Goal: Task Accomplishment & Management: Complete application form

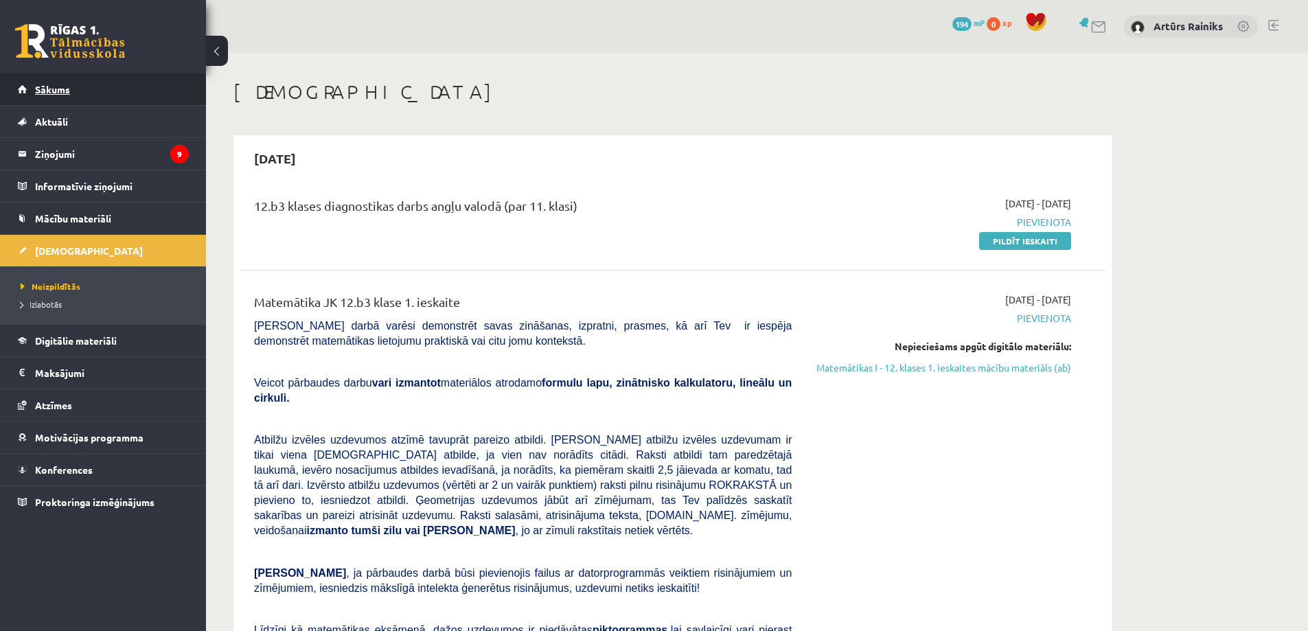
click at [61, 100] on link "Sākums" at bounding box center [103, 89] width 171 height 32
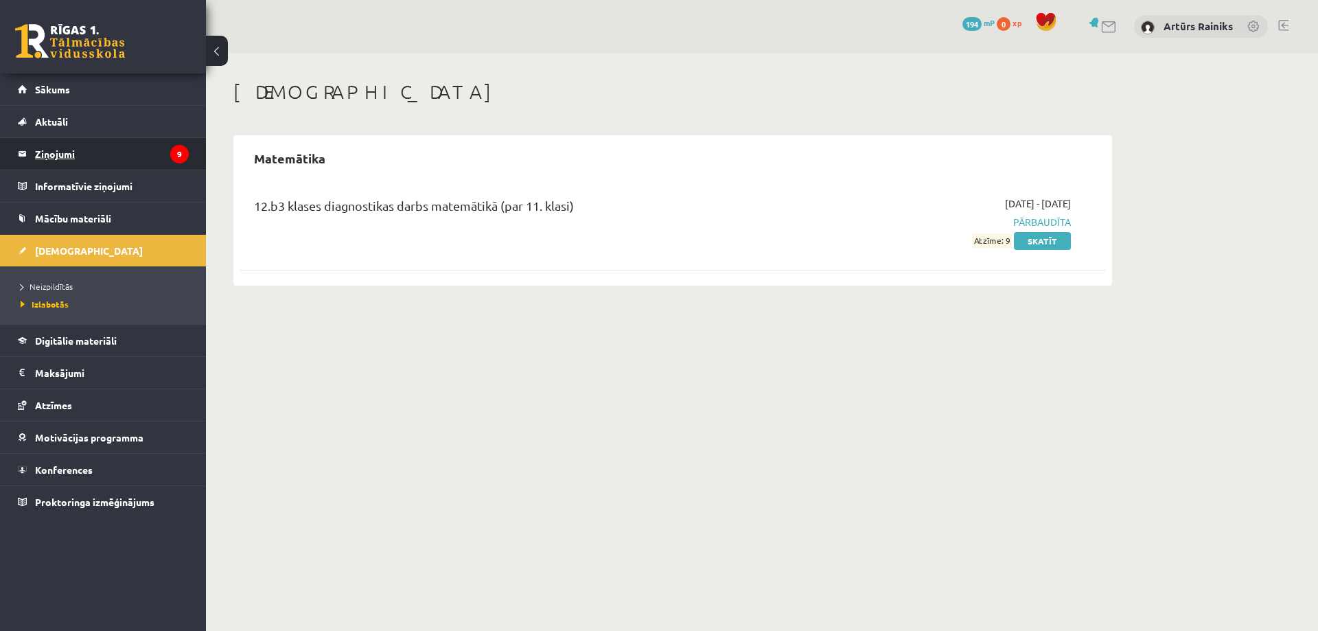
click at [89, 151] on legend "Ziņojumi 9" at bounding box center [112, 154] width 154 height 32
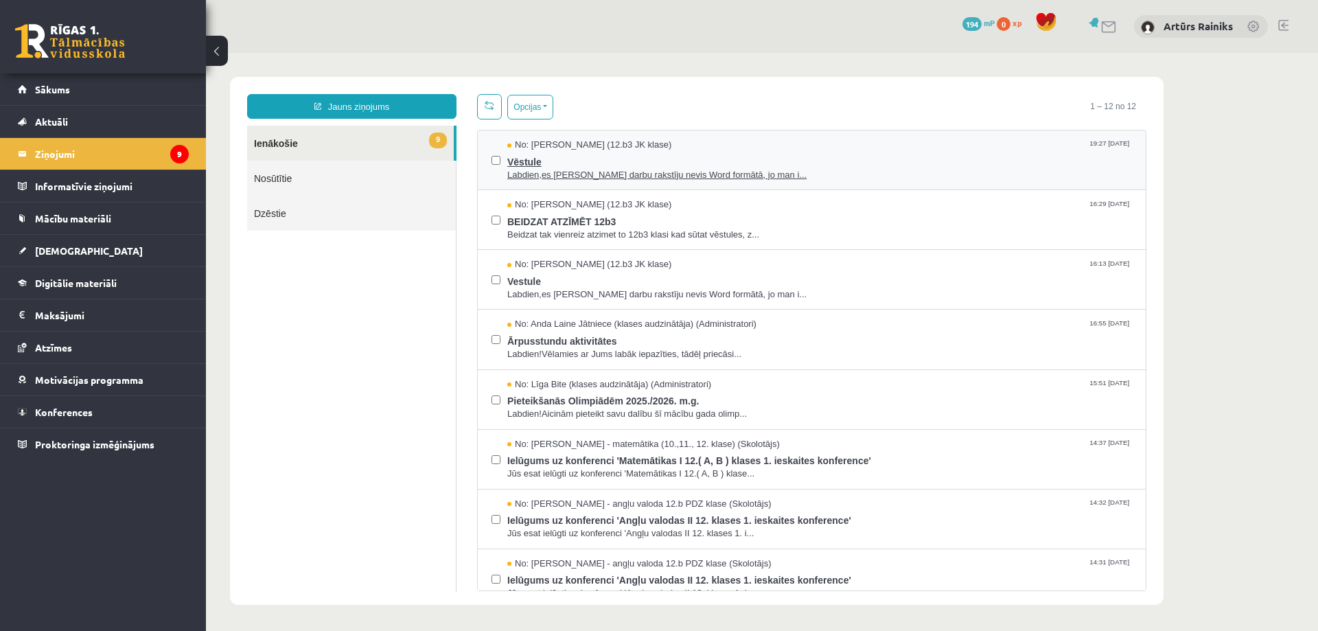
click at [581, 177] on span "Labdien,es Pārbaudes darbu rakstīju nevis Word formātā, jo man i..." at bounding box center [819, 175] width 625 height 13
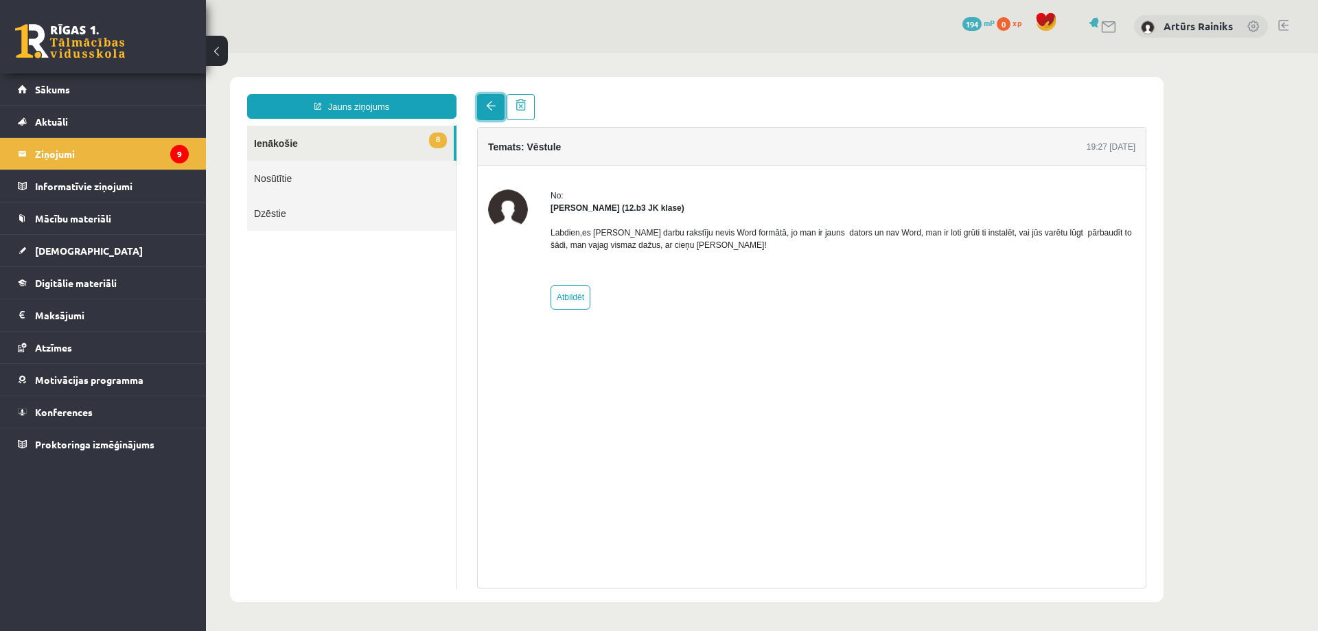
click at [481, 108] on link at bounding box center [490, 107] width 27 height 26
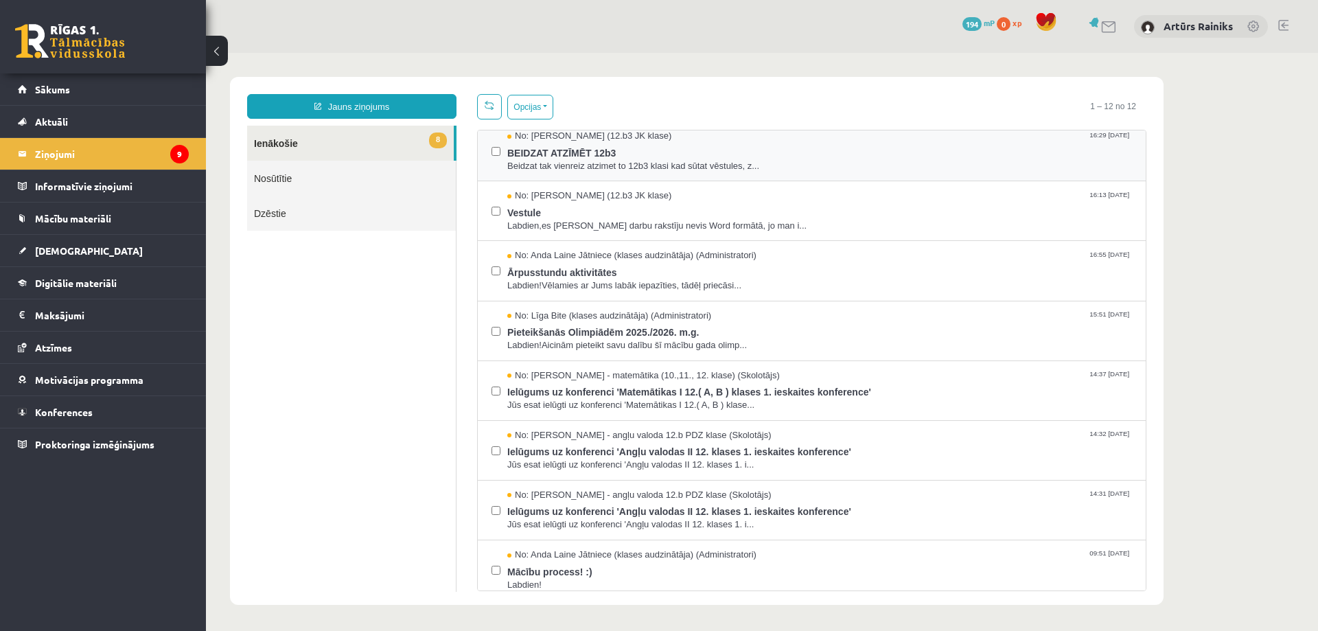
click at [614, 172] on div "No: Artūrs Valgers (12.b3 JK klase) 16:29 11/09/2025 BEIDZAT ATZĪMĒT 12b3 Beidz…" at bounding box center [812, 152] width 668 height 60
click at [612, 168] on span "Beidzat tak vienreiz atzimet to 12b3 klasi kad sūtat vēstules, z..." at bounding box center [819, 166] width 625 height 13
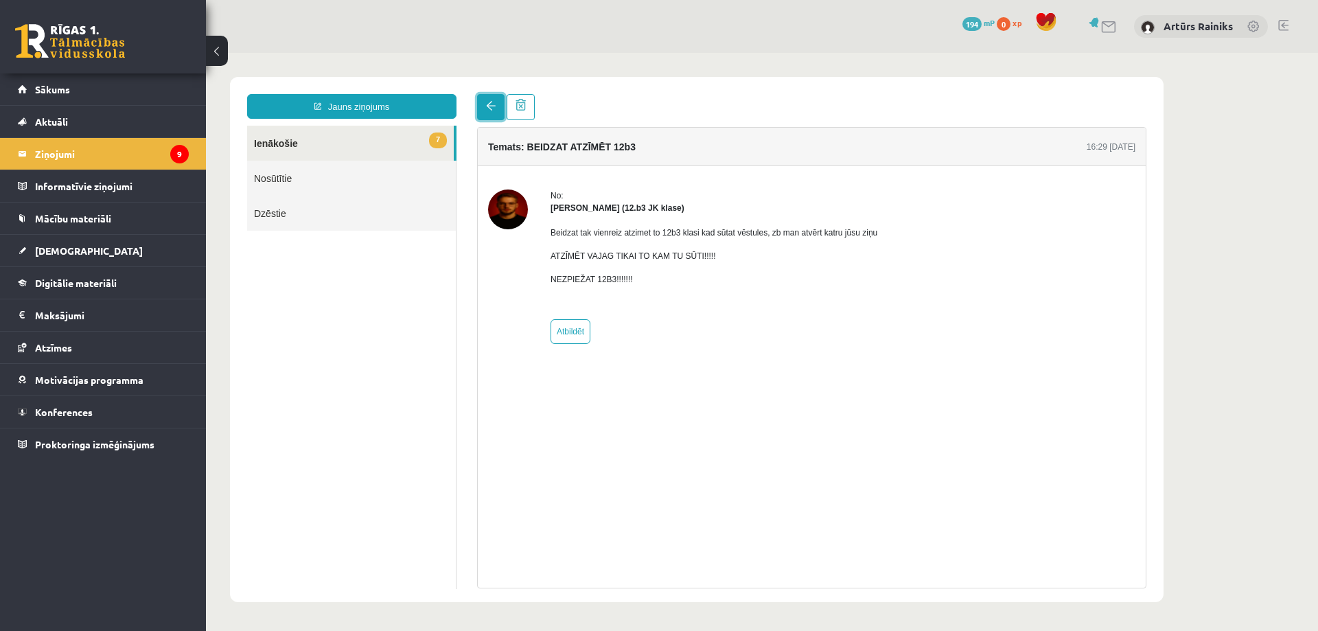
click at [490, 108] on span at bounding box center [491, 106] width 10 height 10
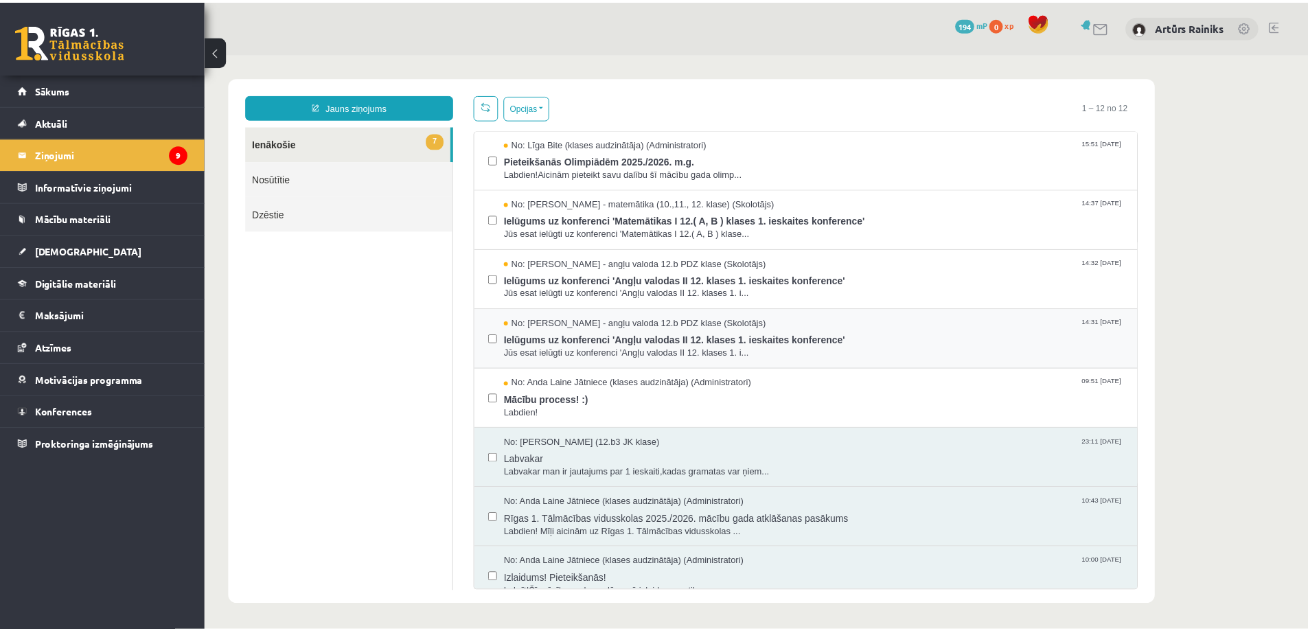
scroll to position [257, 0]
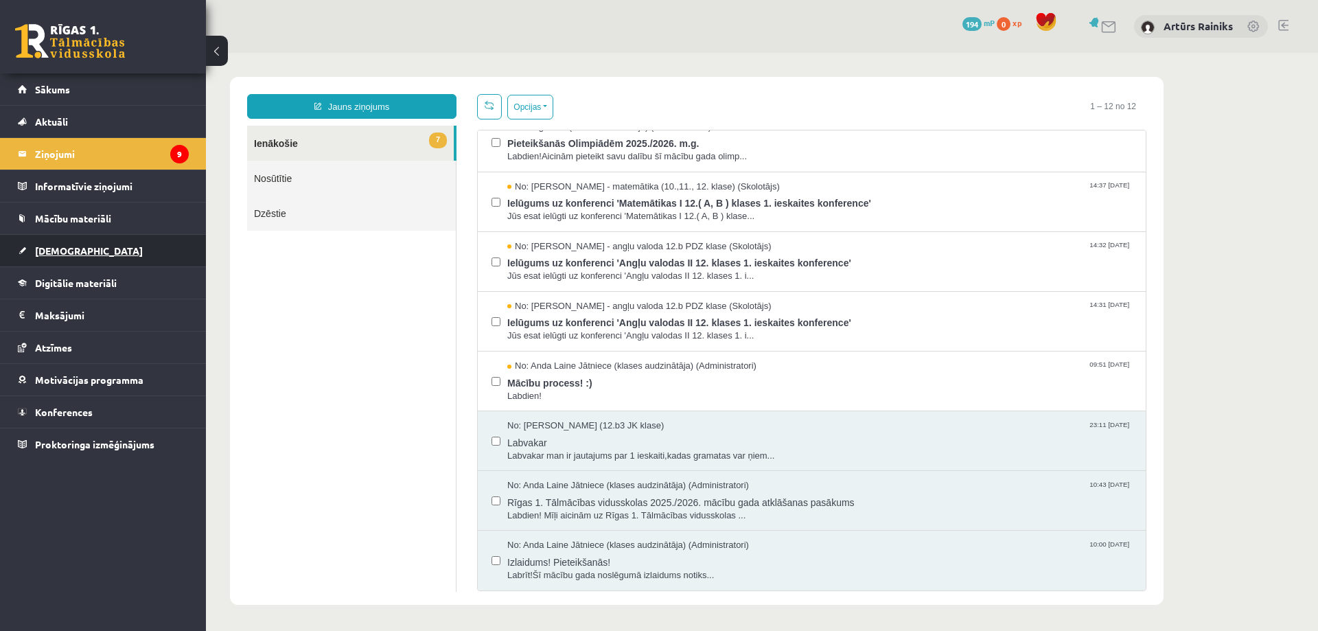
click at [58, 246] on span "[DEMOGRAPHIC_DATA]" at bounding box center [89, 250] width 108 height 12
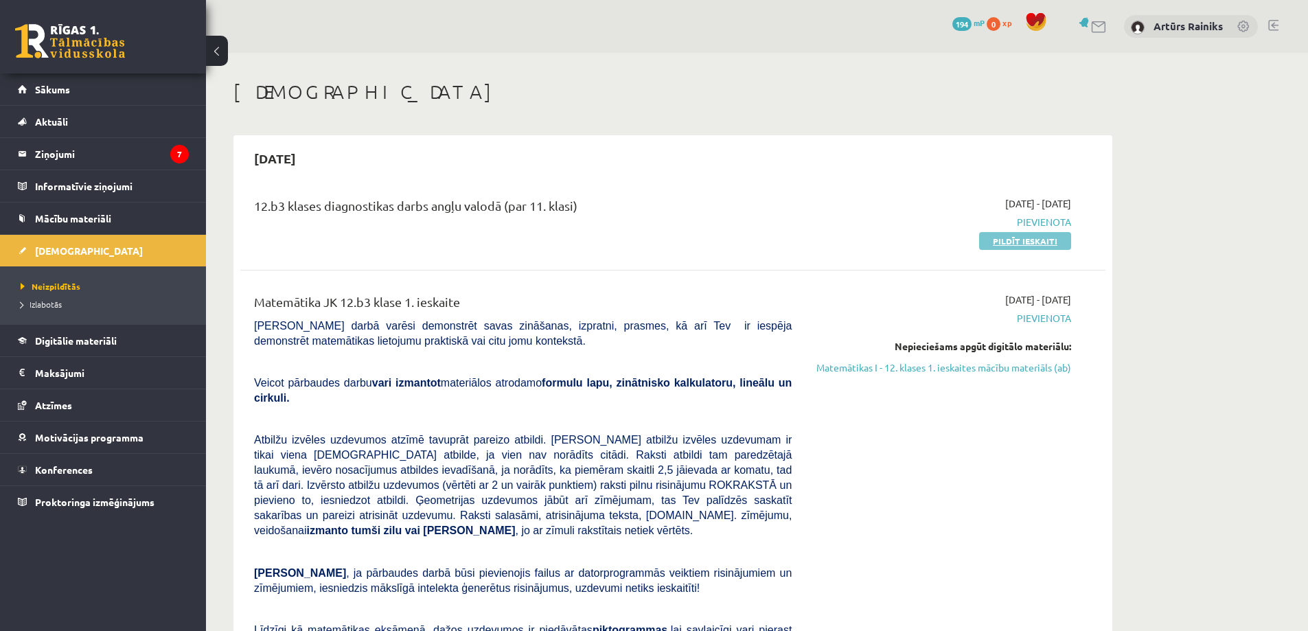
click at [1013, 247] on link "Pildīt ieskaiti" at bounding box center [1025, 241] width 92 height 18
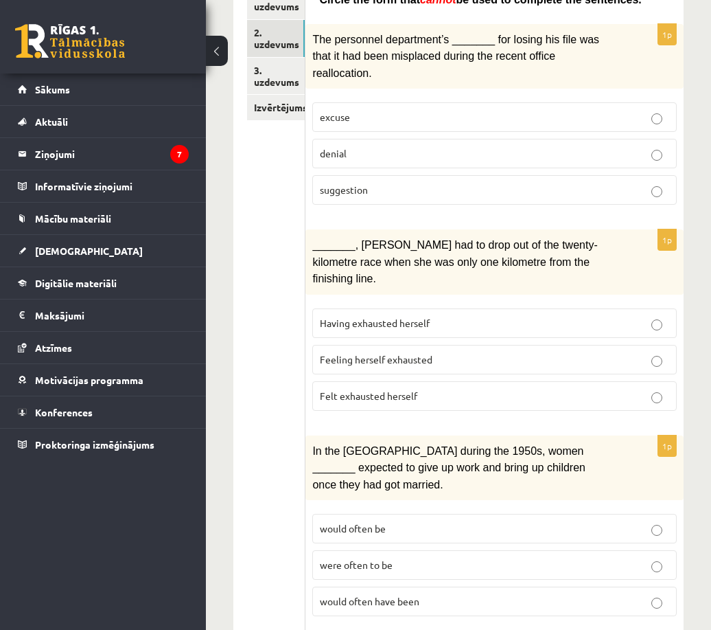
scroll to position [343, 0]
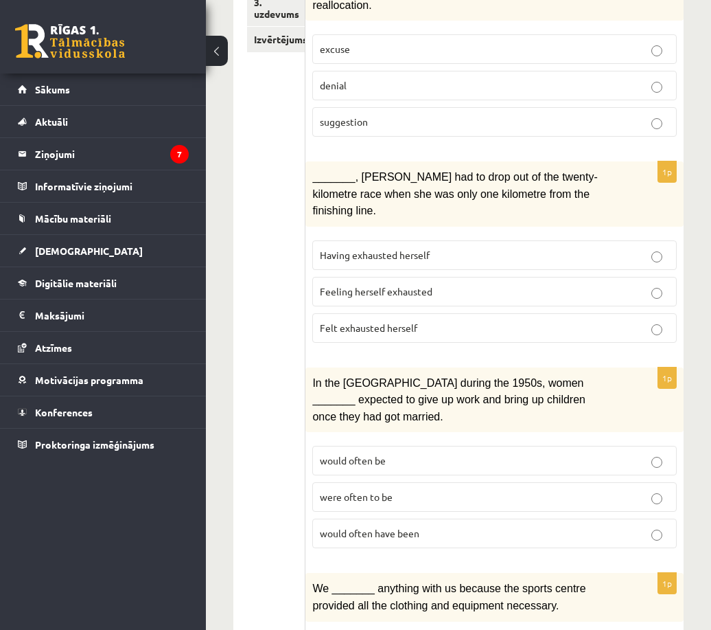
click at [349, 321] on span "Felt exhausted herself" at bounding box center [368, 327] width 97 height 12
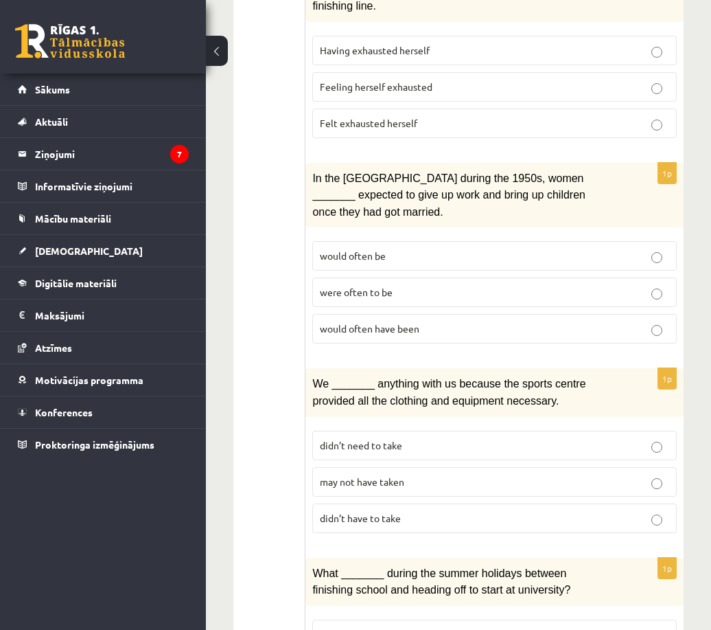
scroll to position [549, 0]
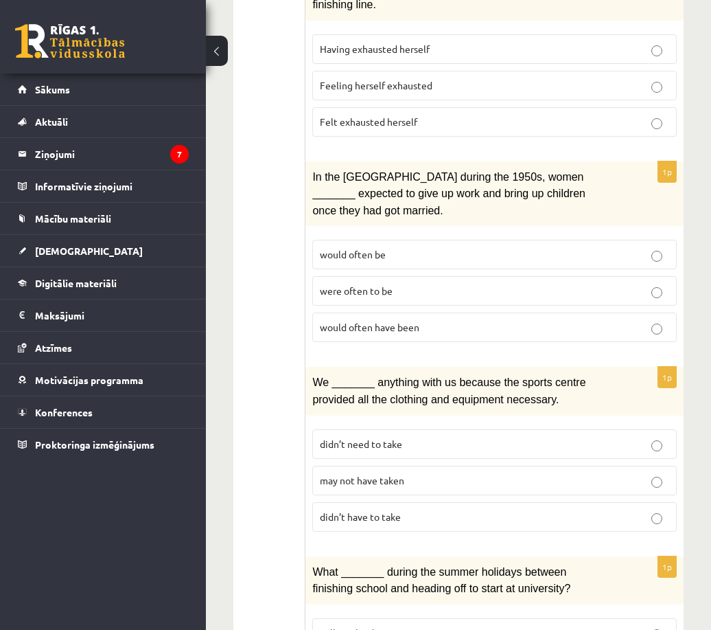
click at [359, 321] on span "would often have been" at bounding box center [370, 327] width 100 height 12
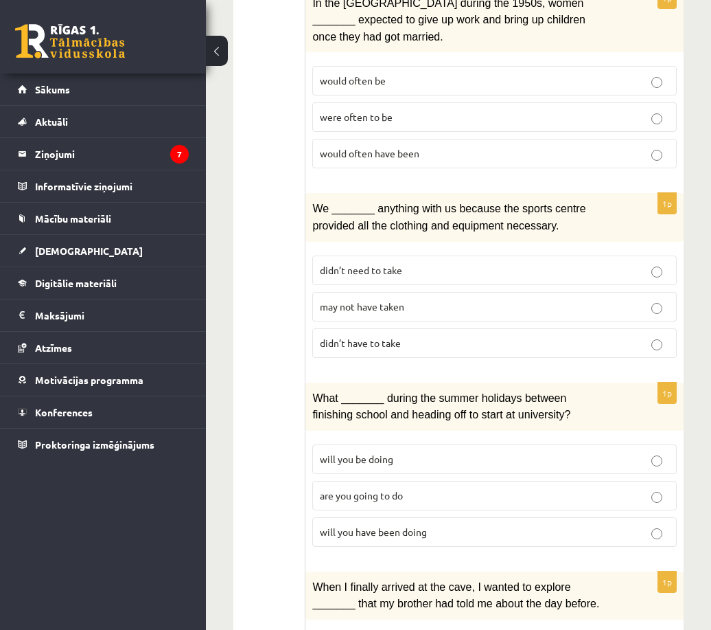
scroll to position [755, 0]
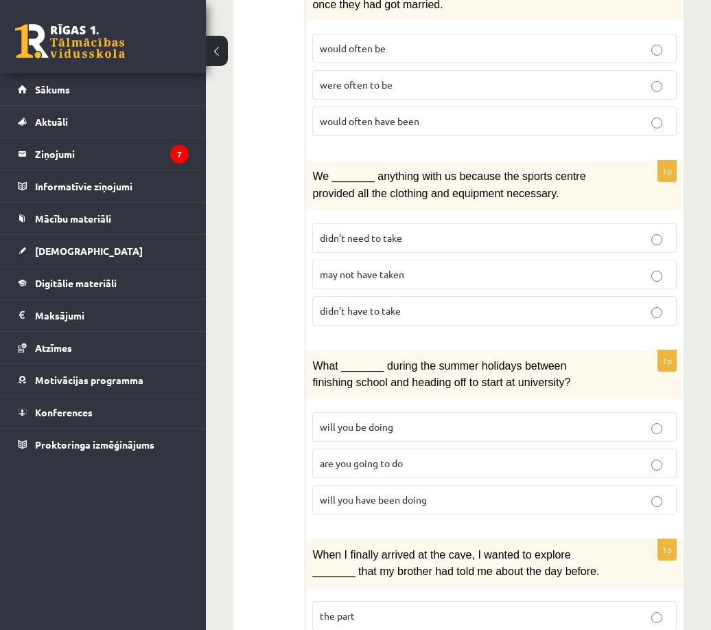
click at [352, 268] on span "may not have taken" at bounding box center [362, 274] width 84 height 12
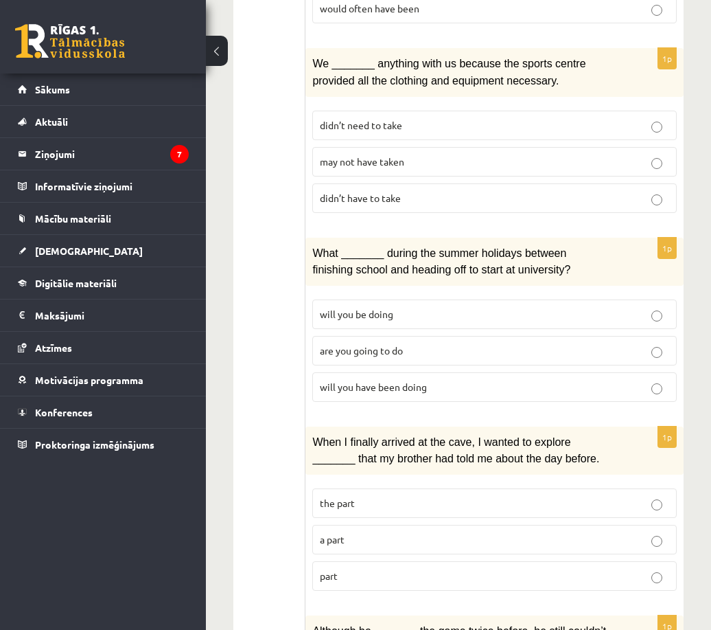
scroll to position [893, 0]
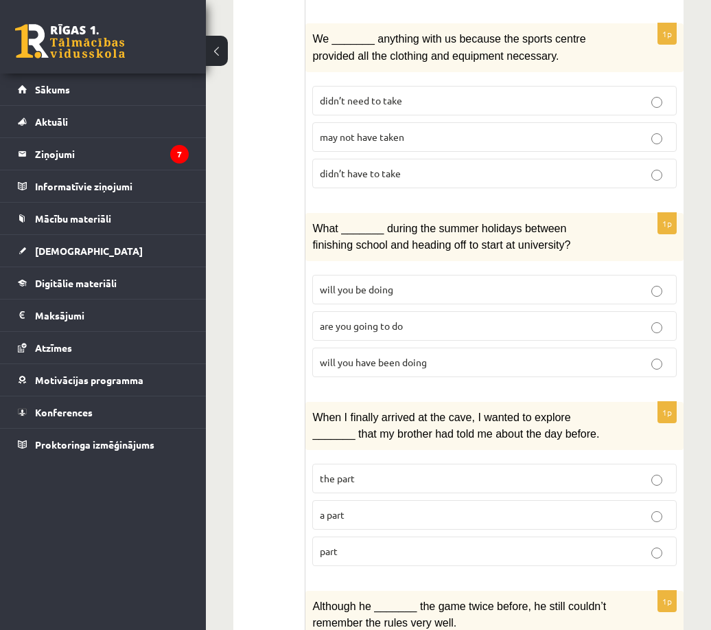
click at [351, 356] on span "will you have been doing" at bounding box center [373, 362] width 107 height 12
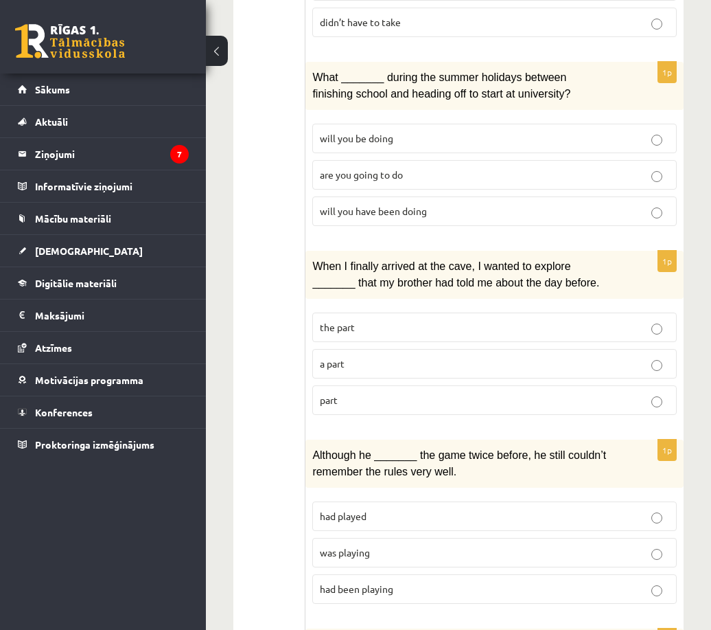
scroll to position [1099, 0]
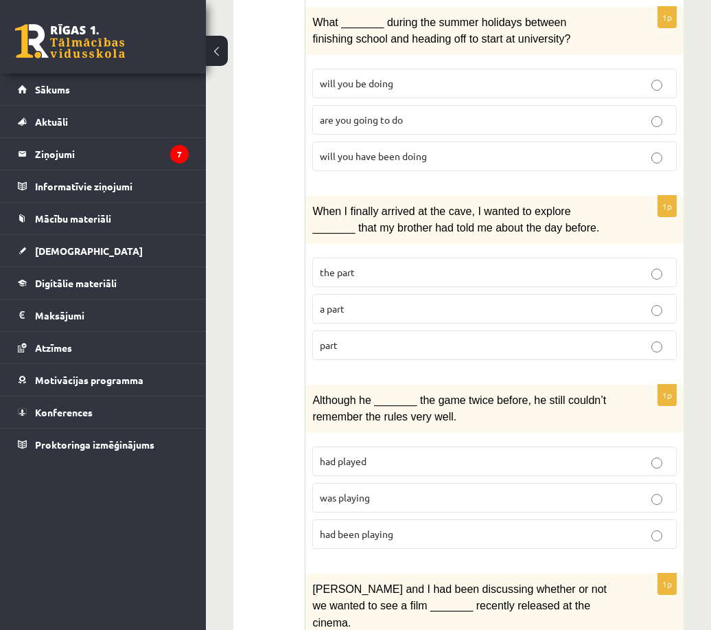
click at [356, 338] on p "part" at bounding box center [494, 345] width 349 height 14
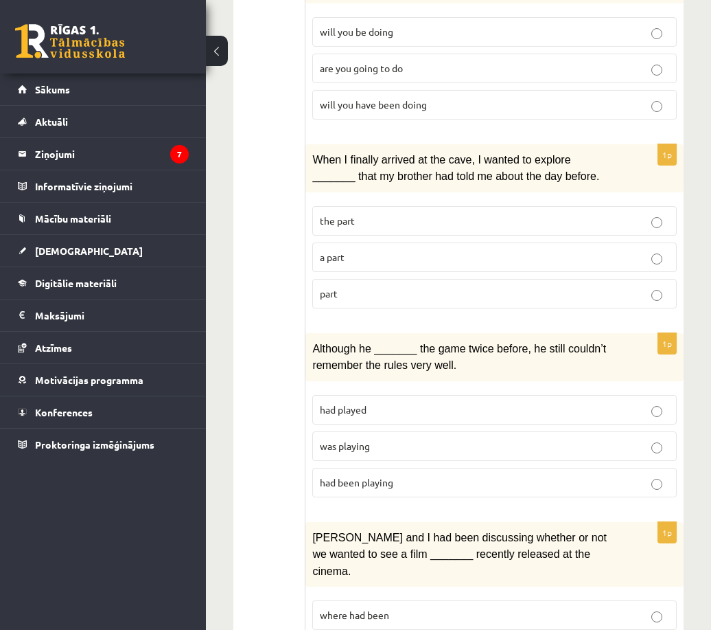
scroll to position [1236, 0]
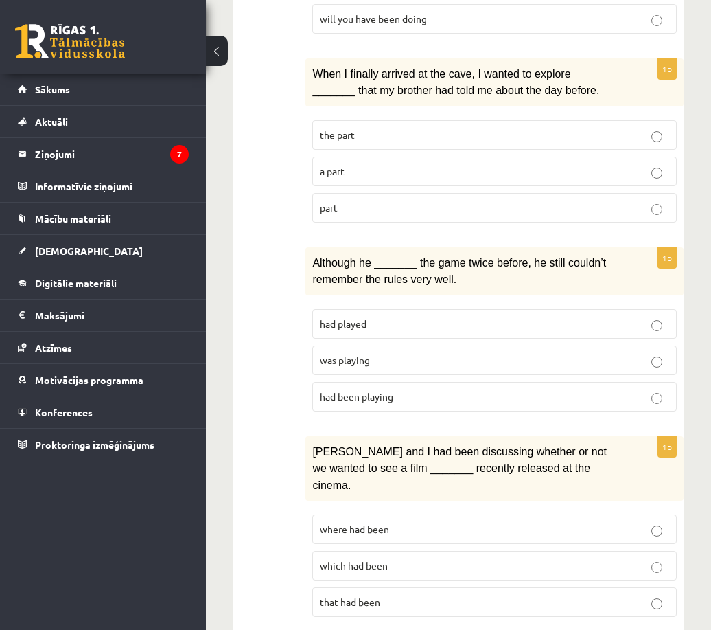
click at [346, 345] on label "was playing" at bounding box center [494, 360] width 365 height 30
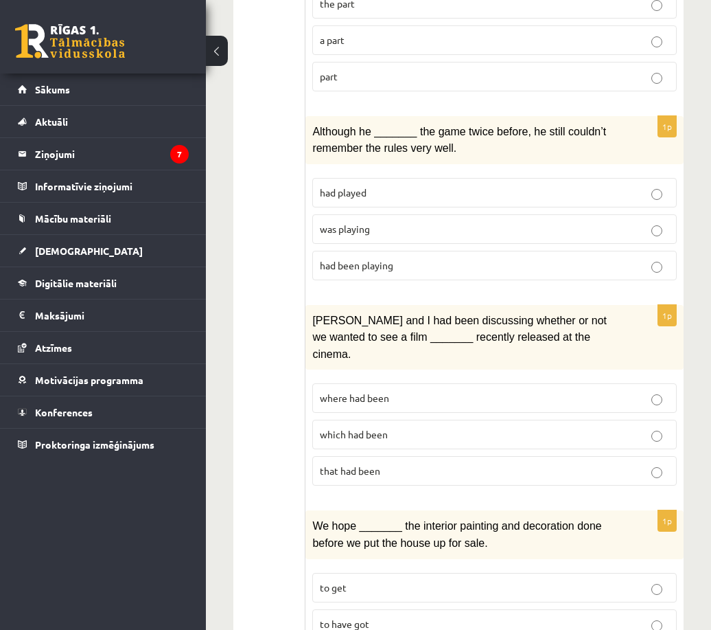
scroll to position [1373, 0]
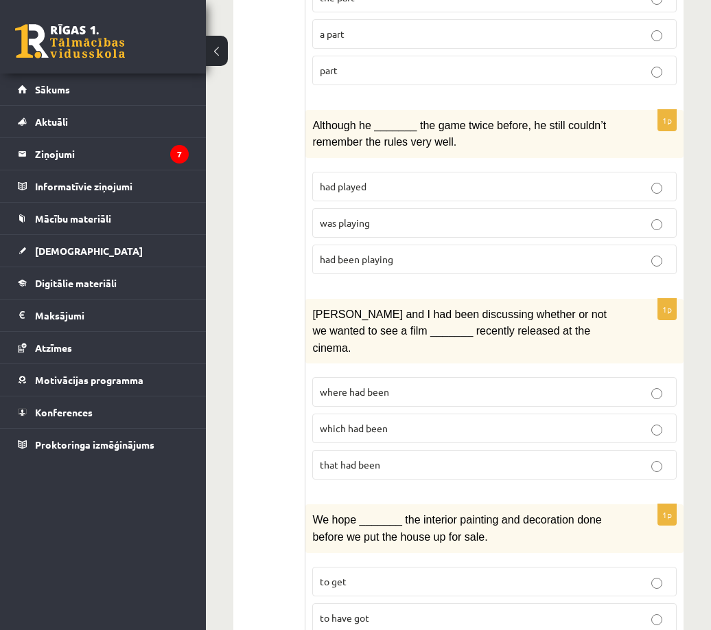
click at [355, 385] on span "where had been" at bounding box center [354, 391] width 69 height 12
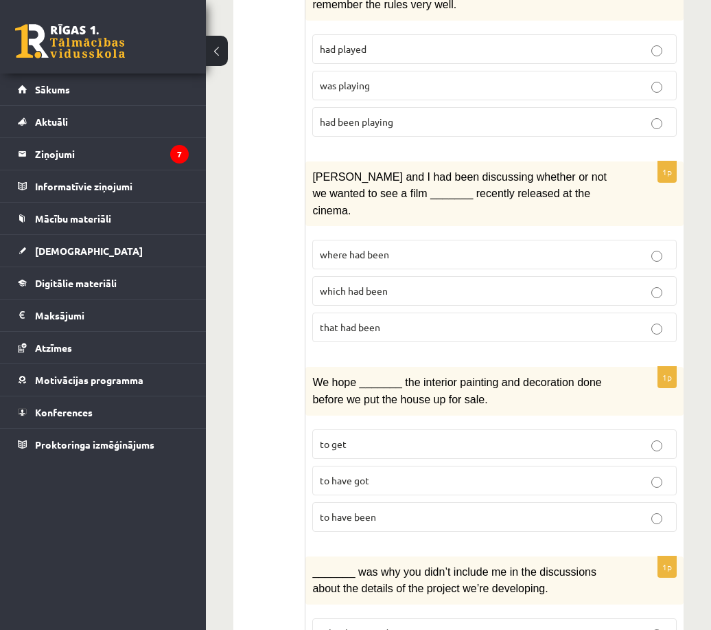
scroll to position [1572, 0]
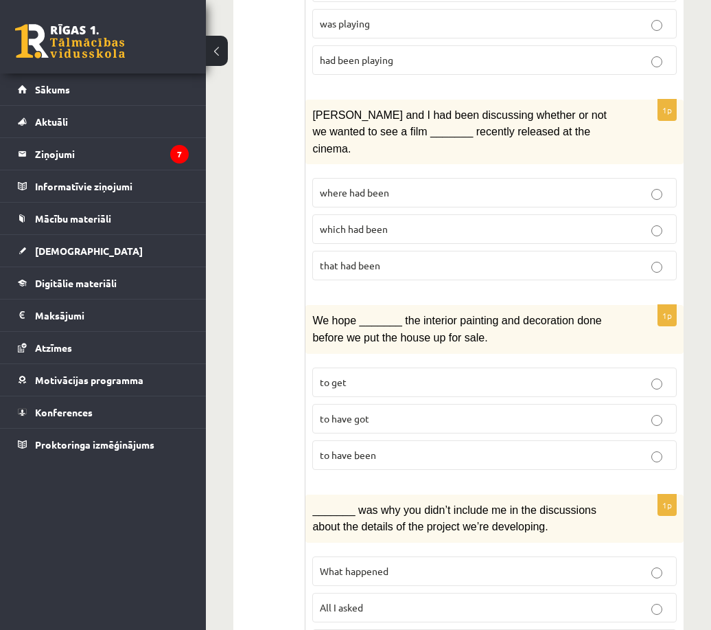
click at [375, 440] on label "to have been" at bounding box center [494, 455] width 365 height 30
click at [363, 601] on span "All I asked" at bounding box center [341, 607] width 43 height 12
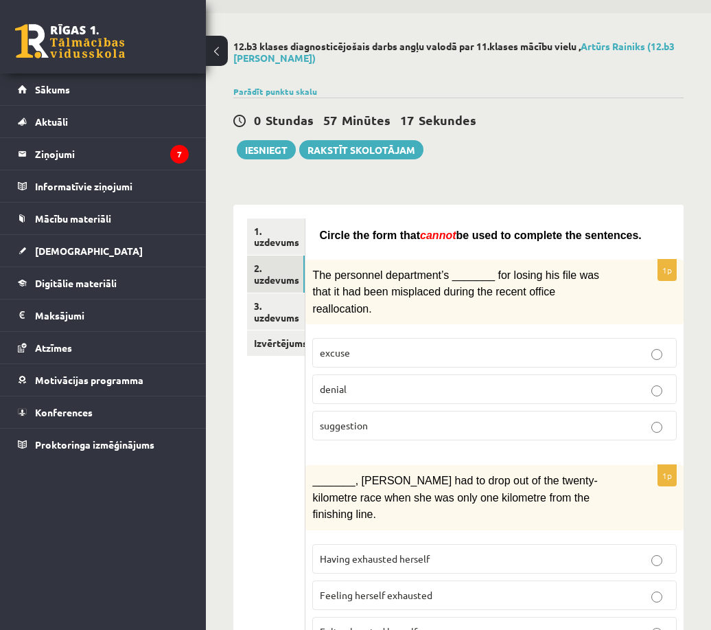
scroll to position [0, 0]
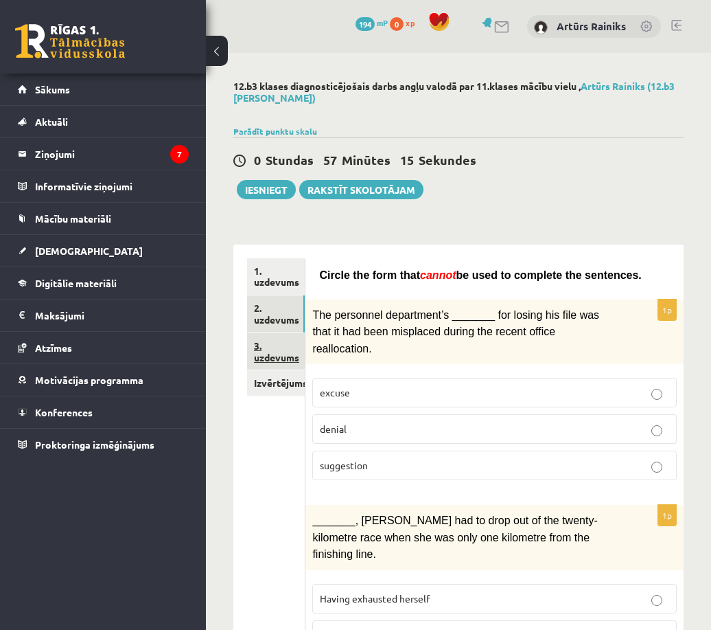
click at [279, 356] on link "3. uzdevums" at bounding box center [276, 351] width 58 height 37
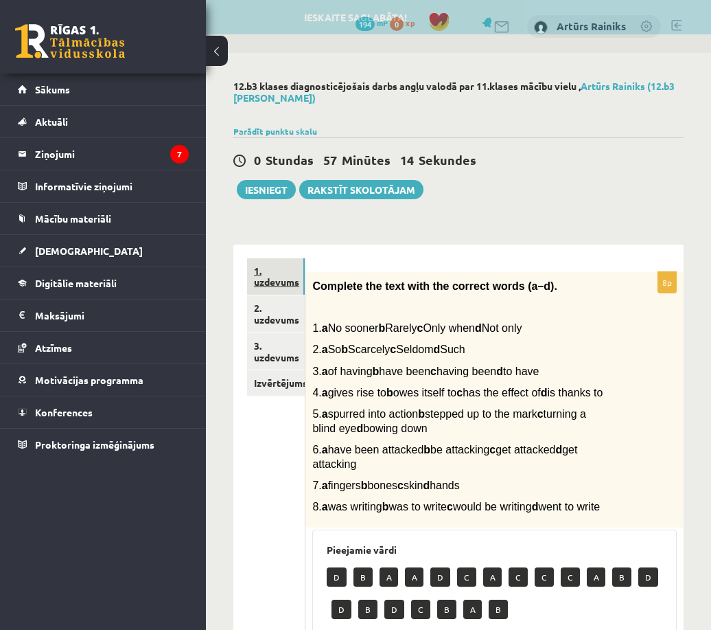
click at [280, 288] on link "1. uzdevums" at bounding box center [276, 276] width 58 height 37
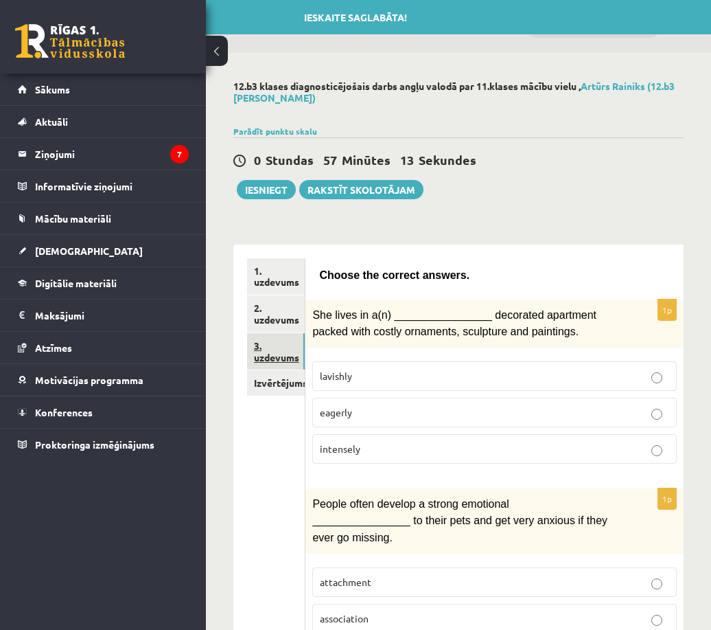
click at [266, 364] on link "3. uzdevums" at bounding box center [276, 351] width 58 height 37
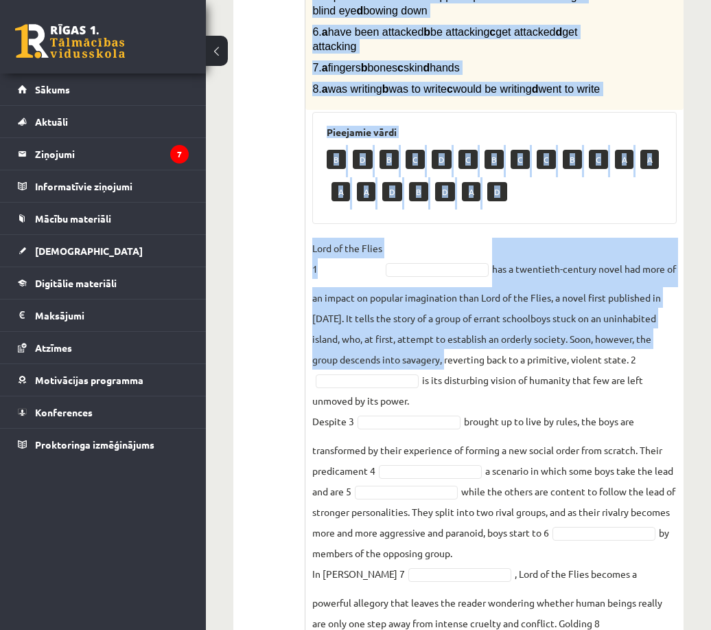
scroll to position [560, 0]
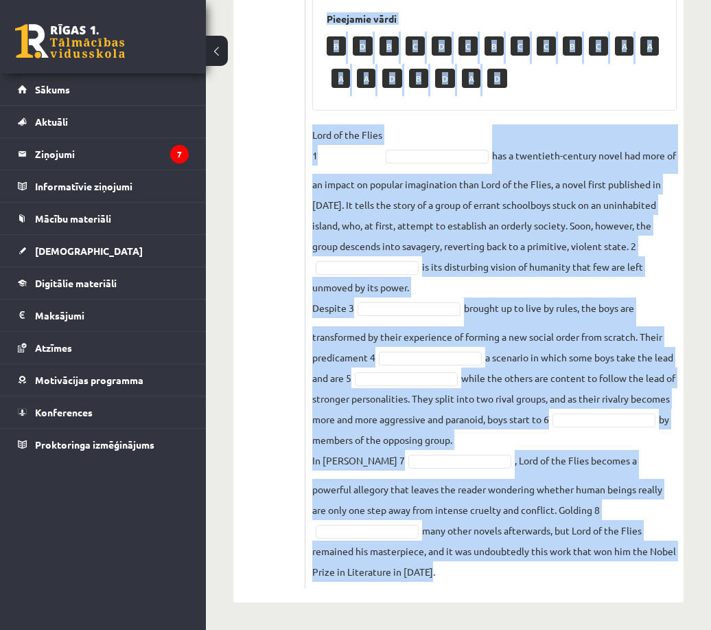
drag, startPoint x: 314, startPoint y: 287, endPoint x: 484, endPoint y: 590, distance: 347.4
click at [484, 590] on div "8p Complete the text with the correct words (a–d). 1. a No sooner b Rarely c On…" at bounding box center [495, 158] width 378 height 888
copy div "Complete the text with the correct words (a–d). 1. a No sooner b Rarely c Only …"
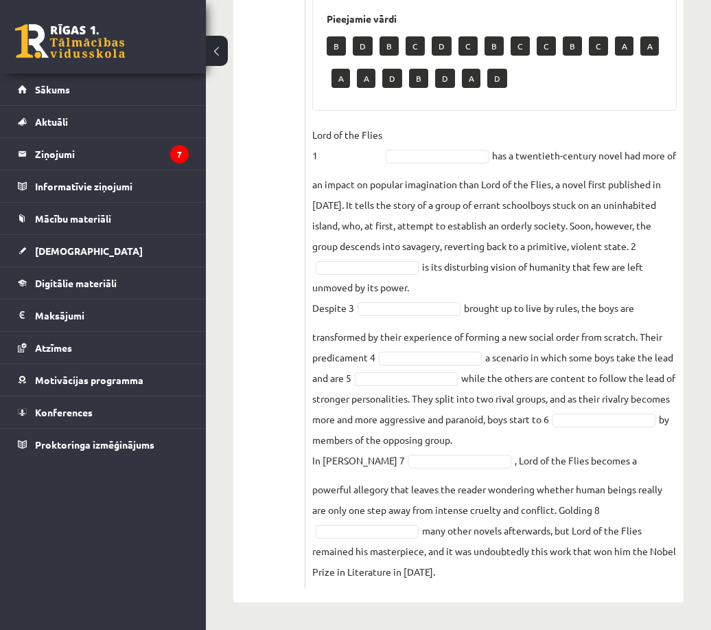
click at [293, 251] on ul "1. uzdevums 2. uzdevums 3. uzdevums Izvērtējums!" at bounding box center [276, 157] width 58 height 861
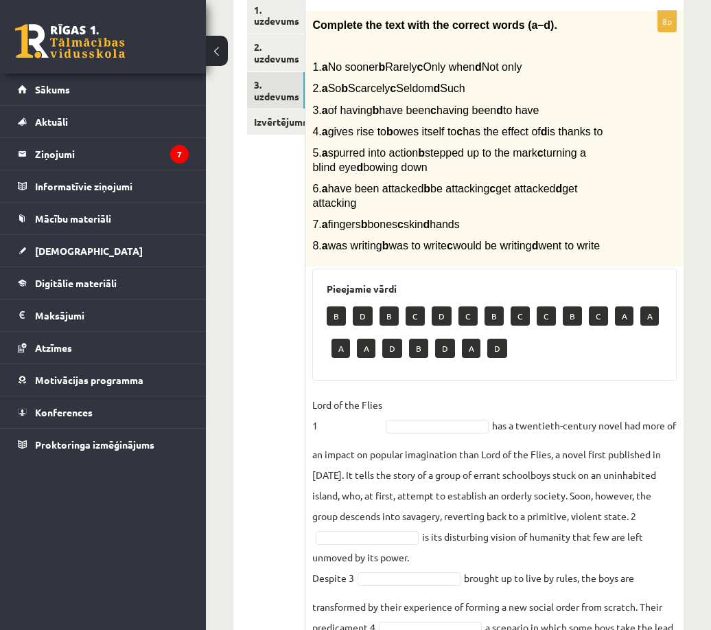
scroll to position [285, 0]
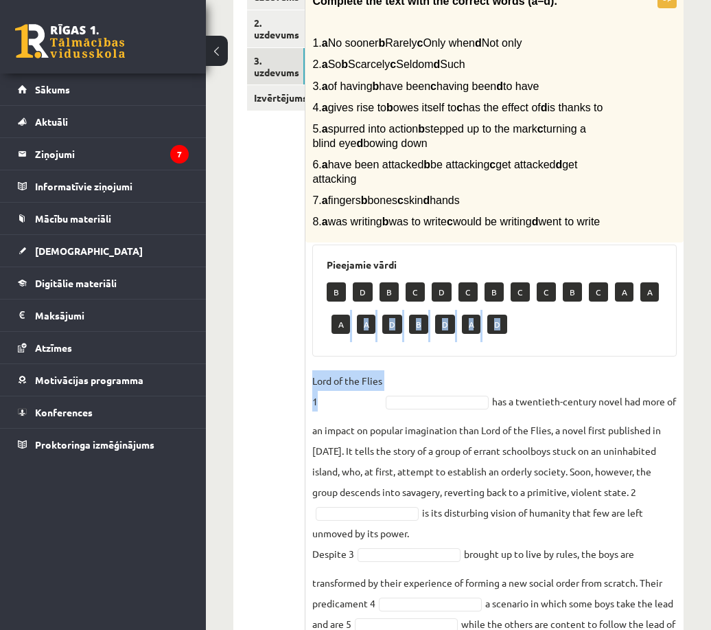
drag, startPoint x: 376, startPoint y: 382, endPoint x: 414, endPoint y: 426, distance: 58.9
click at [417, 421] on div "8p Complete the text with the correct words (a–d). 1. a No sooner b Rarely c On…" at bounding box center [495, 410] width 378 height 847
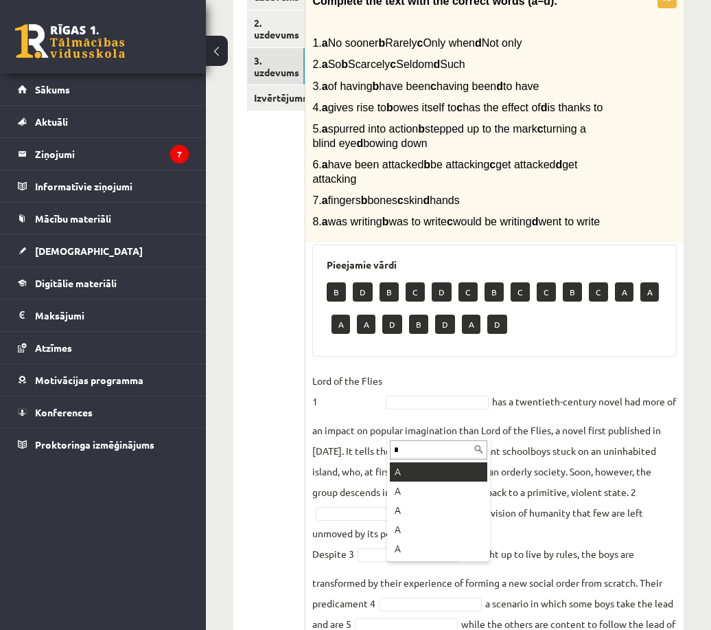
type input "*"
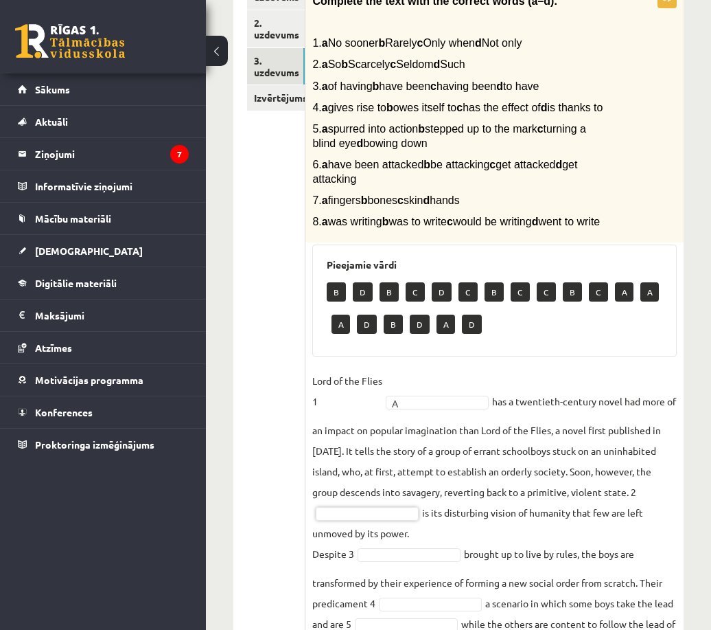
click at [370, 532] on fieldset "Lord of the Flies 1 A * has a twentieth-century novel had more of an impact on …" at bounding box center [494, 598] width 365 height 457
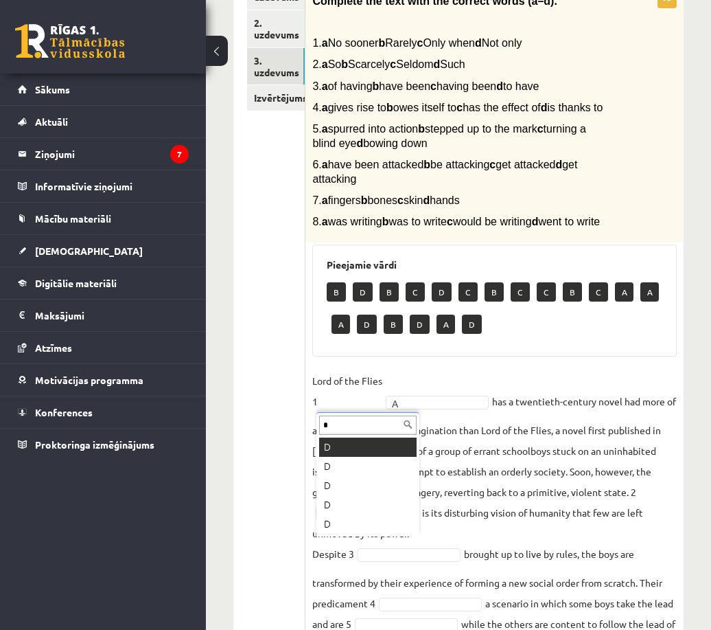
type input "*"
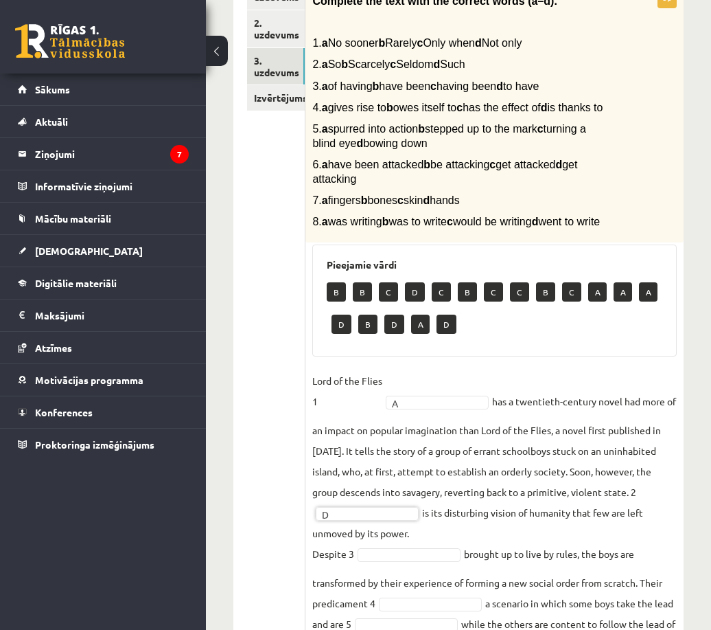
scroll to position [354, 0]
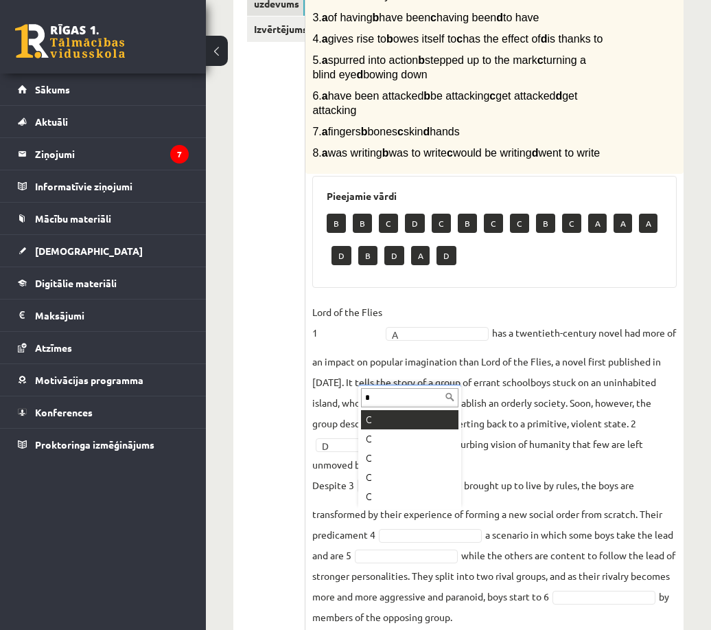
type input "*"
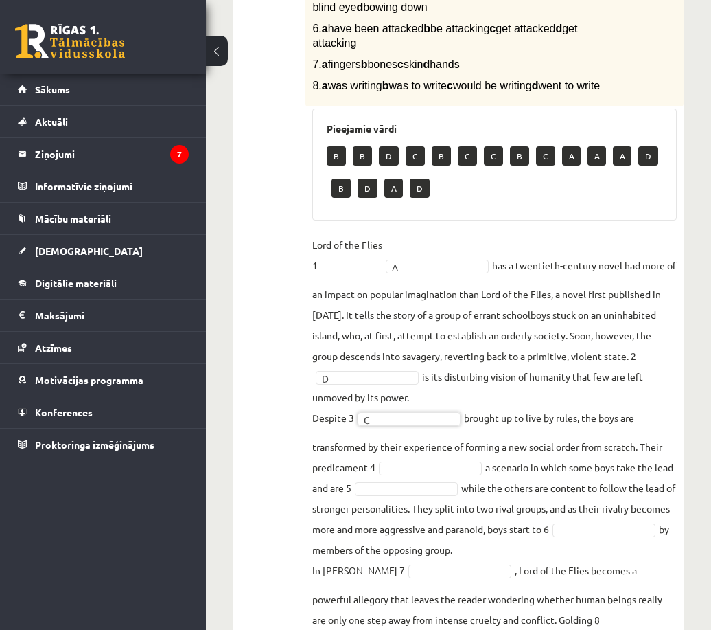
scroll to position [422, 0]
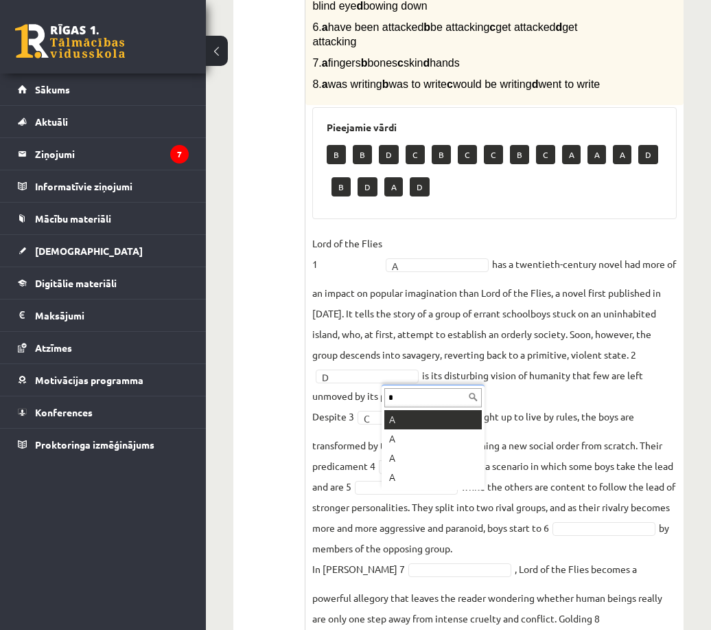
type input "*"
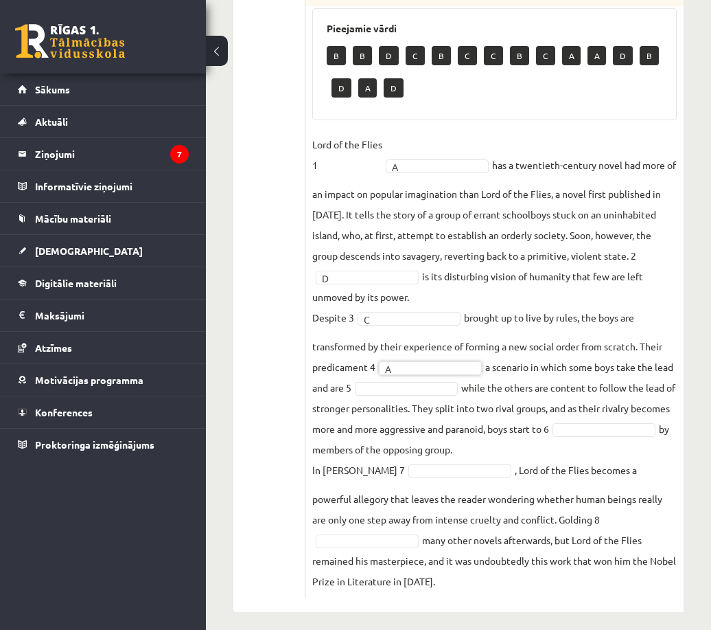
scroll to position [560, 0]
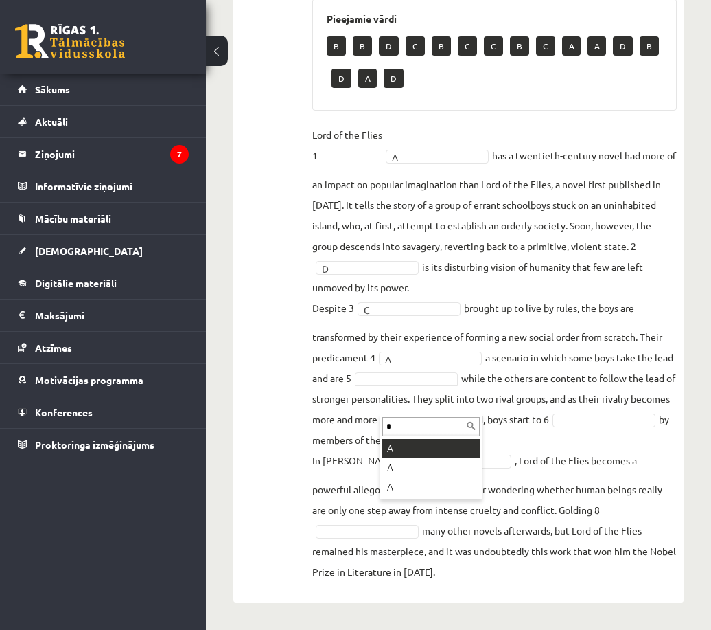
type input "*"
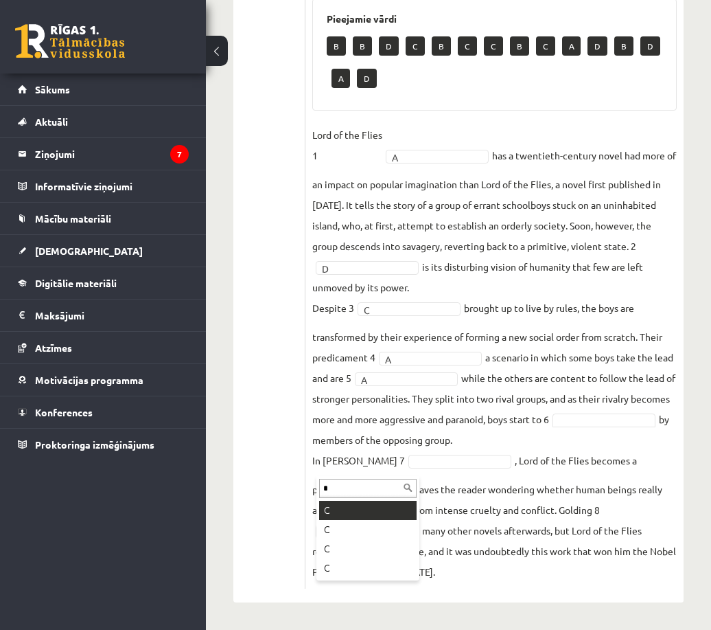
type input "*"
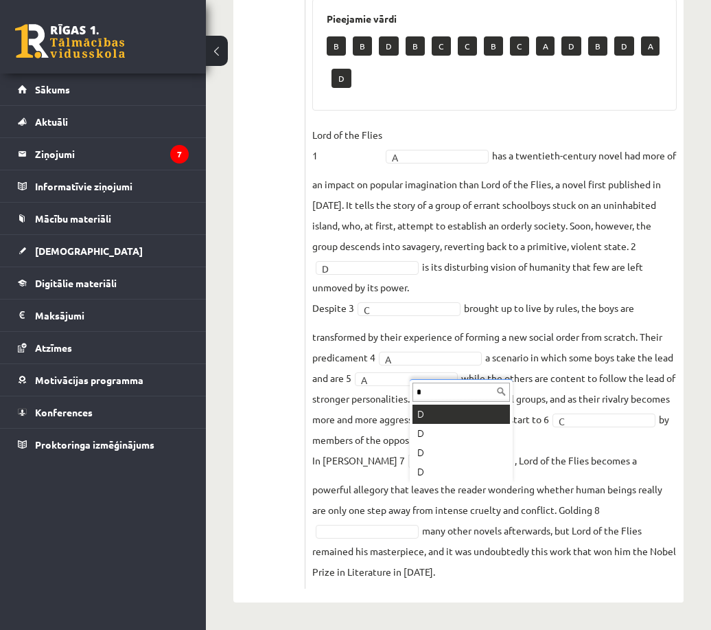
type input "*"
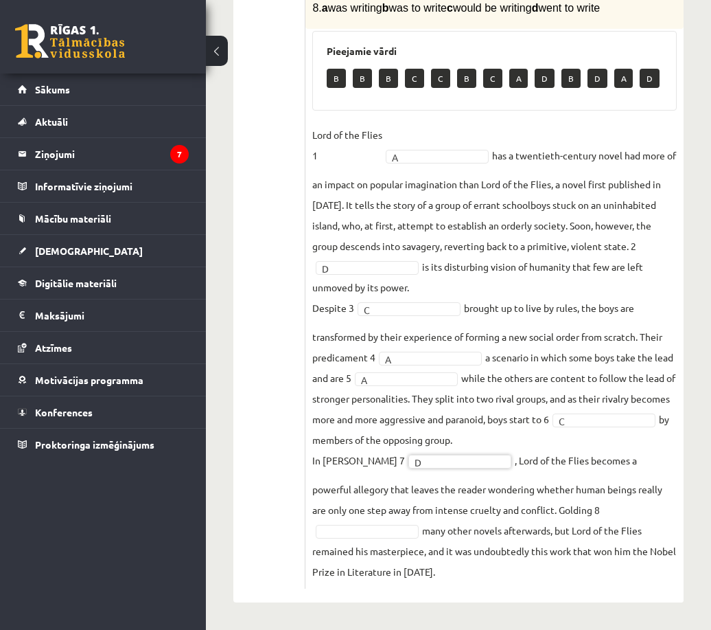
scroll to position [527, 0]
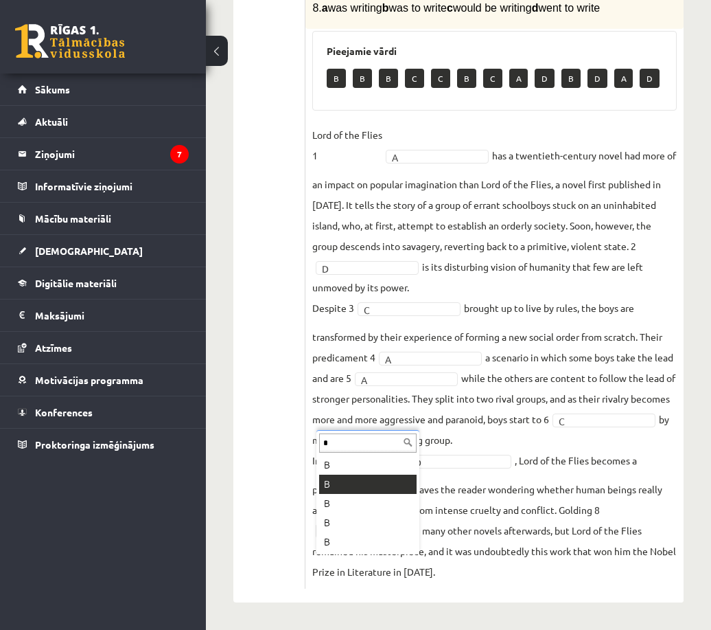
type input "*"
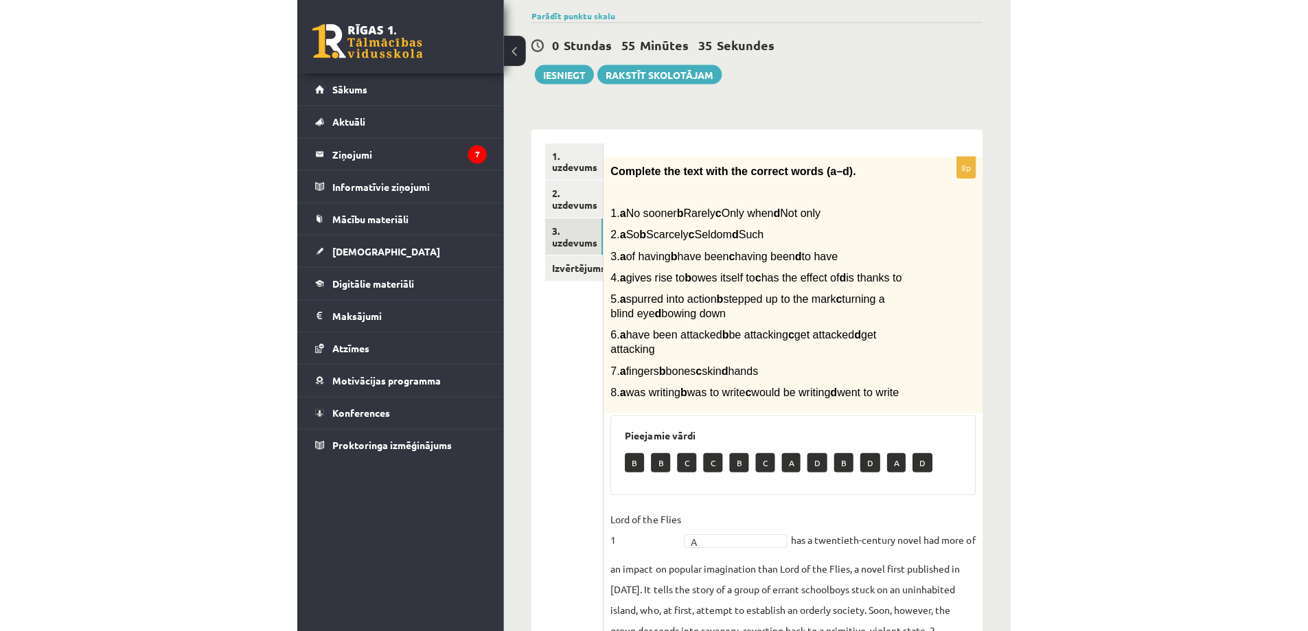
scroll to position [104, 0]
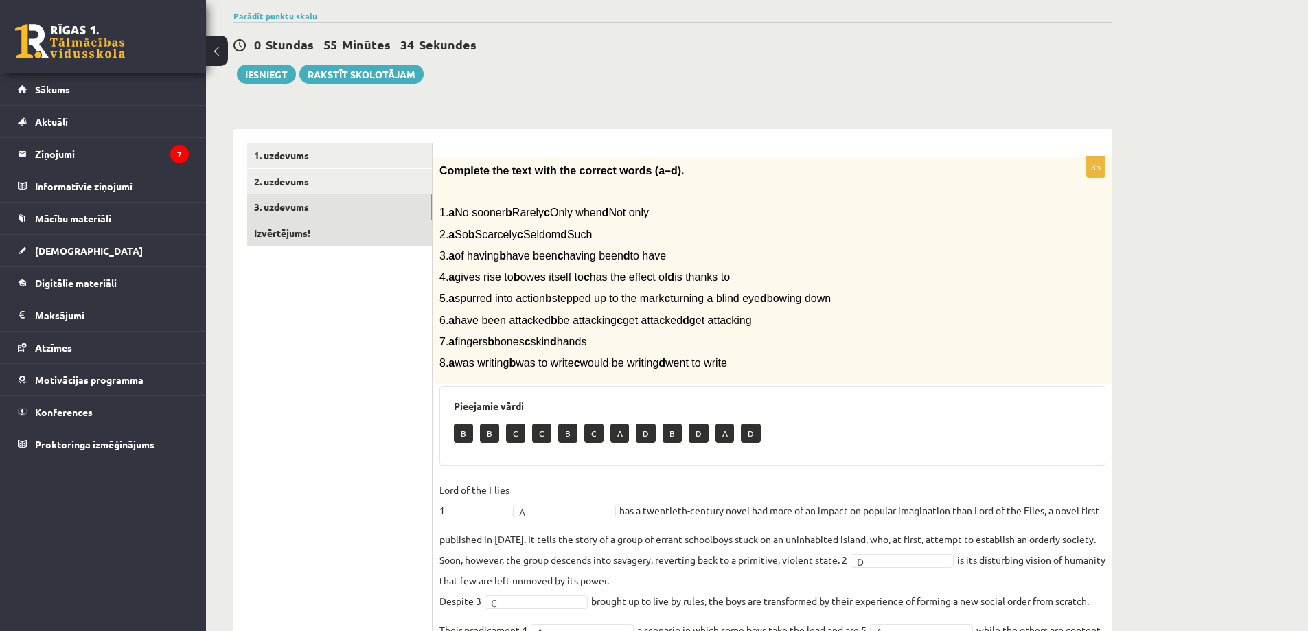
click at [320, 235] on link "Izvērtējums!" at bounding box center [339, 232] width 185 height 25
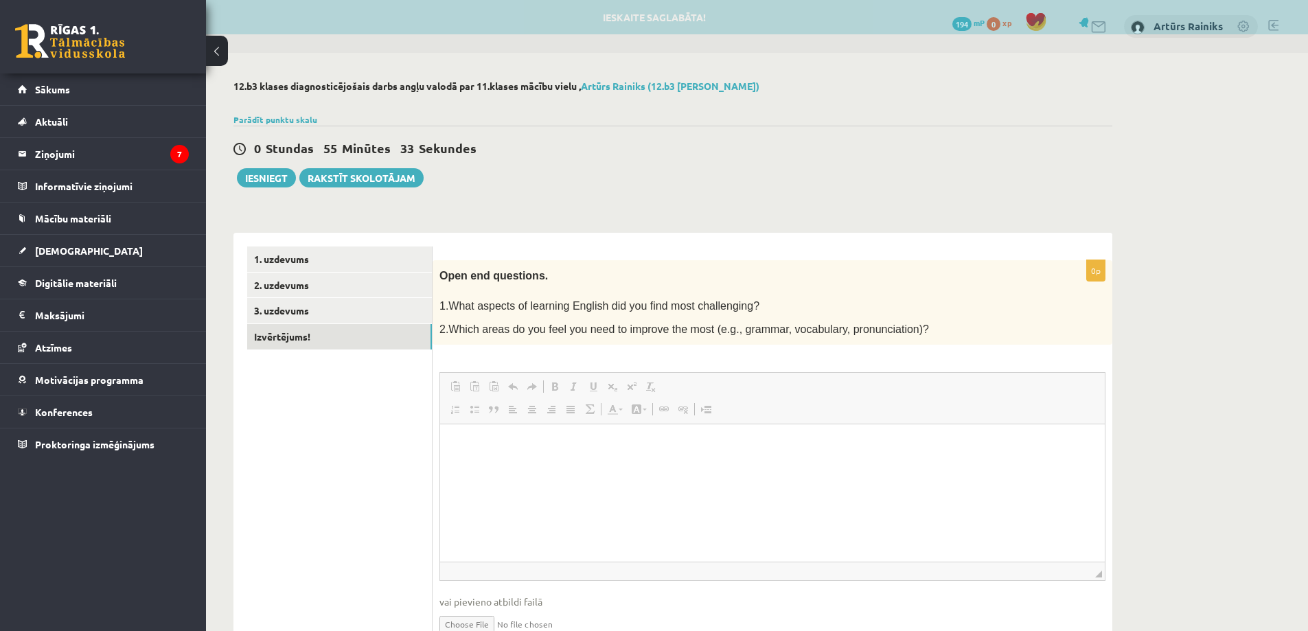
scroll to position [0, 0]
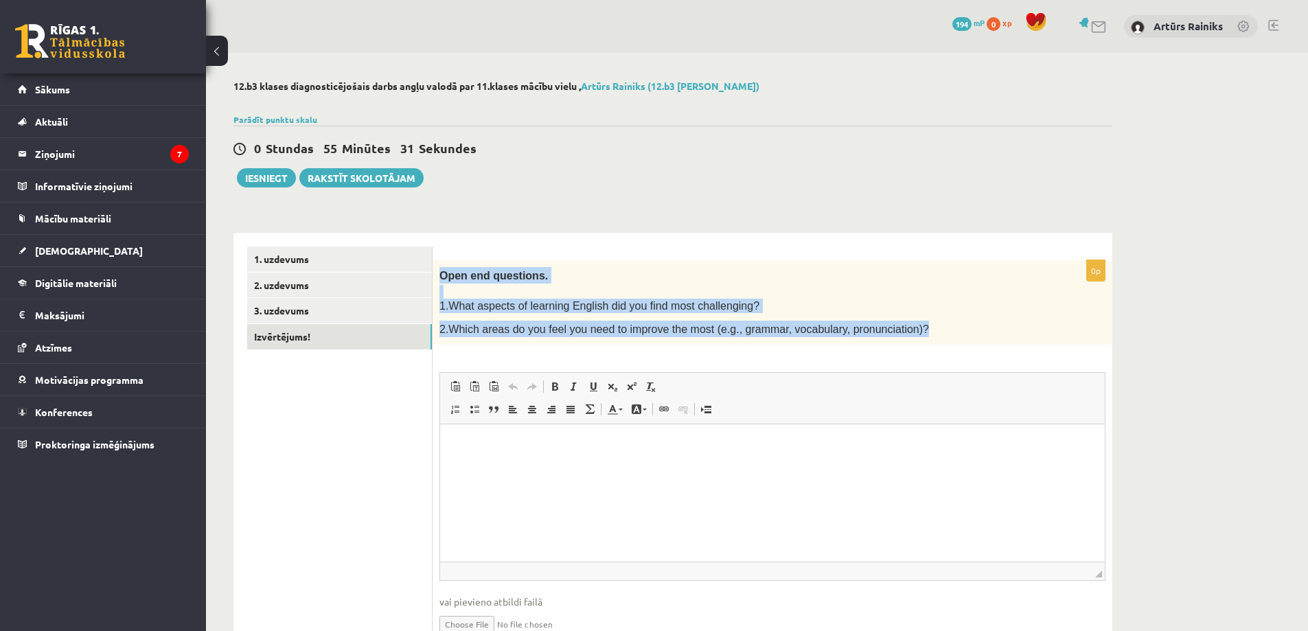
drag, startPoint x: 439, startPoint y: 274, endPoint x: 910, endPoint y: 332, distance: 473.8
click at [910, 332] on div "Open end questions. 1.What aspects of learning English did you find most challe…" at bounding box center [773, 302] width 680 height 85
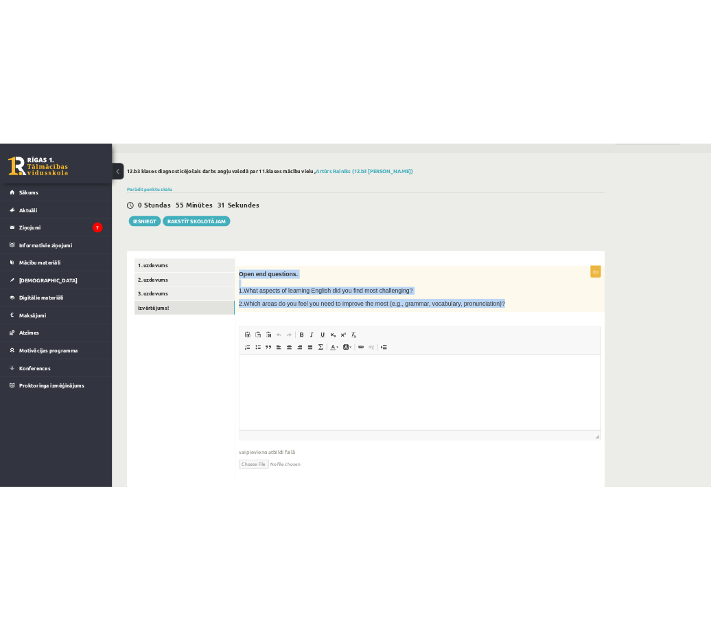
scroll to position [68, 0]
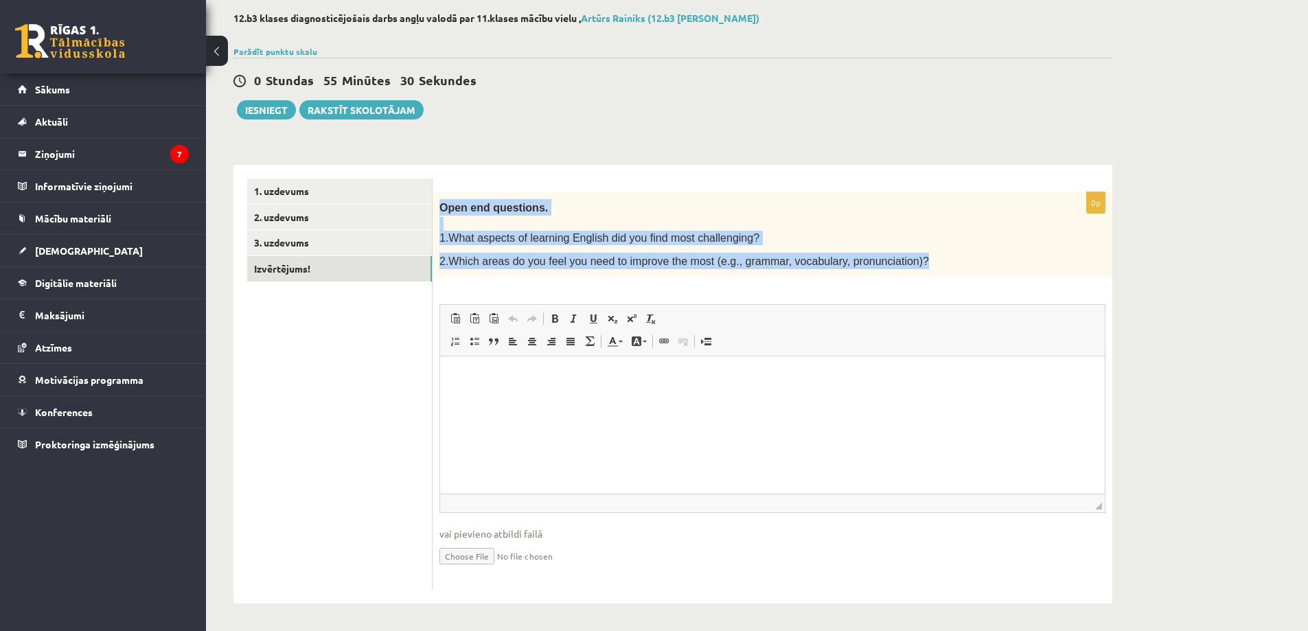
copy div "Open end questions. 1.What aspects of learning English did you find most challe…"
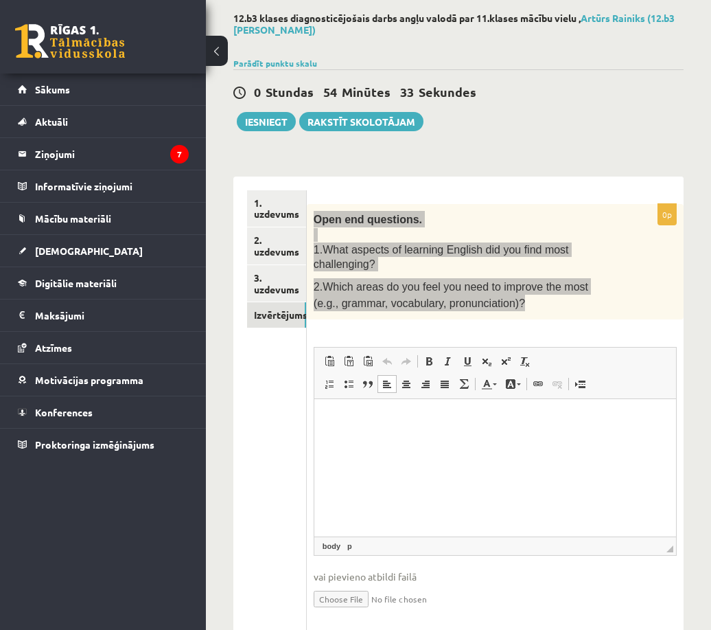
click at [486, 441] on html at bounding box center [495, 420] width 362 height 42
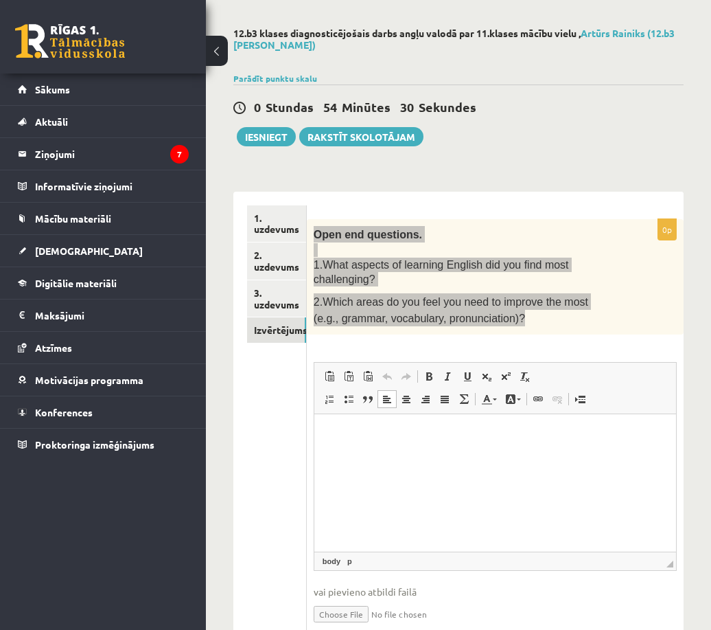
scroll to position [29, 0]
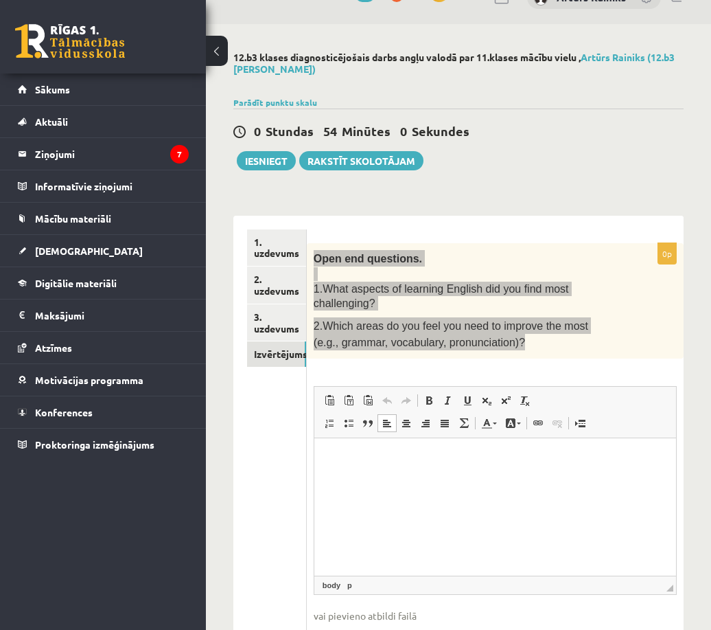
click at [457, 462] on p "Editor, wiswyg-editor-user-answer-47024940493520" at bounding box center [495, 459] width 334 height 14
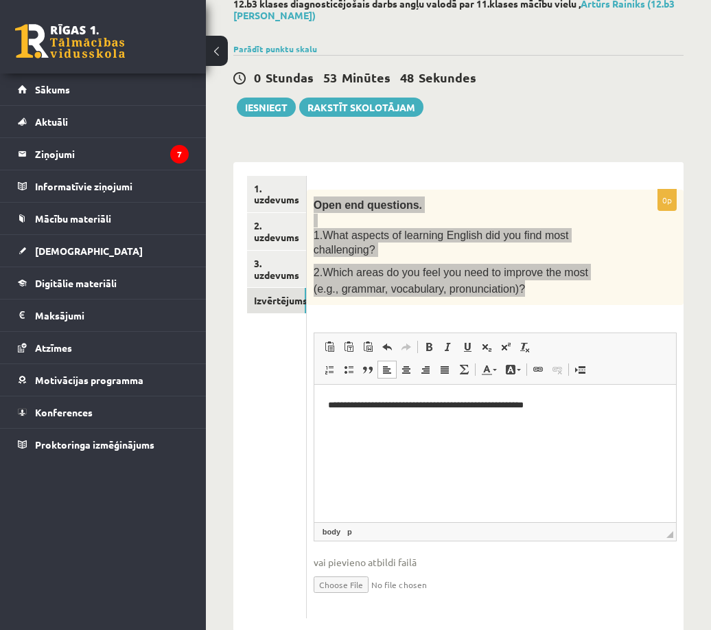
scroll to position [97, 0]
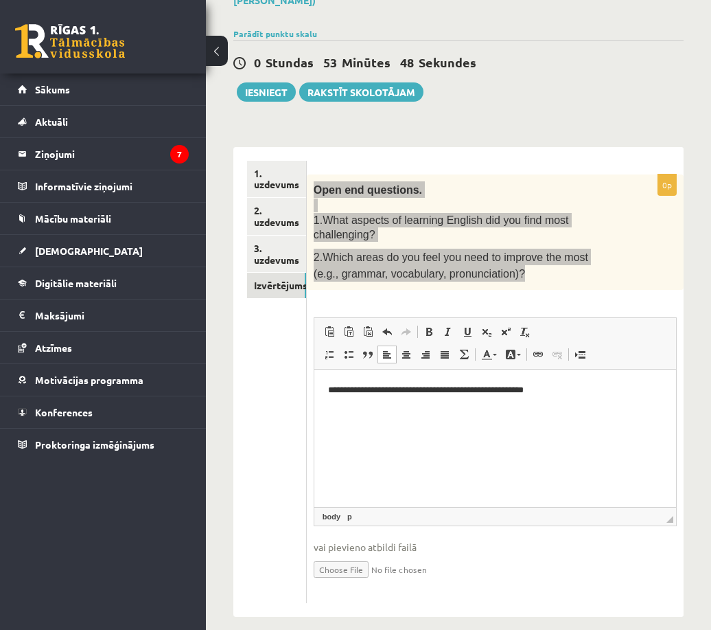
click at [376, 403] on html "**********" at bounding box center [495, 390] width 362 height 42
click at [571, 400] on html "**********" at bounding box center [495, 390] width 362 height 42
click at [326, 392] on html "**********" at bounding box center [495, 408] width 362 height 79
click at [328, 411] on p "**********" at bounding box center [495, 420] width 334 height 29
click at [520, 448] on html "**********" at bounding box center [495, 408] width 362 height 79
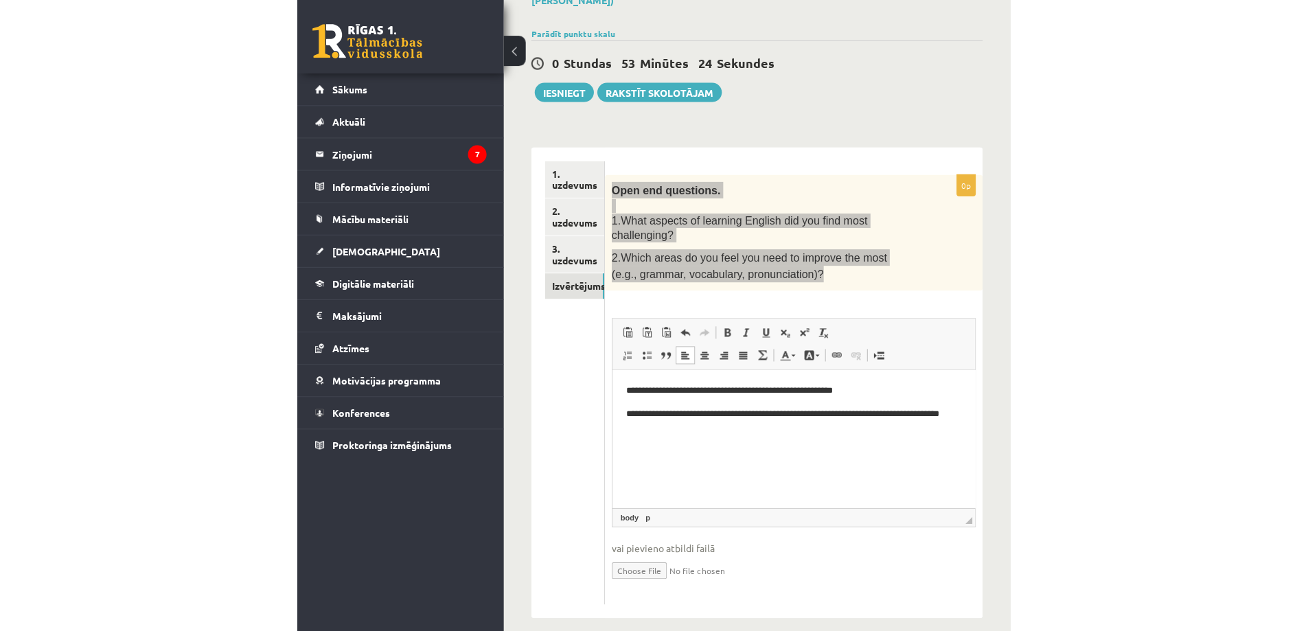
scroll to position [68, 0]
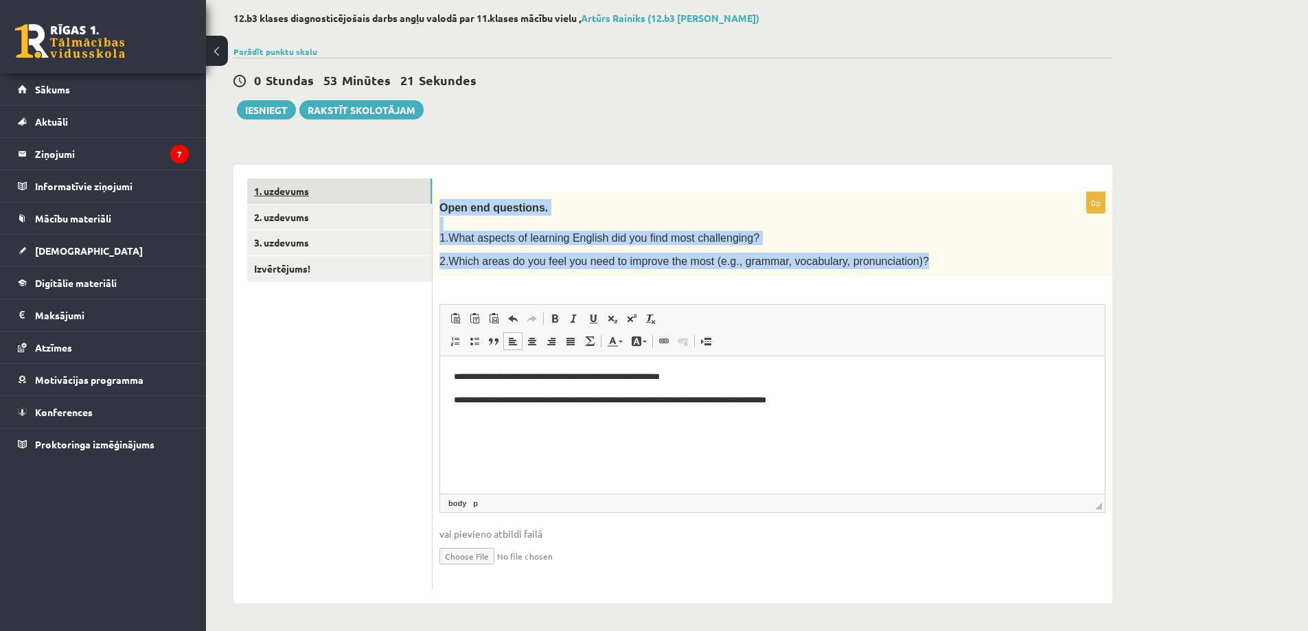
click at [266, 193] on link "1. uzdevums" at bounding box center [339, 191] width 185 height 25
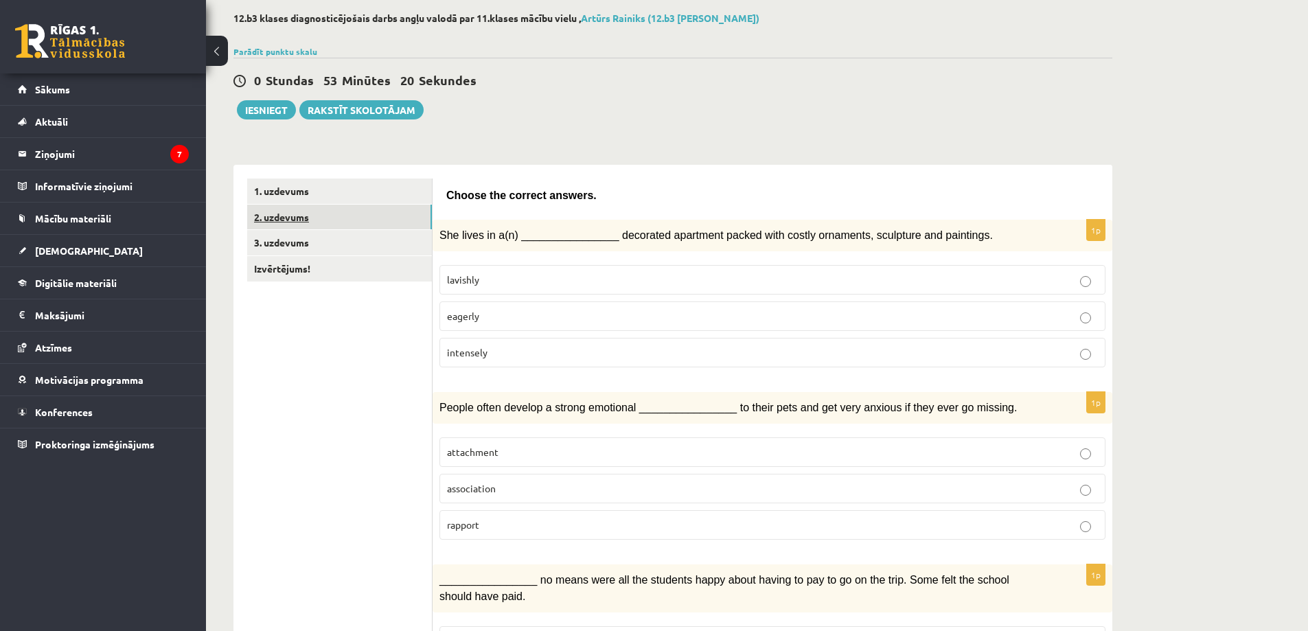
click at [283, 218] on link "2. uzdevums" at bounding box center [339, 217] width 185 height 25
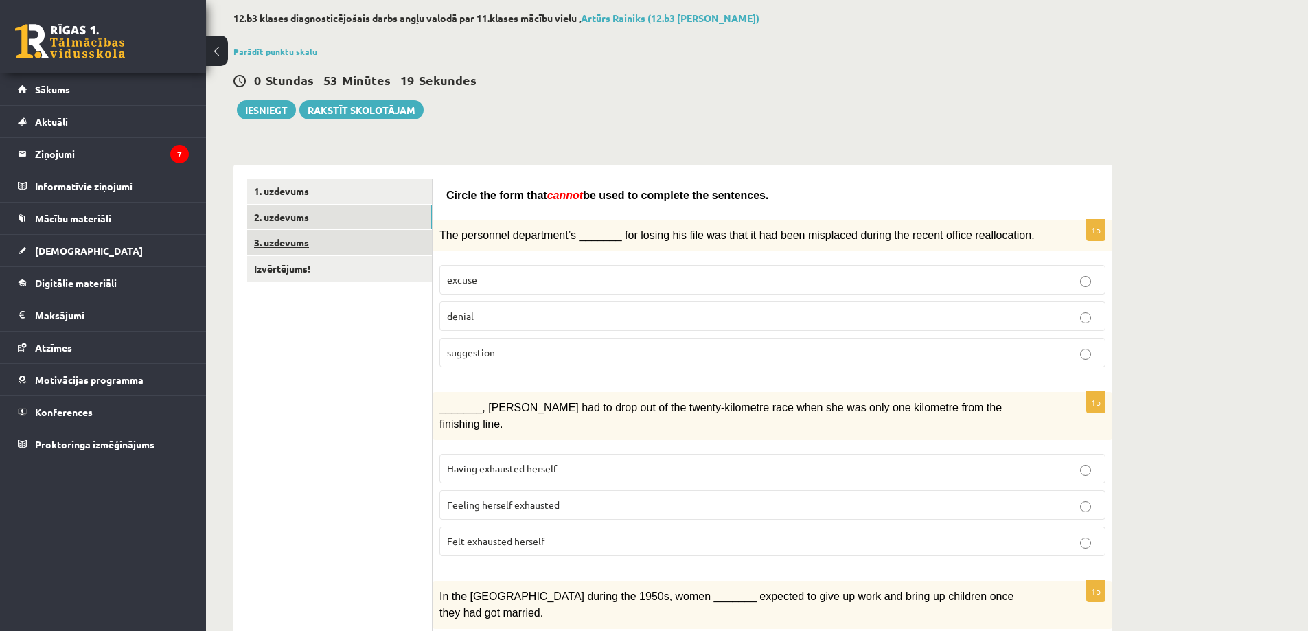
click at [284, 234] on link "3. uzdevums" at bounding box center [339, 242] width 185 height 25
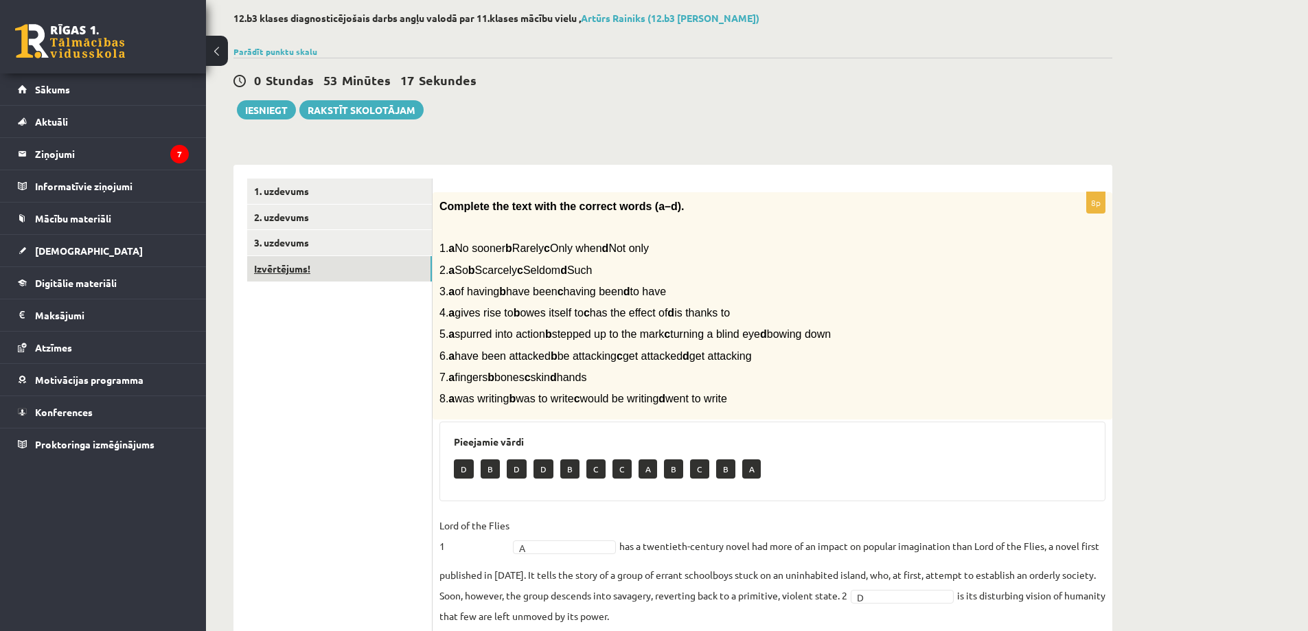
click at [281, 268] on link "Izvērtējums!" at bounding box center [339, 268] width 185 height 25
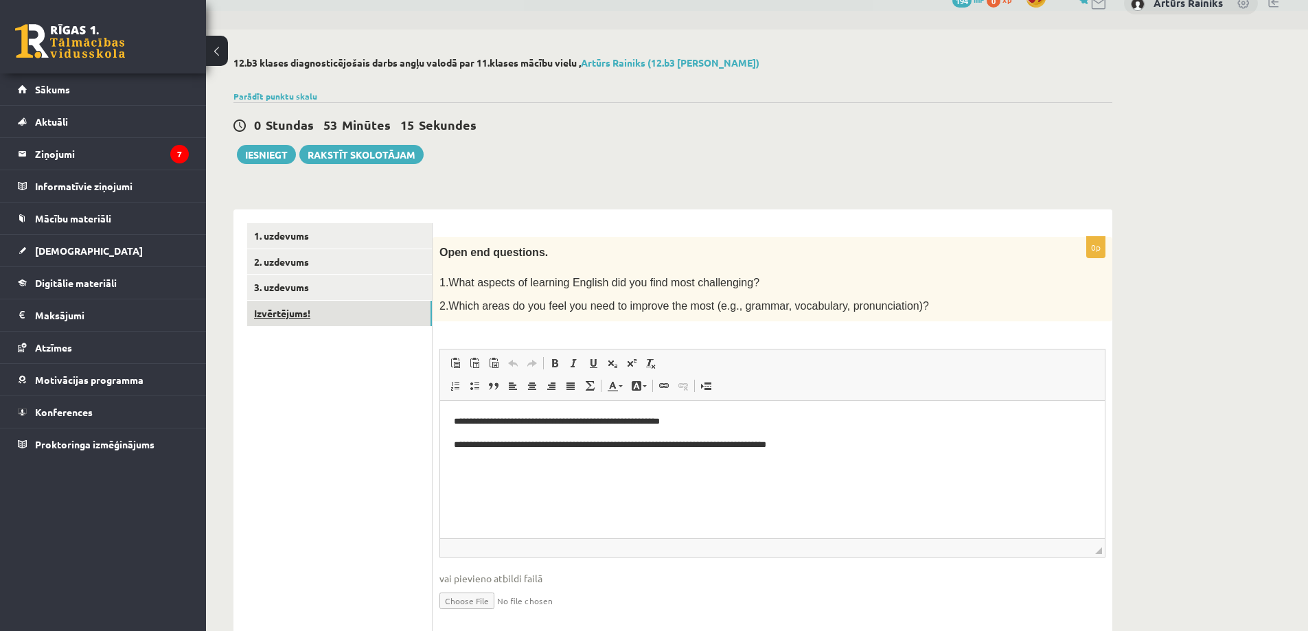
scroll to position [0, 0]
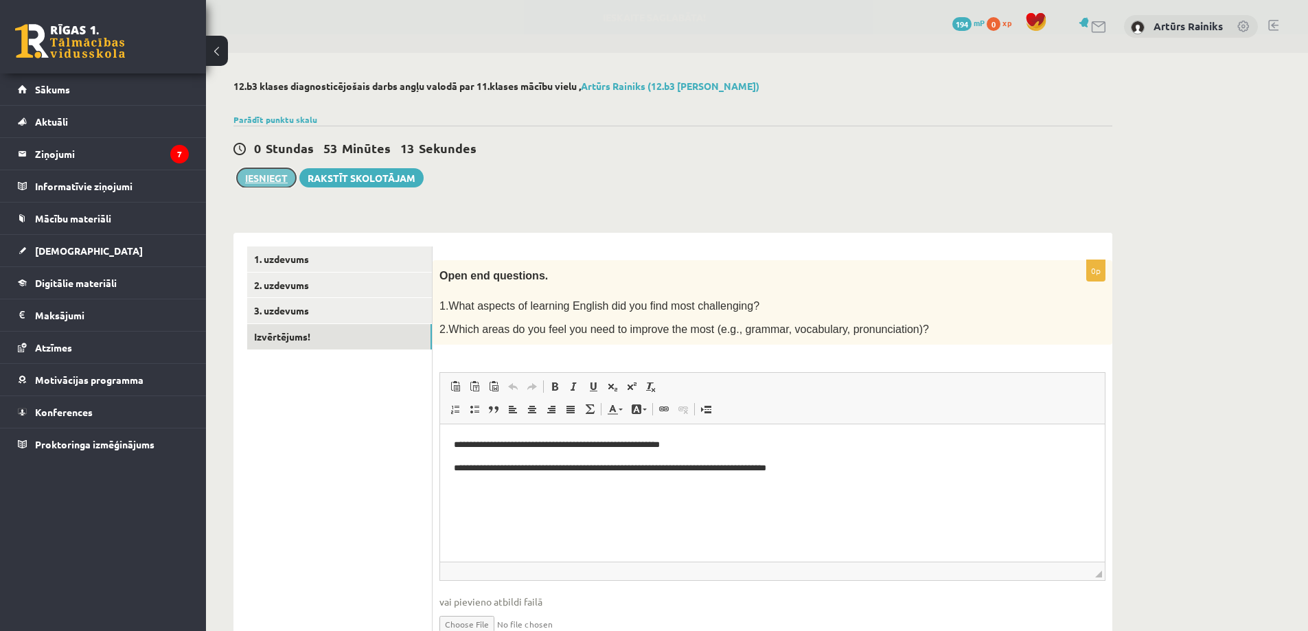
click at [269, 182] on button "Iesniegt" at bounding box center [266, 177] width 59 height 19
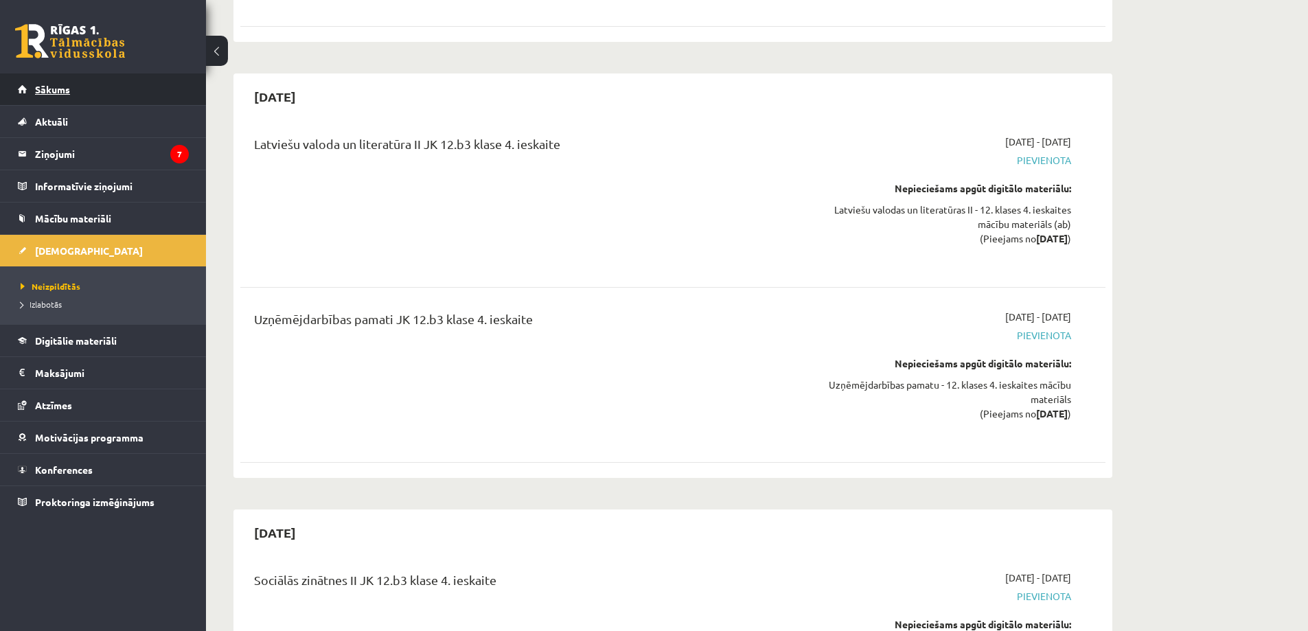
click at [49, 102] on link "Sākums" at bounding box center [103, 89] width 171 height 32
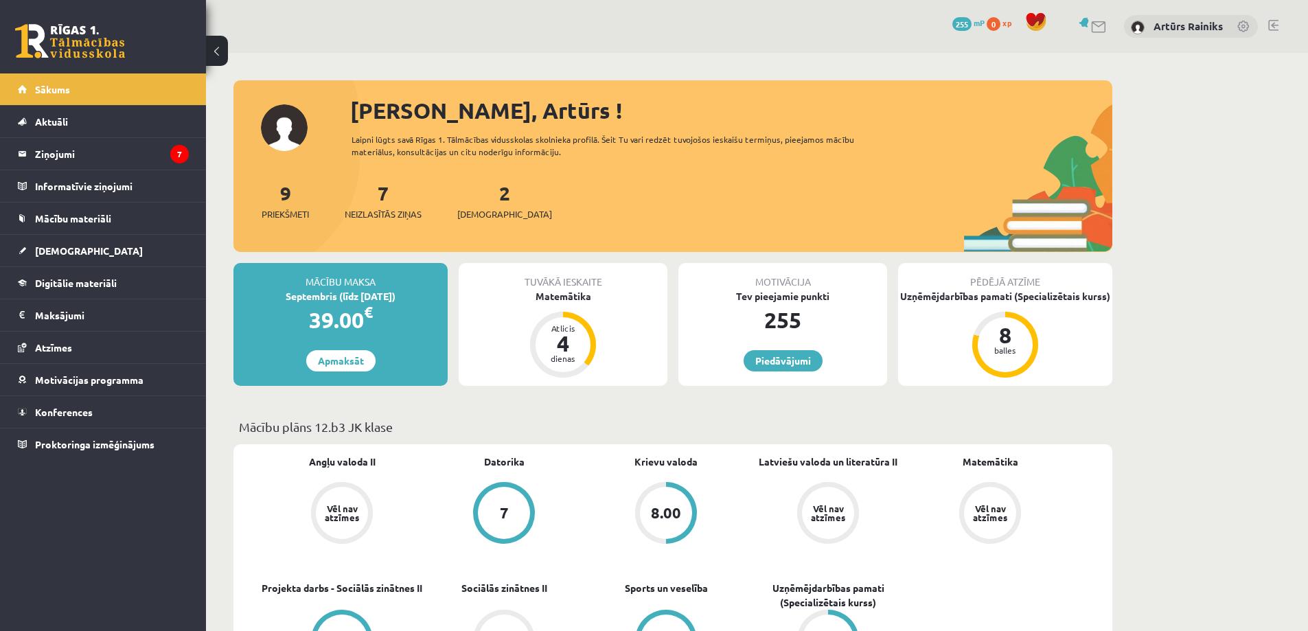
click at [556, 282] on div "Tuvākā ieskaite" at bounding box center [563, 276] width 209 height 26
click at [558, 293] on div "Matemātika" at bounding box center [563, 296] width 209 height 14
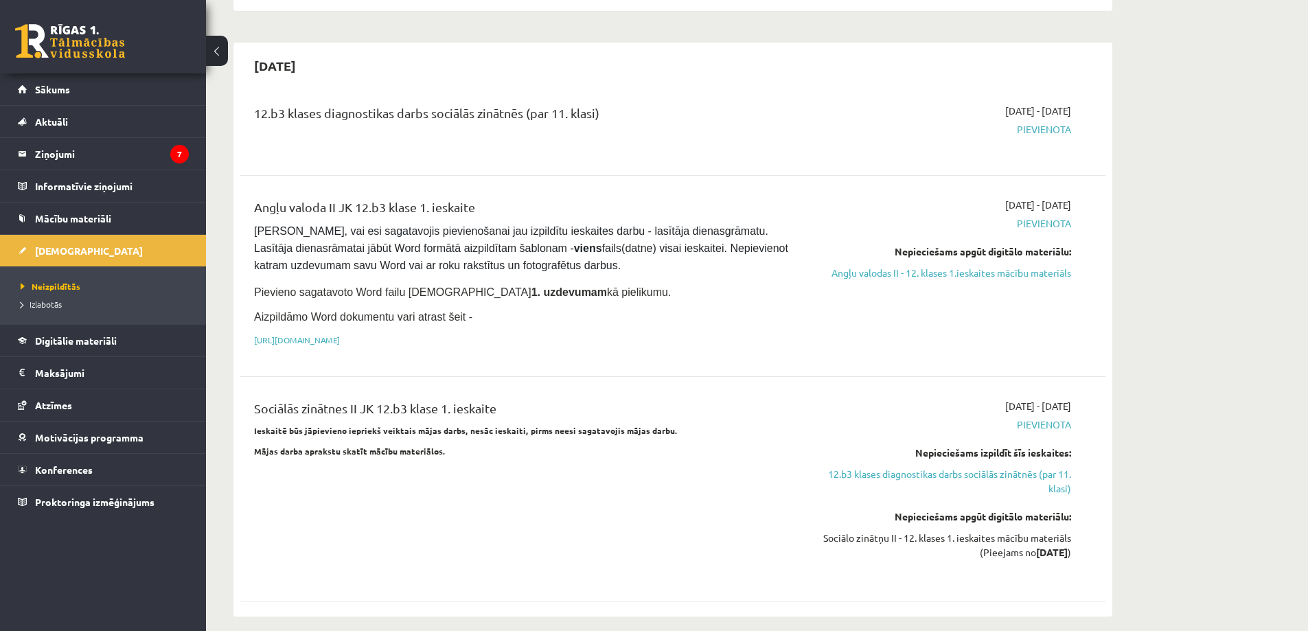
scroll to position [687, 0]
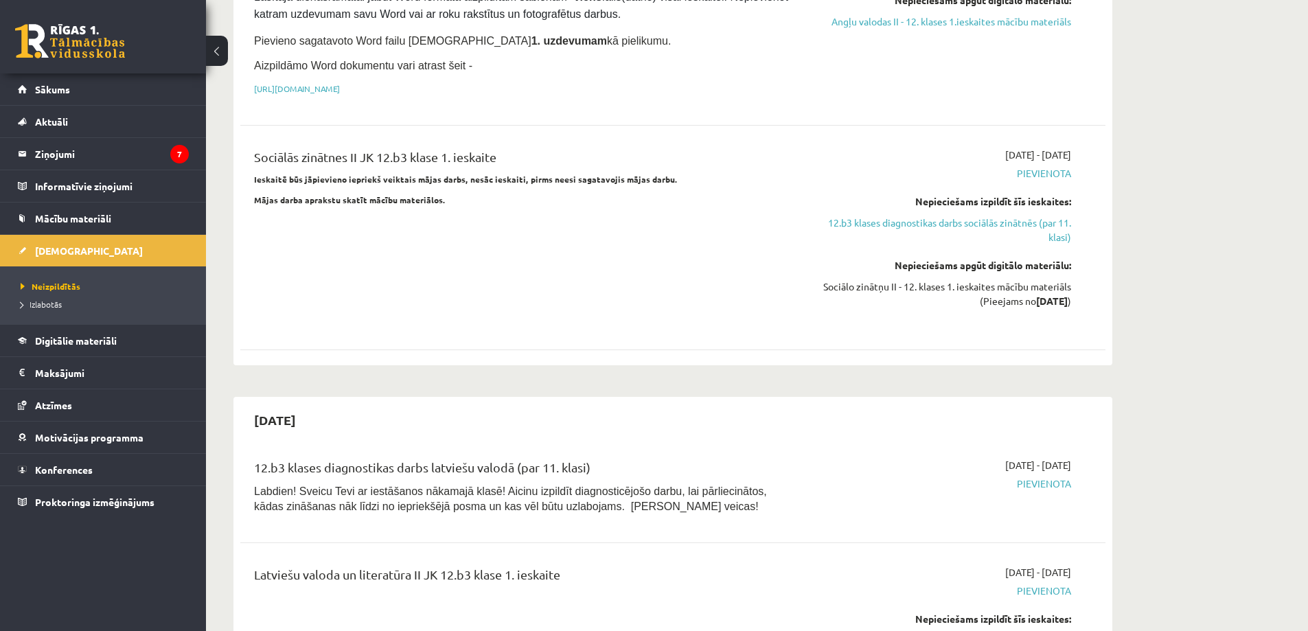
scroll to position [946, 0]
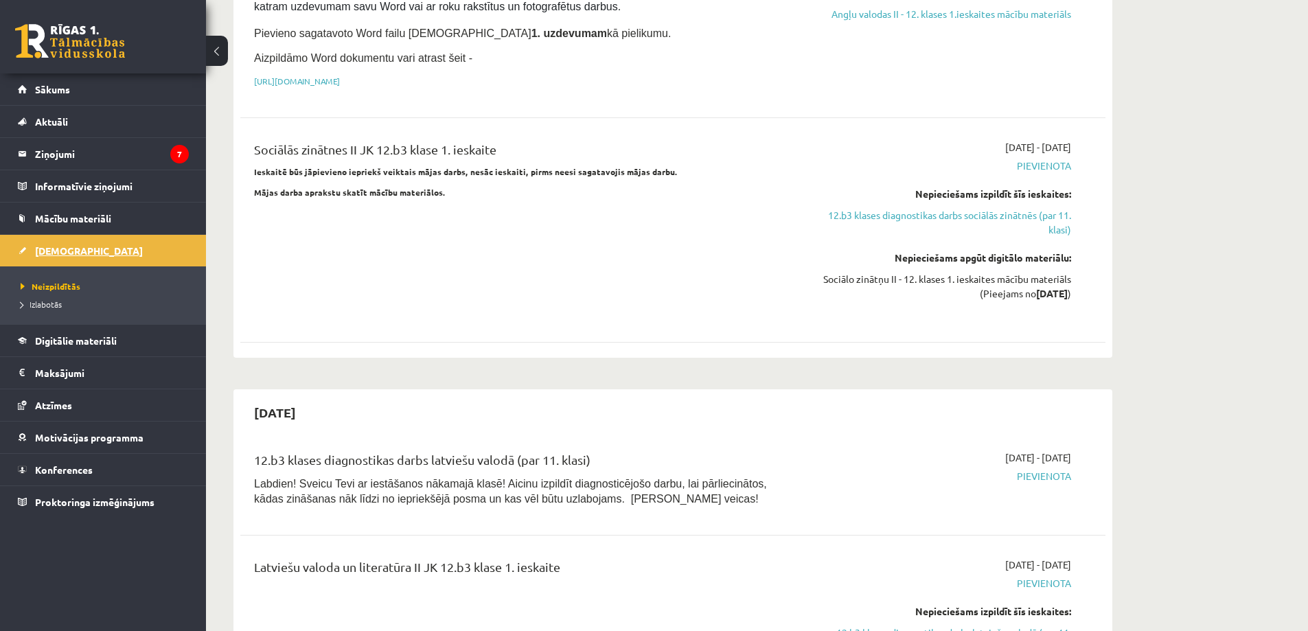
click at [67, 260] on link "[DEMOGRAPHIC_DATA]" at bounding box center [103, 251] width 171 height 32
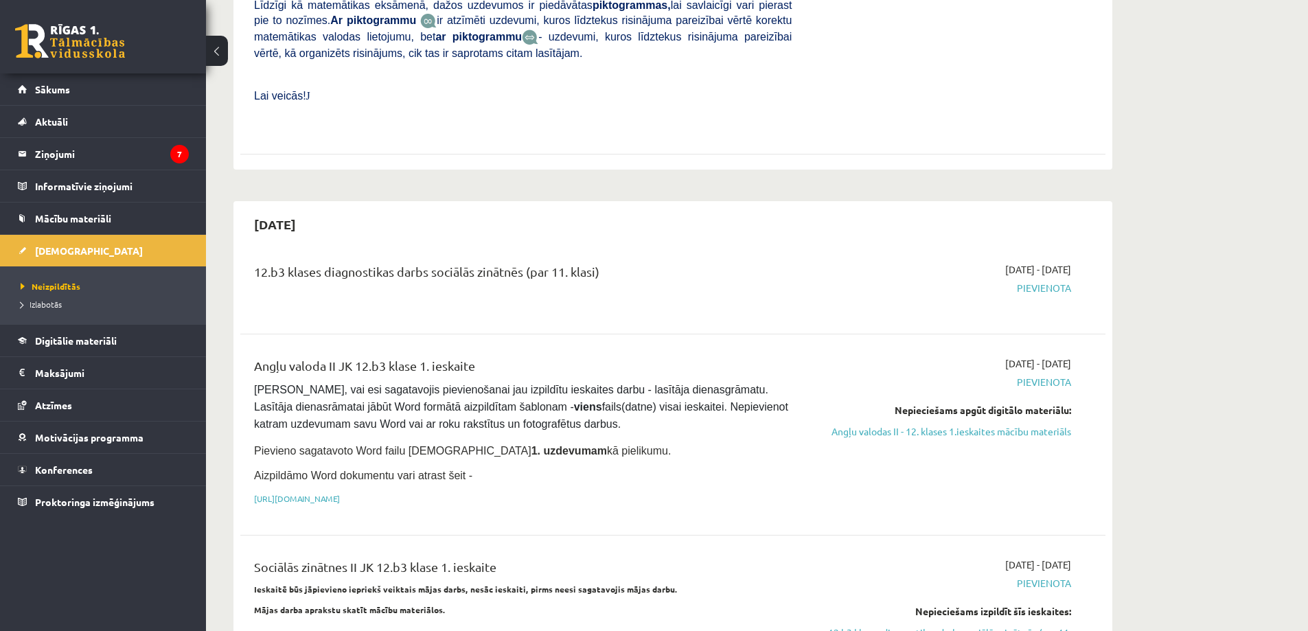
scroll to position [618, 0]
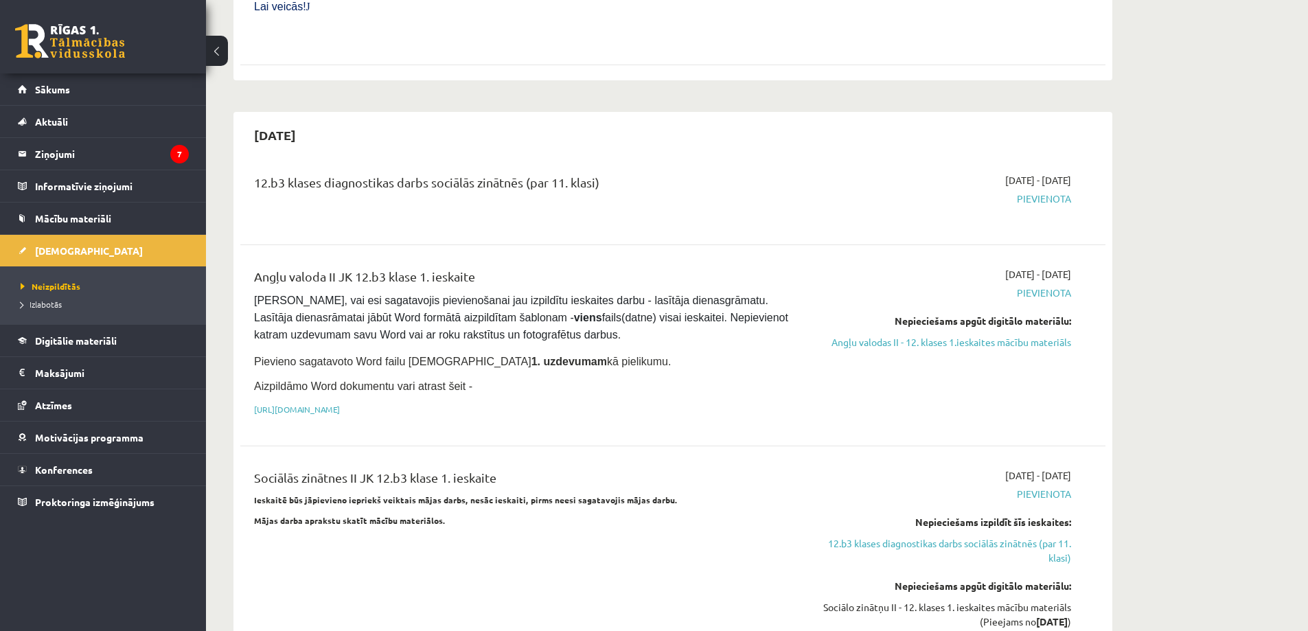
drag, startPoint x: 1020, startPoint y: 244, endPoint x: 1072, endPoint y: 243, distance: 51.5
click at [1072, 267] on div "[DATE] - [DATE] [GEOGRAPHIC_DATA] Nepieciešams apgūt digitālo materiālu: Angļu …" at bounding box center [941, 345] width 279 height 157
copy span "[DATE]"
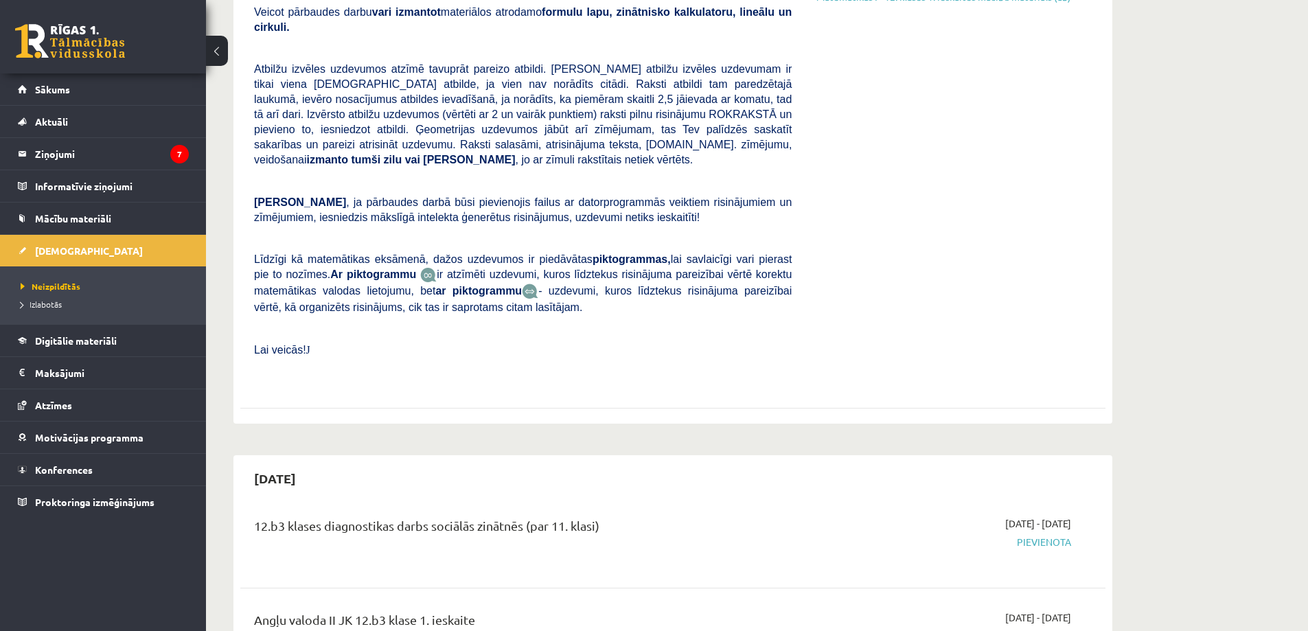
scroll to position [412, 0]
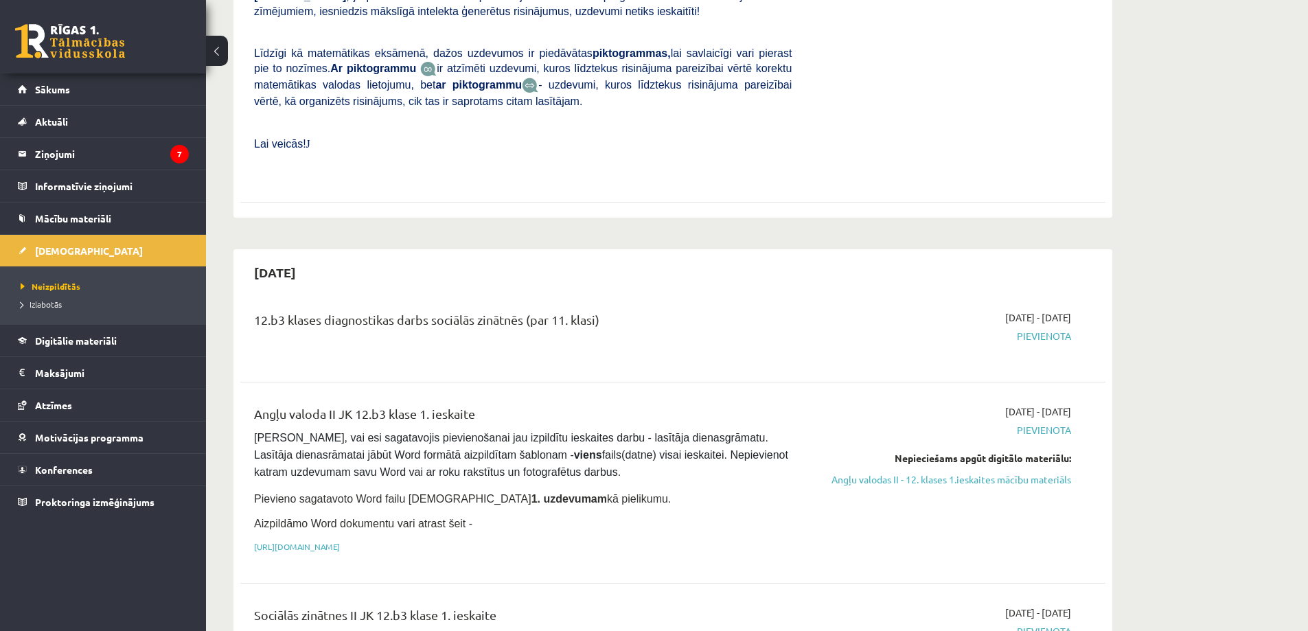
scroll to position [549, 0]
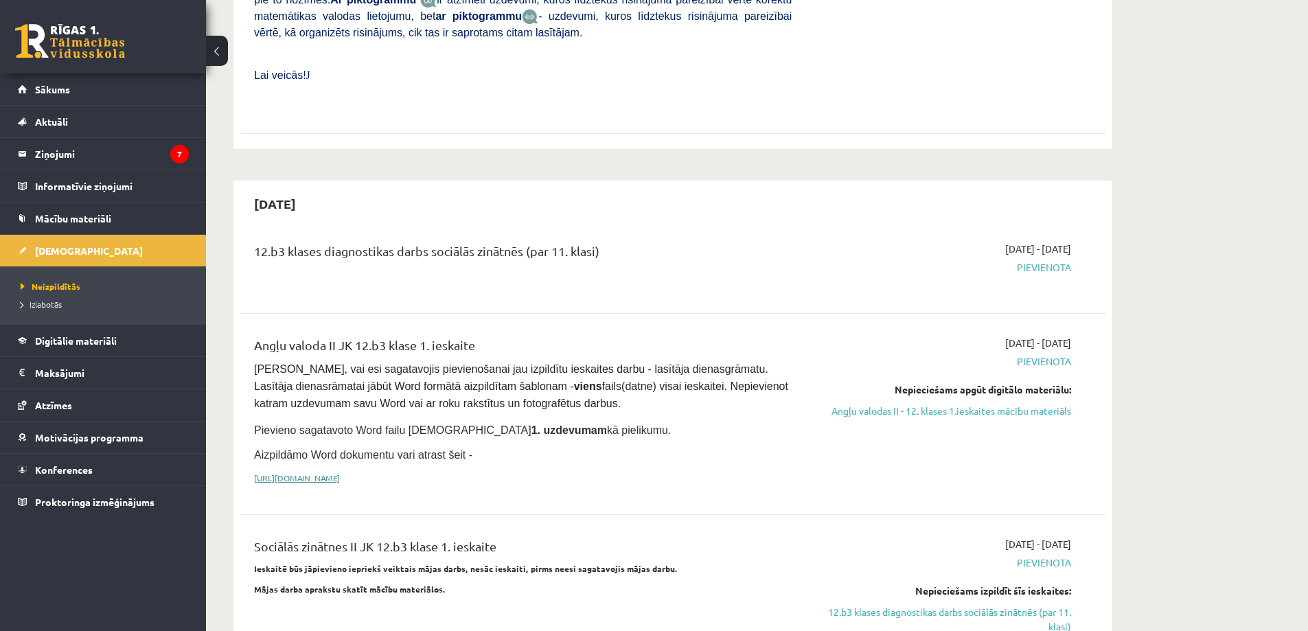
click at [340, 472] on link "[URL][DOMAIN_NAME]" at bounding box center [297, 477] width 86 height 11
click at [917, 404] on link "Angļu valodas II - 12. klases 1.ieskaites mācību materiāls" at bounding box center [941, 411] width 259 height 14
click at [895, 404] on link "Angļu valodas II - 12. klases 1.ieskaites mācību materiāls" at bounding box center [941, 411] width 259 height 14
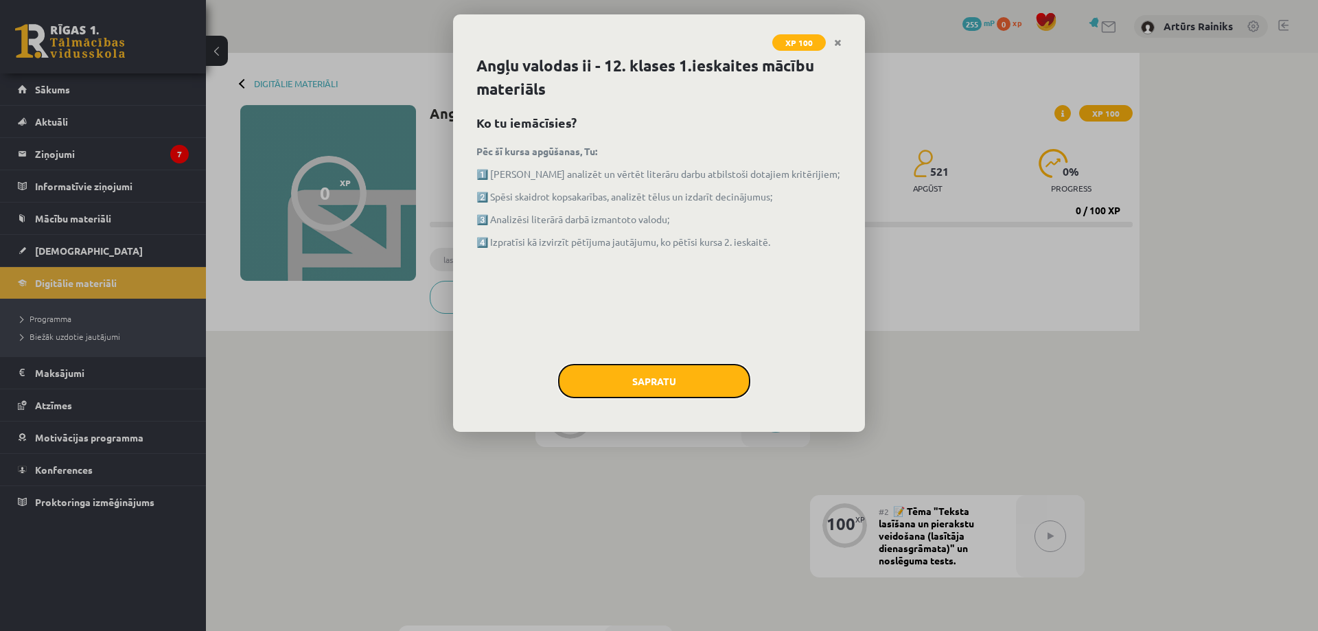
click at [666, 386] on button "Sapratu" at bounding box center [654, 381] width 192 height 34
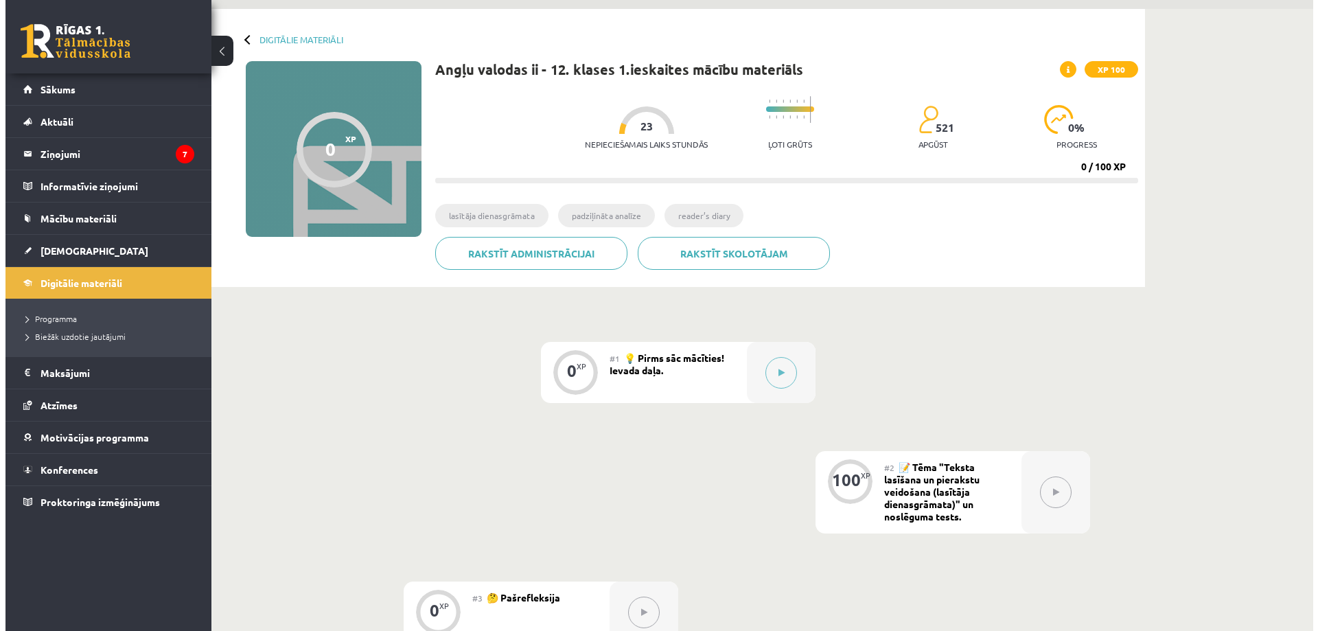
scroll to position [137, 0]
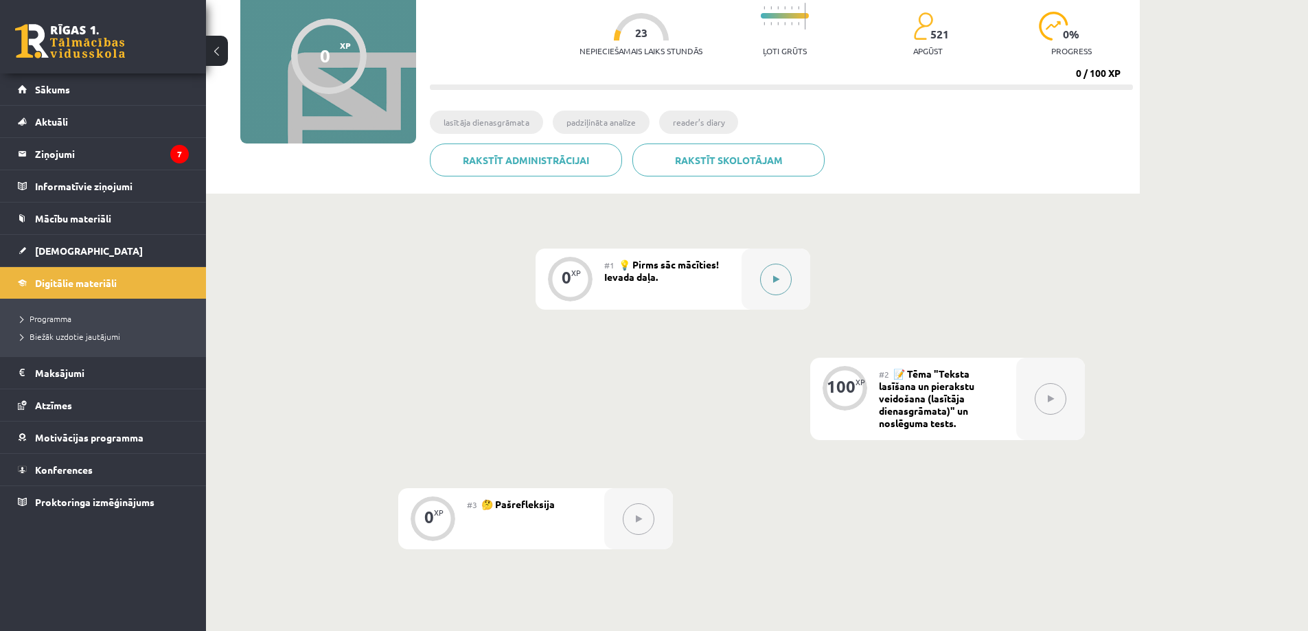
click at [780, 279] on button at bounding box center [776, 280] width 32 height 32
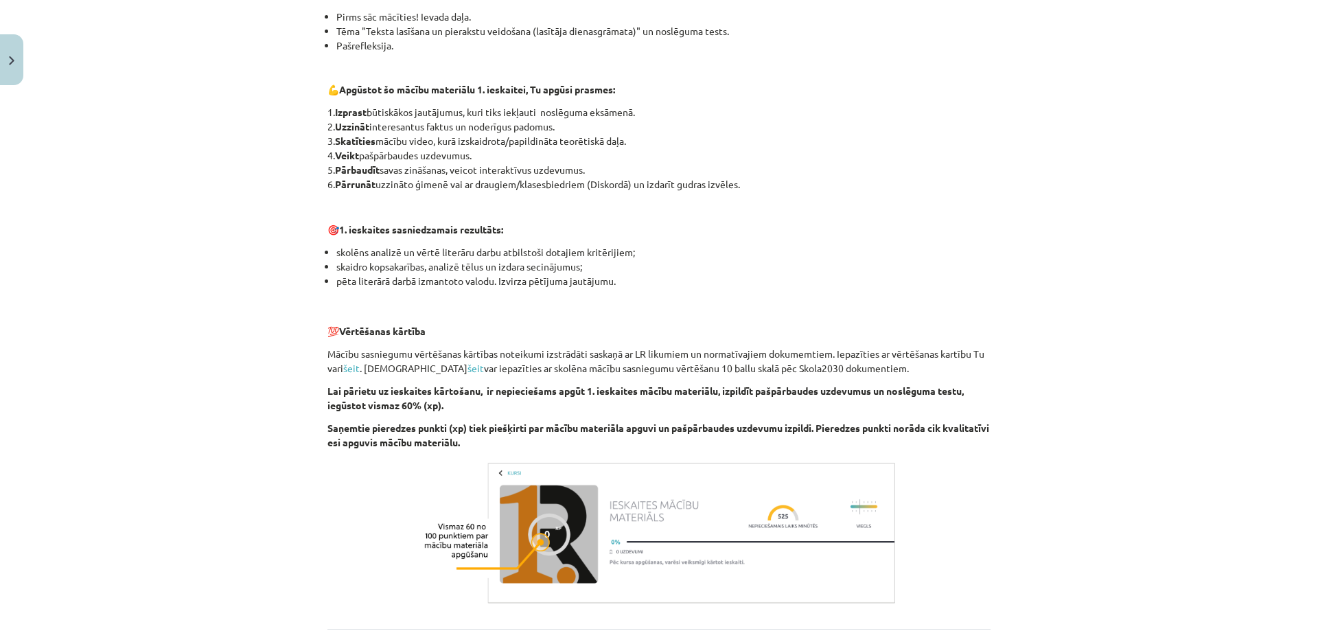
scroll to position [815, 0]
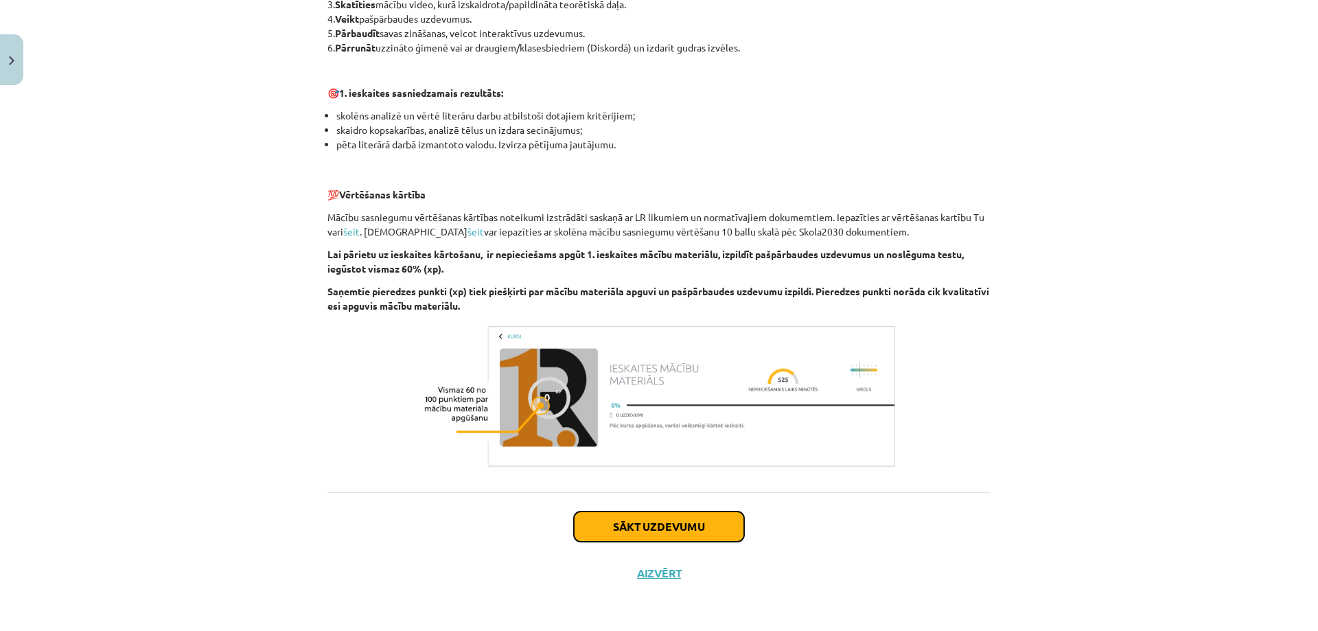
click at [614, 529] on button "Sākt uzdevumu" at bounding box center [659, 527] width 170 height 30
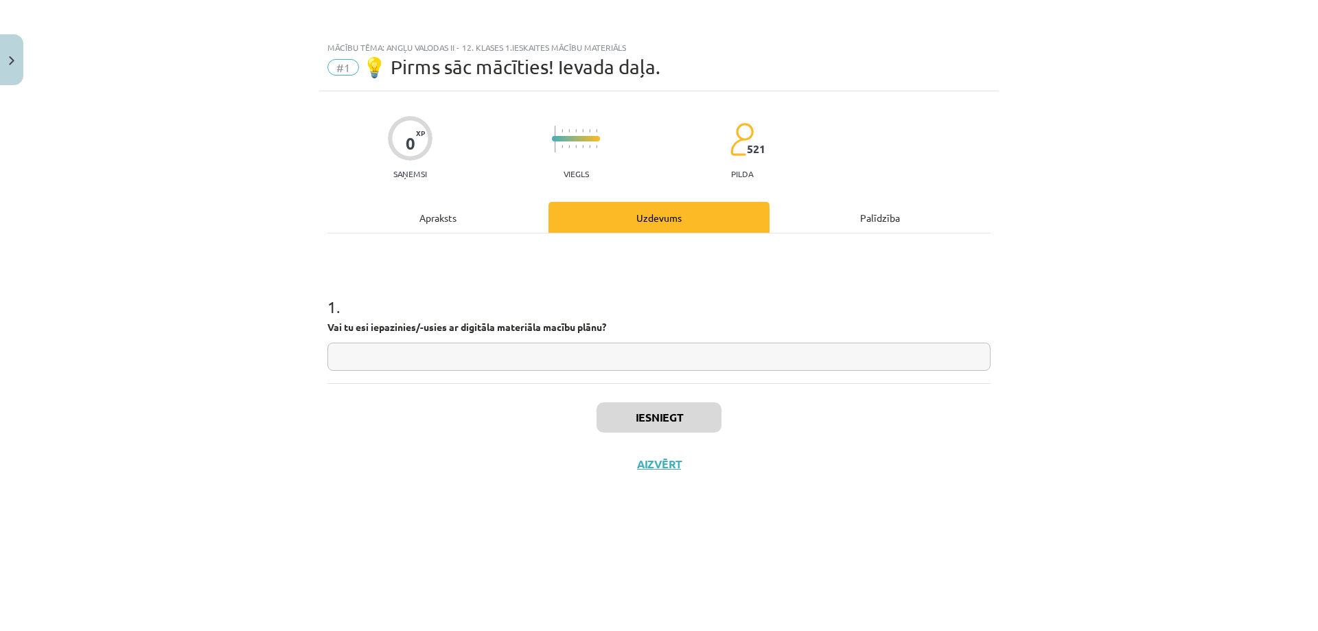
click at [399, 359] on input "text" at bounding box center [659, 357] width 663 height 28
type input "*"
click at [452, 230] on div "Apraksts" at bounding box center [438, 217] width 221 height 31
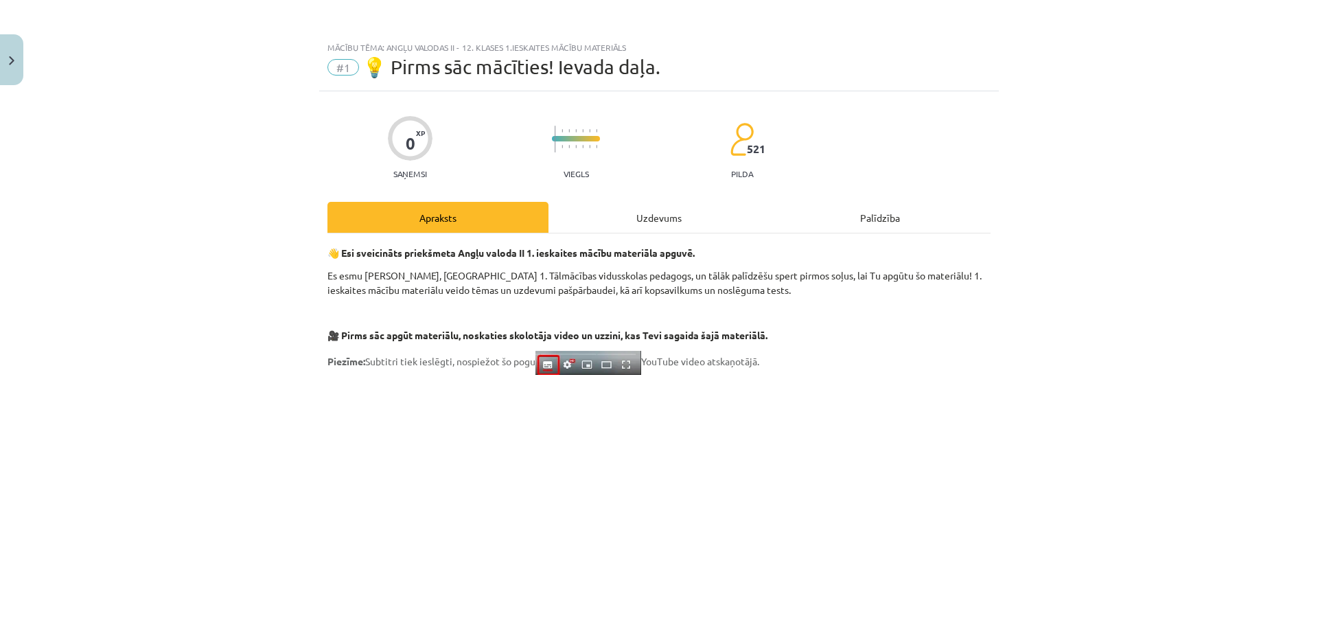
click at [614, 218] on div "Uzdevums" at bounding box center [659, 217] width 221 height 31
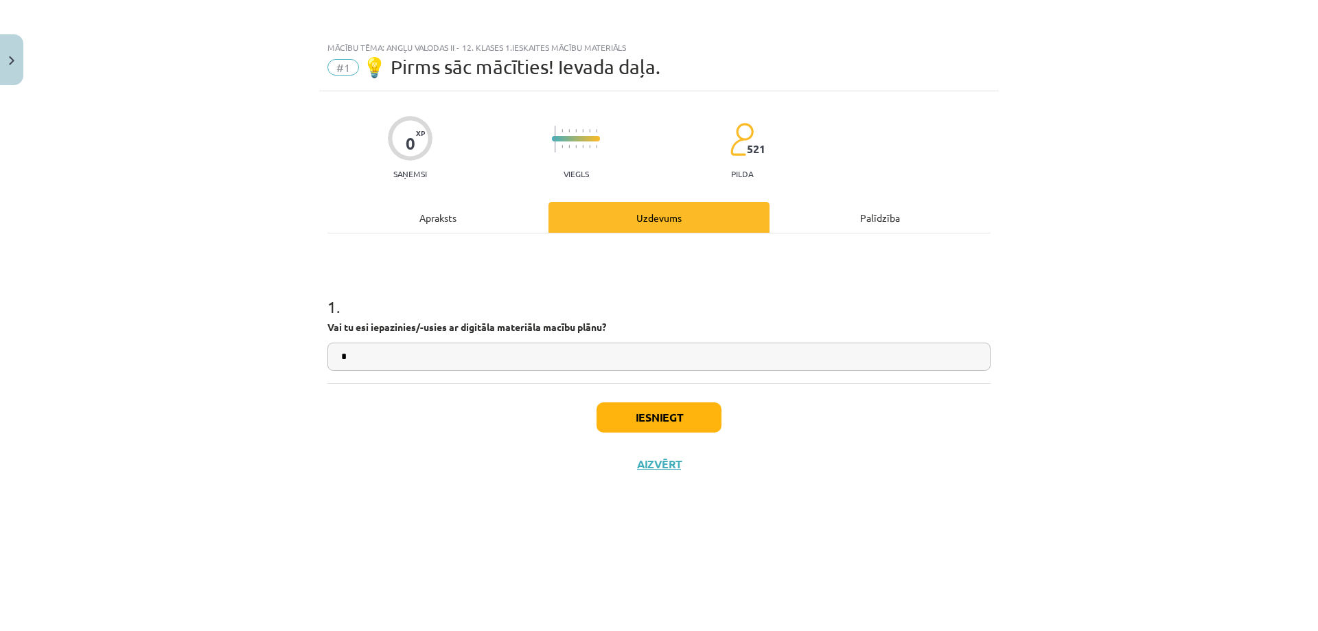
click at [440, 217] on div "Apraksts" at bounding box center [438, 217] width 221 height 31
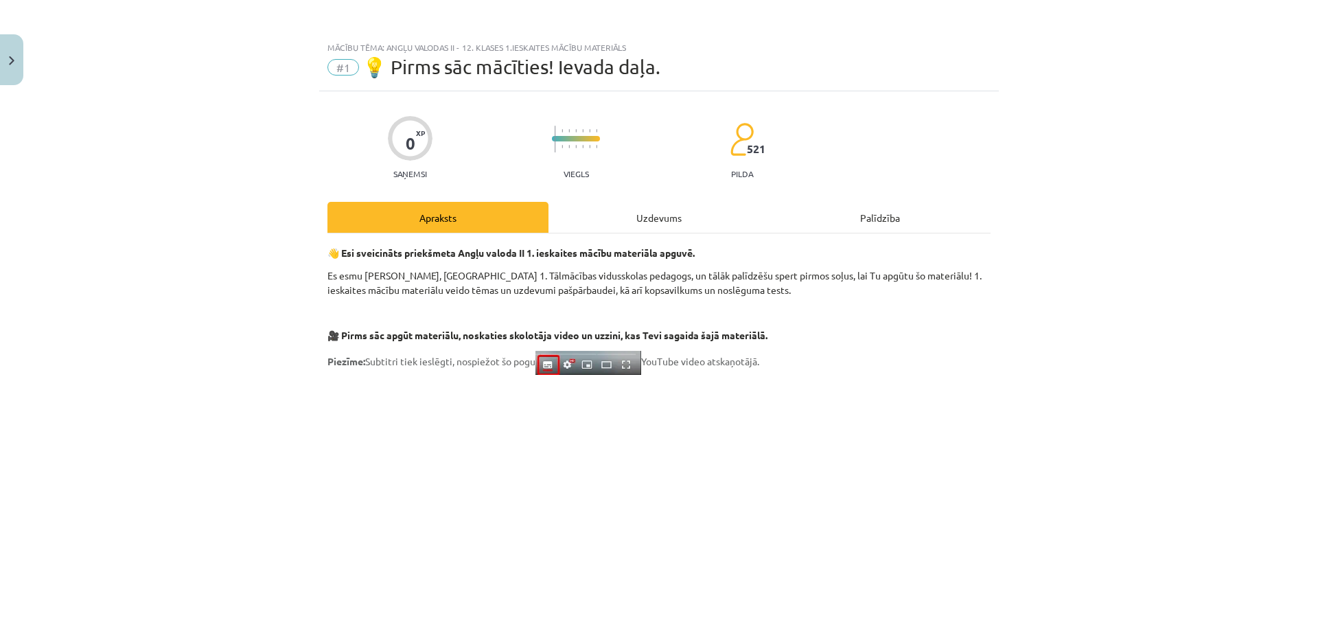
click at [628, 221] on div "Uzdevums" at bounding box center [659, 217] width 221 height 31
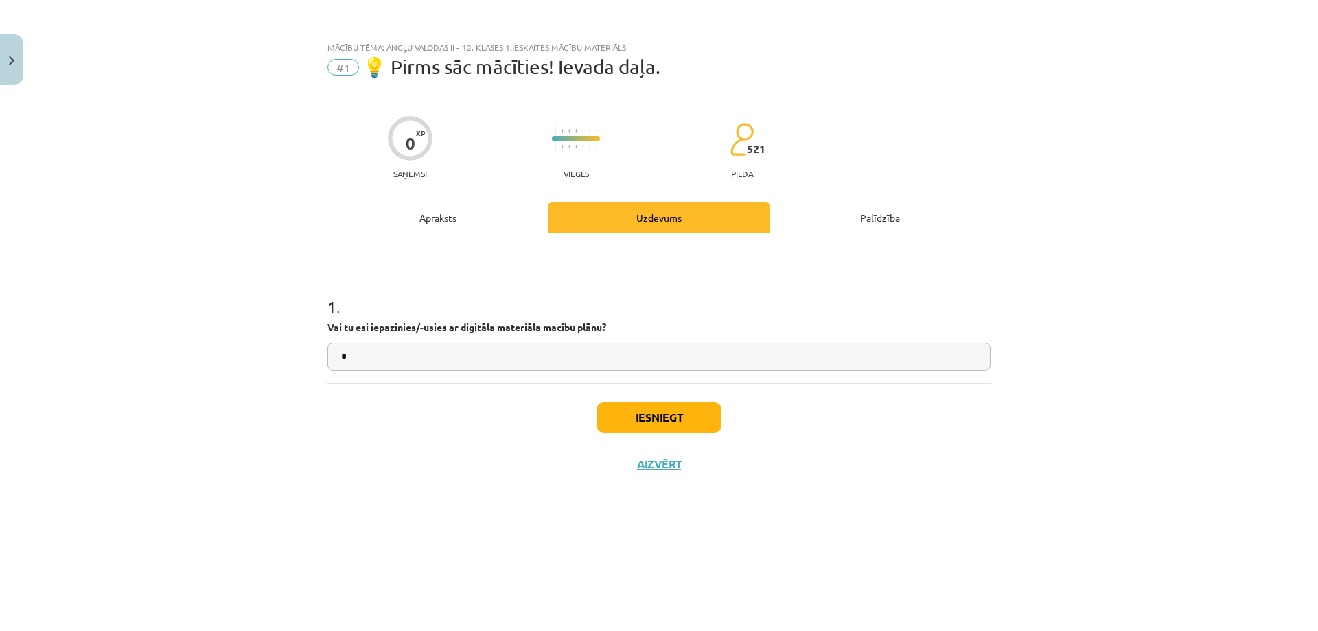
click at [503, 347] on input "*" at bounding box center [659, 357] width 663 height 28
type input "**"
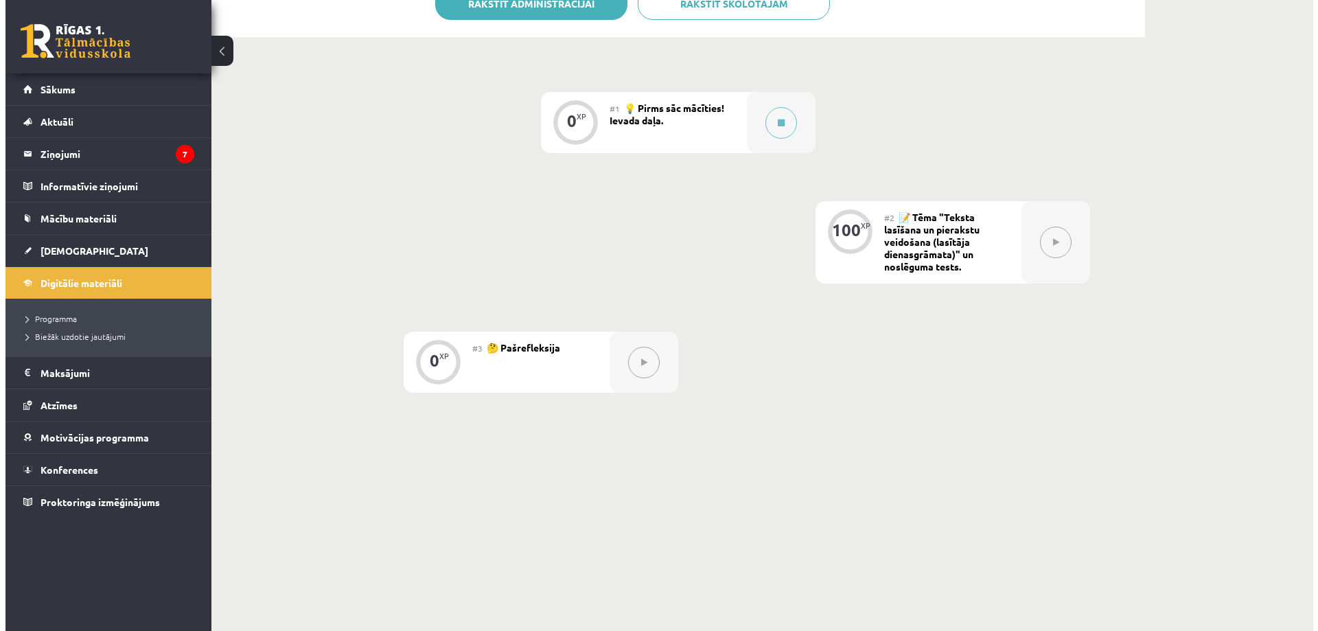
scroll to position [296, 0]
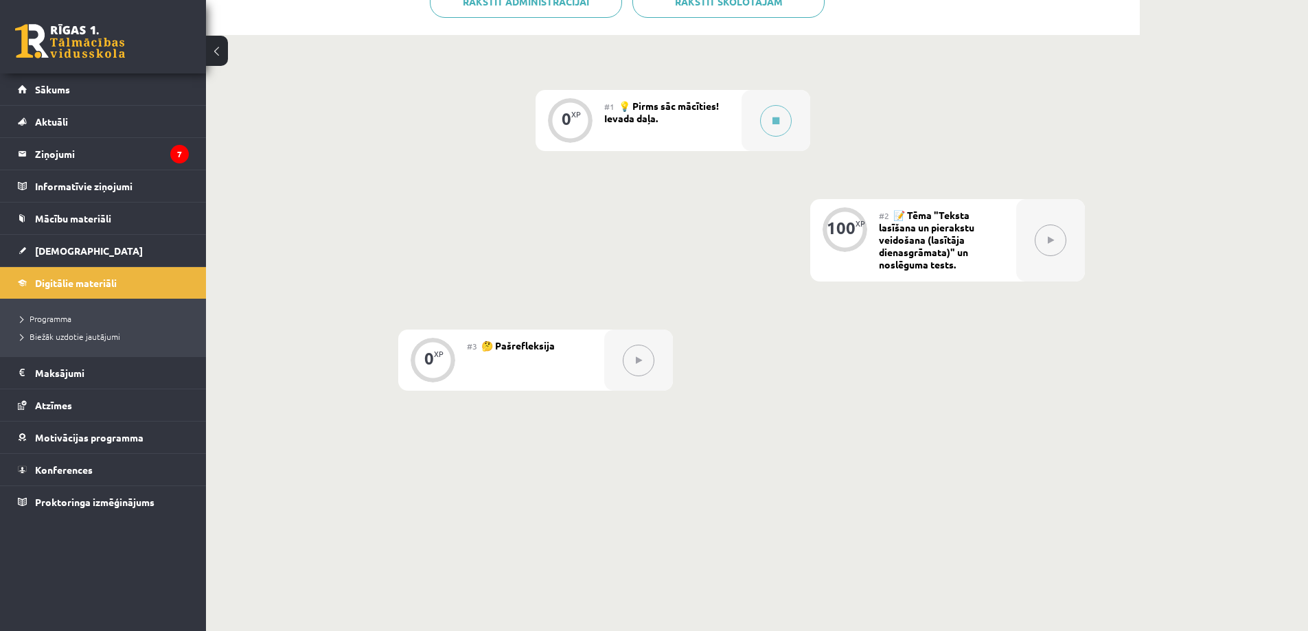
click at [690, 108] on span "💡 Pirms sāc mācīties! Ievada daļa." at bounding box center [661, 112] width 115 height 25
click at [656, 106] on span "💡 Pirms sāc mācīties! Ievada daļa." at bounding box center [661, 112] width 115 height 25
click at [567, 105] on div "0 XP" at bounding box center [569, 118] width 41 height 41
click at [785, 124] on button at bounding box center [776, 121] width 32 height 32
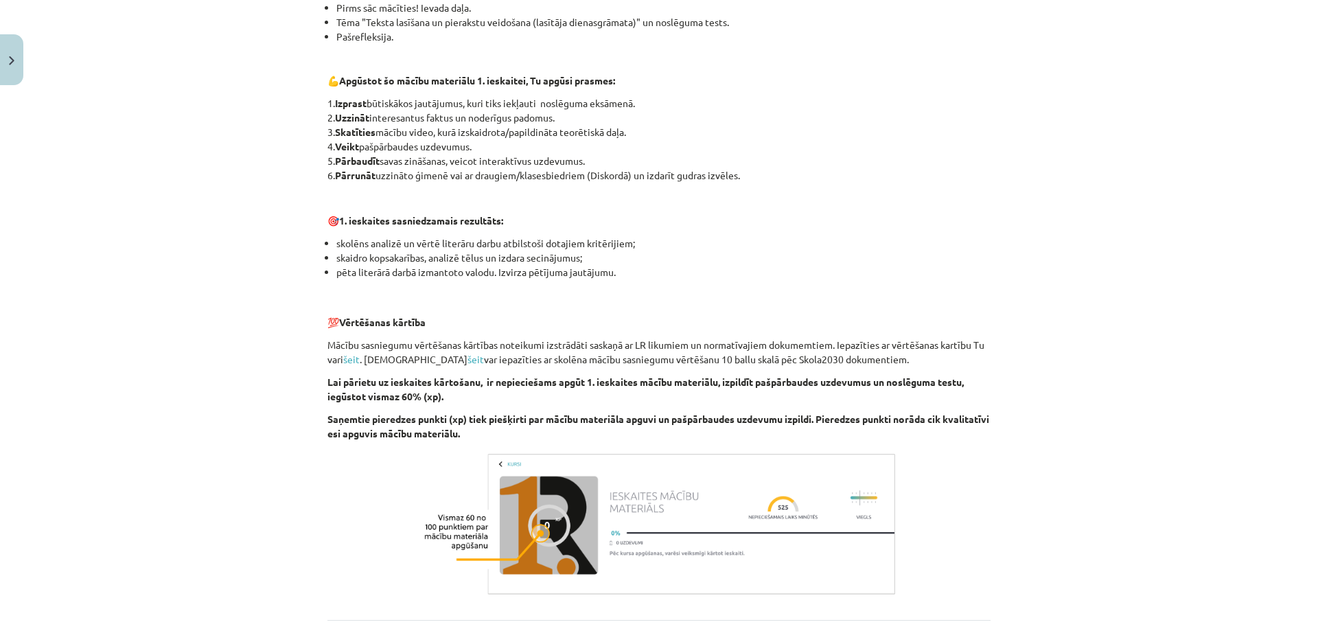
scroll to position [815, 0]
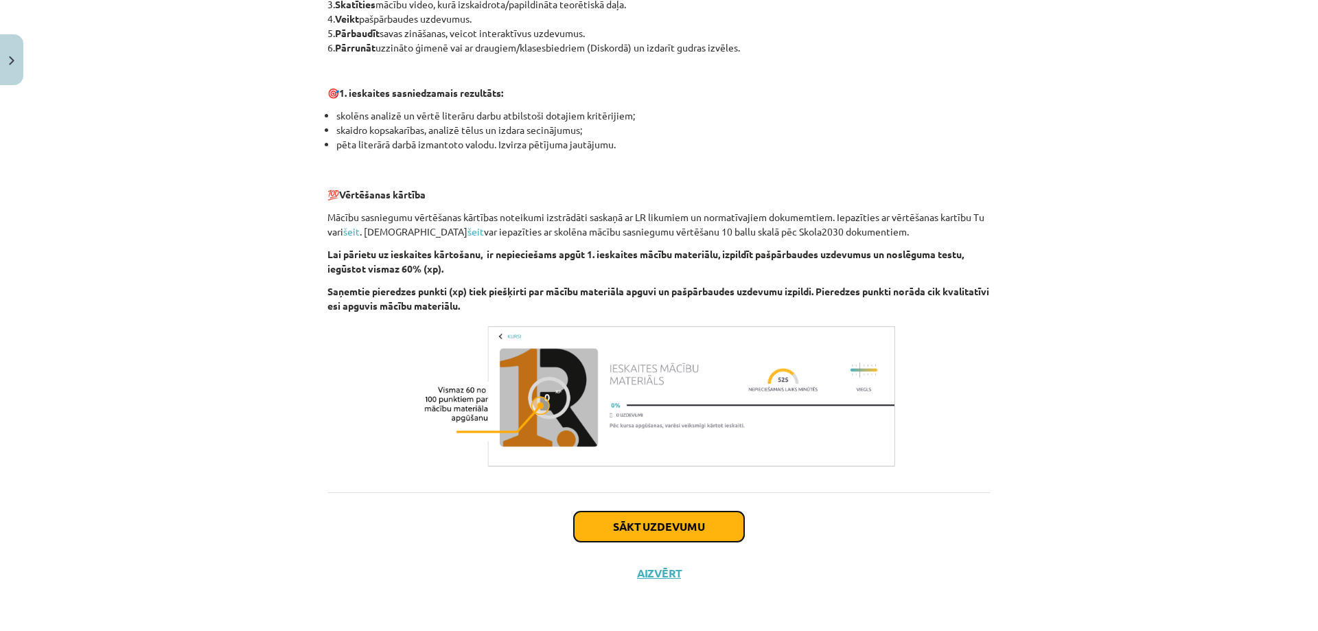
click at [651, 514] on button "Sākt uzdevumu" at bounding box center [659, 527] width 170 height 30
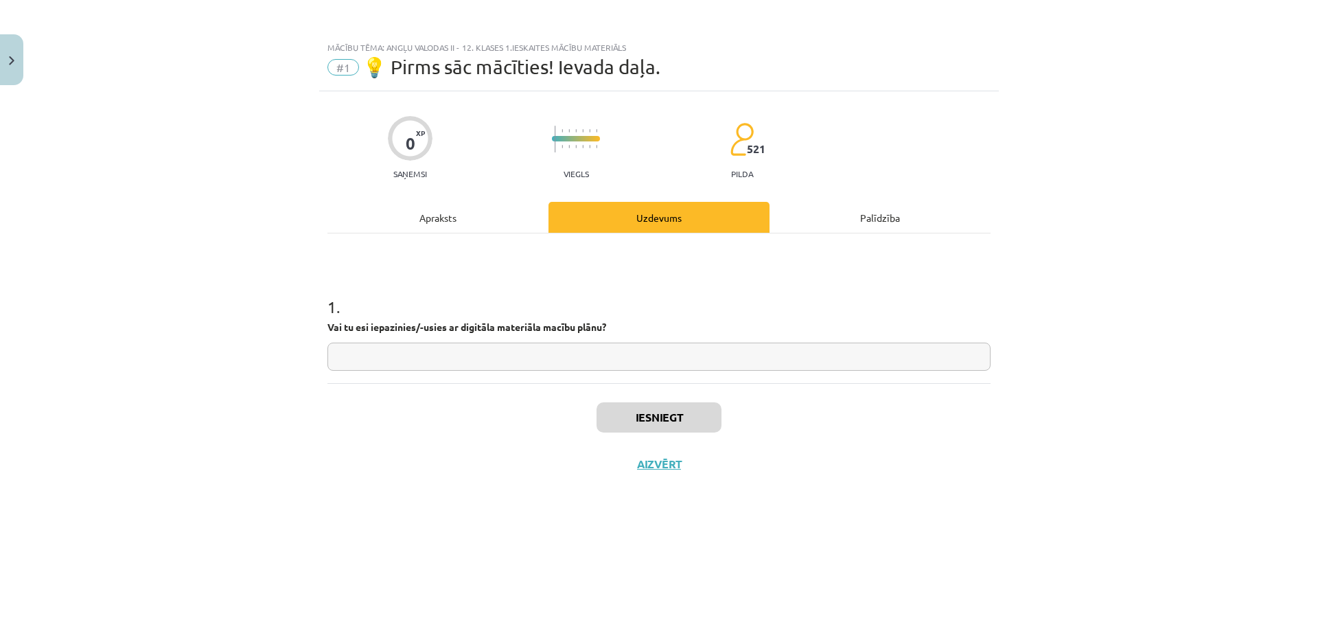
click at [527, 358] on input "text" at bounding box center [659, 357] width 663 height 28
type input "**"
click at [632, 415] on button "Iesniegt" at bounding box center [659, 417] width 125 height 30
click at [673, 480] on button "Nākamā nodarbība" at bounding box center [659, 473] width 135 height 32
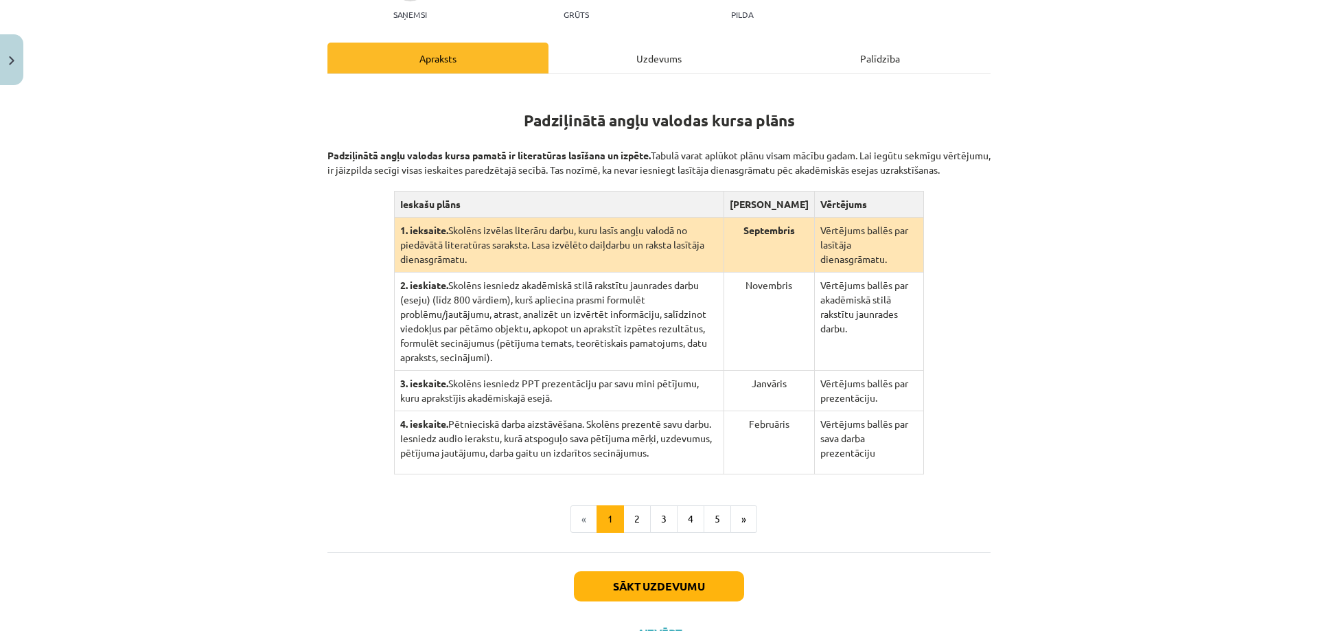
scroll to position [157, 0]
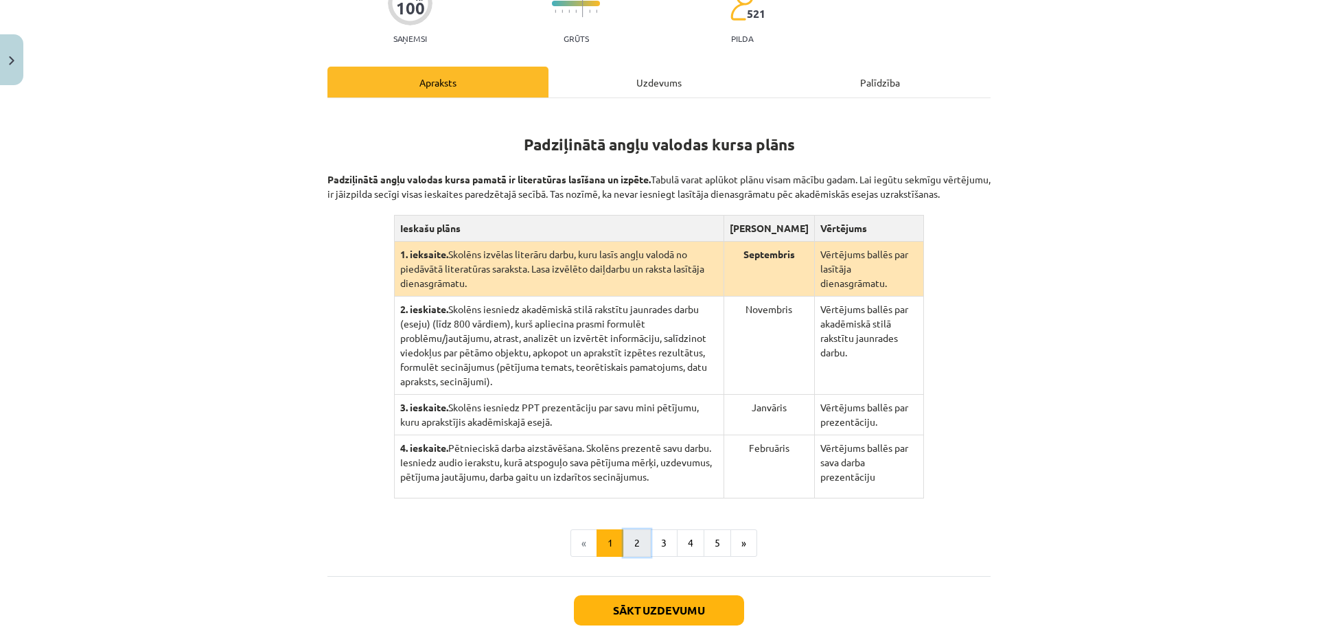
click at [636, 529] on button "2" at bounding box center [636, 542] width 27 height 27
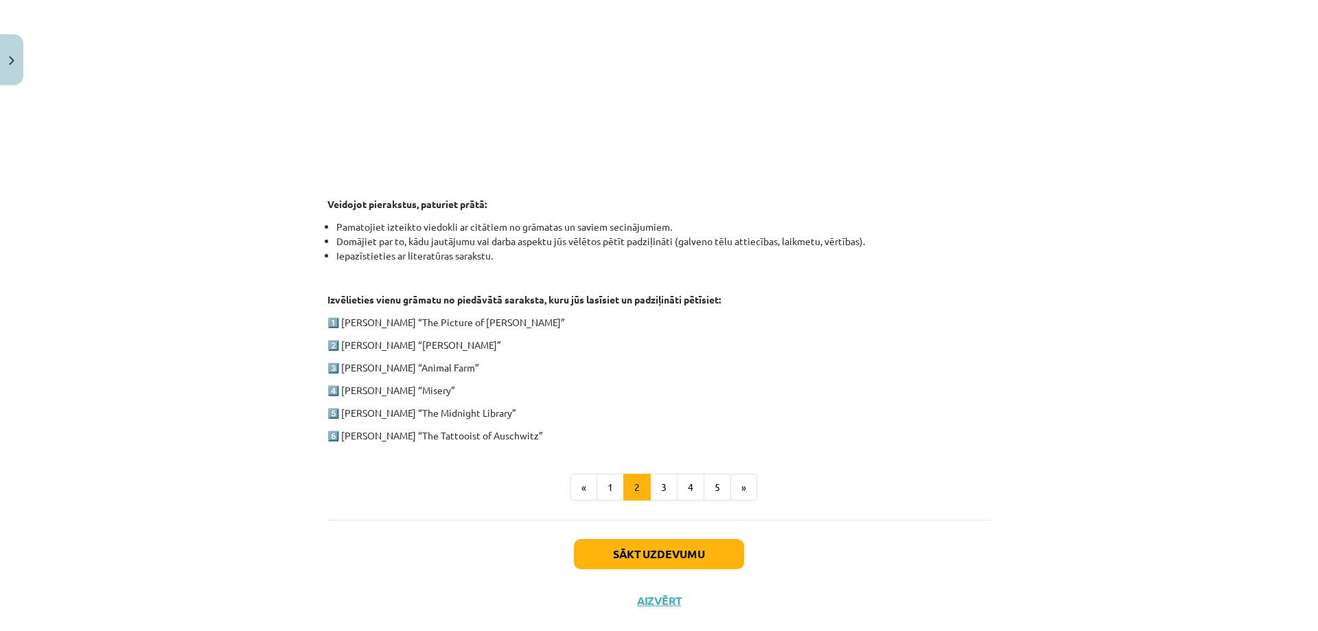
scroll to position [554, 0]
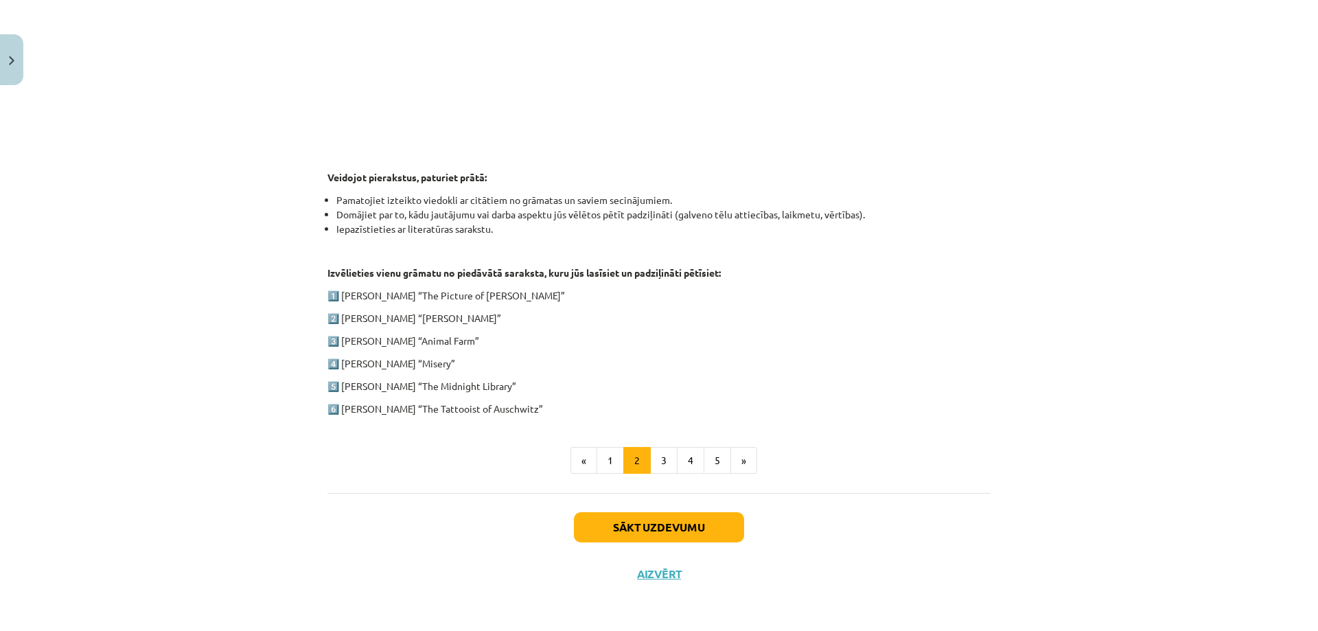
drag, startPoint x: 338, startPoint y: 292, endPoint x: 529, endPoint y: 401, distance: 219.5
click at [529, 401] on div "1. ieskaite angļu valodā Pirmās ieskaites pamatā ir lasītāja dienasgrāmatas vei…" at bounding box center [659, 65] width 663 height 702
copy div "[PERSON_NAME] “The Picture of [PERSON_NAME]” 2️⃣ [PERSON_NAME] “[PERSON_NAME]” …"
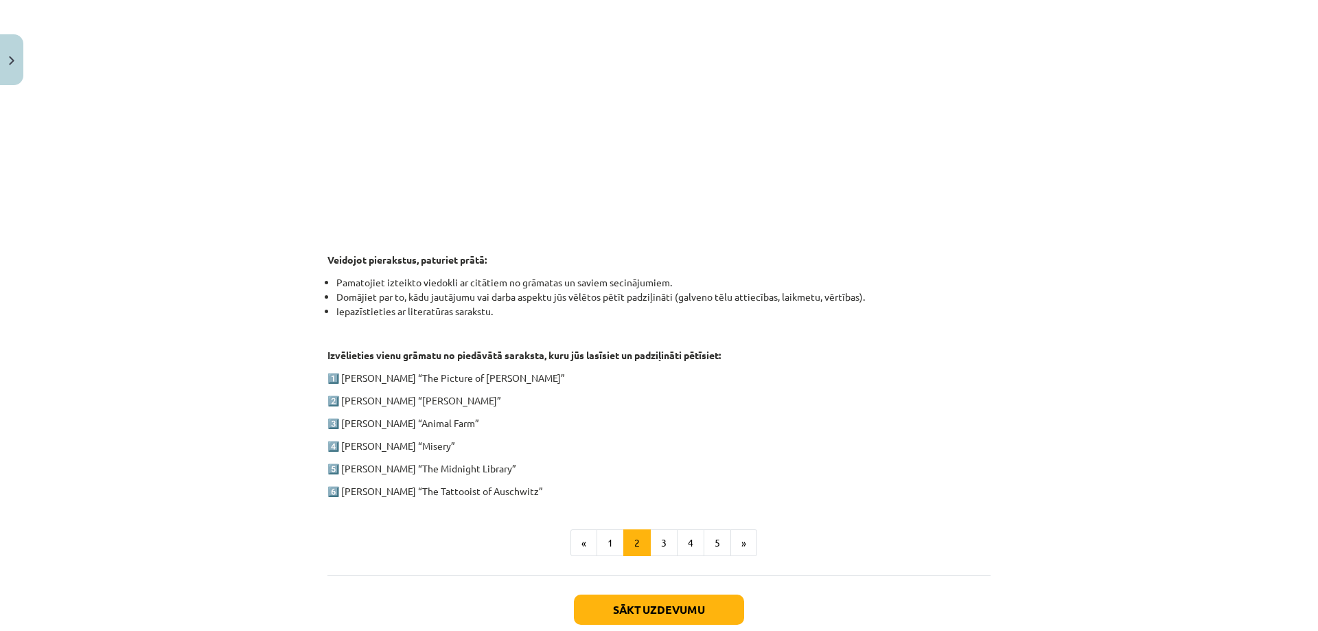
scroll to position [348, 0]
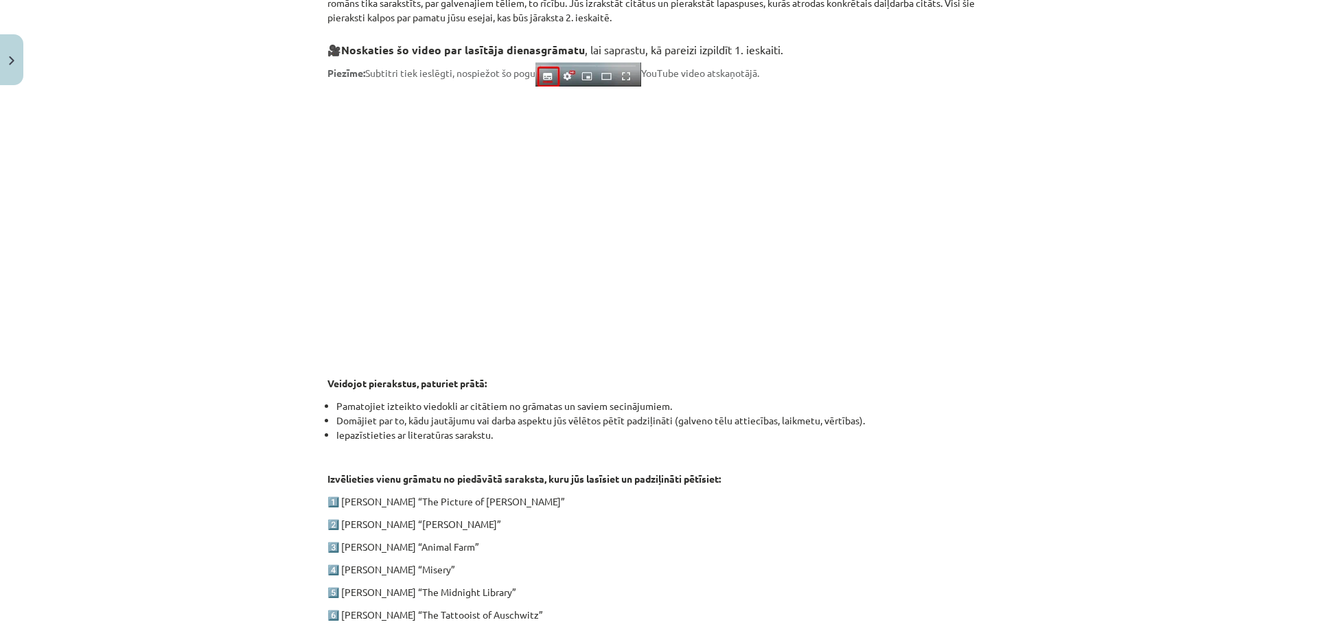
click at [1020, 224] on div "Mācību tēma: Angļu valodas ii - 12. klases 1.ieskaites mācību materiāls #2 📝 Tē…" at bounding box center [659, 315] width 1318 height 631
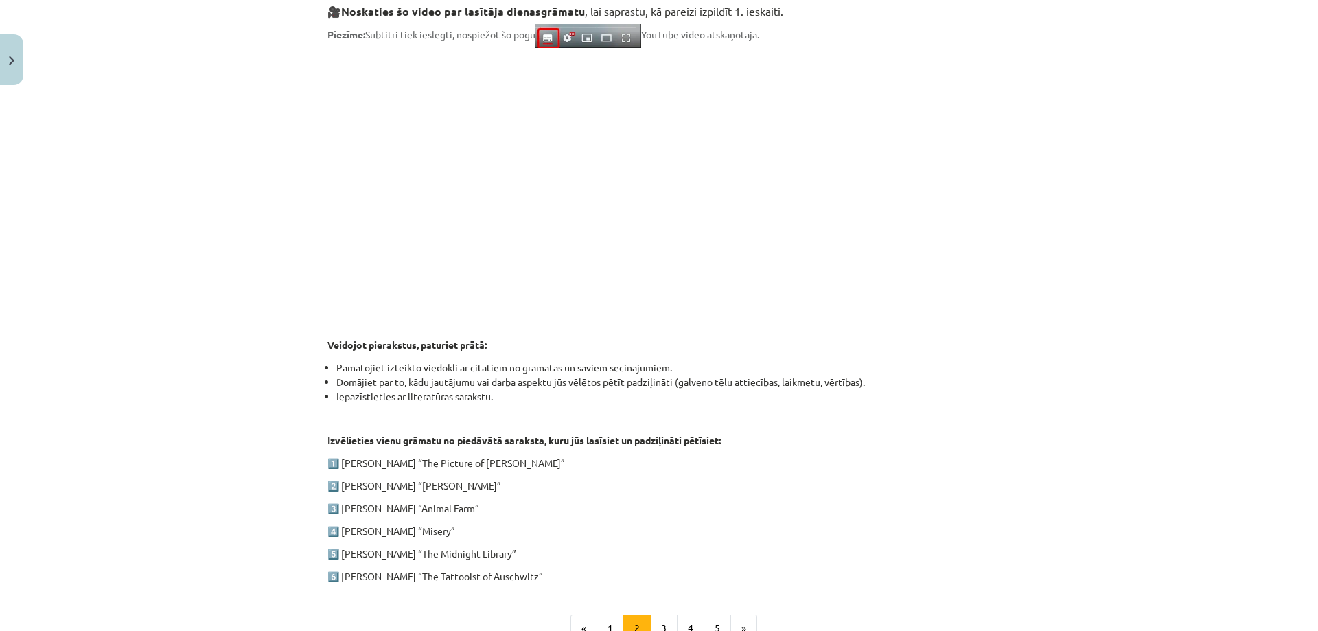
scroll to position [417, 0]
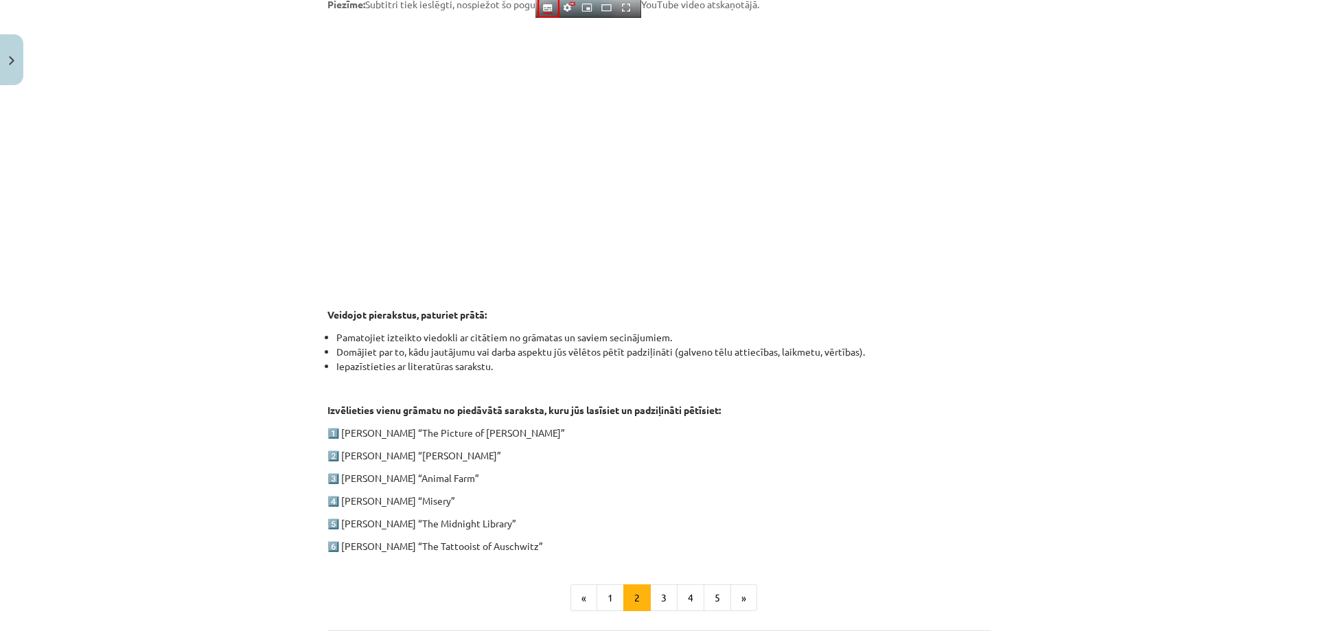
drag, startPoint x: 314, startPoint y: 408, endPoint x: 554, endPoint y: 542, distance: 274.8
click at [554, 542] on div "100 XP Saņemsi Grūts 521 pilda Apraksts Uzdevums Palīdzība 1. ieskaite angļu va…" at bounding box center [659, 216] width 680 height 1038
copy div "Izvēlieties vienu grāmatu no piedāvātā saraksta, kuru jūs lasīsiet un padziļinā…"
click at [1229, 451] on div "Mācību tēma: Angļu valodas ii - 12. klases 1.ieskaites mācību materiāls #2 📝 Tē…" at bounding box center [659, 315] width 1318 height 631
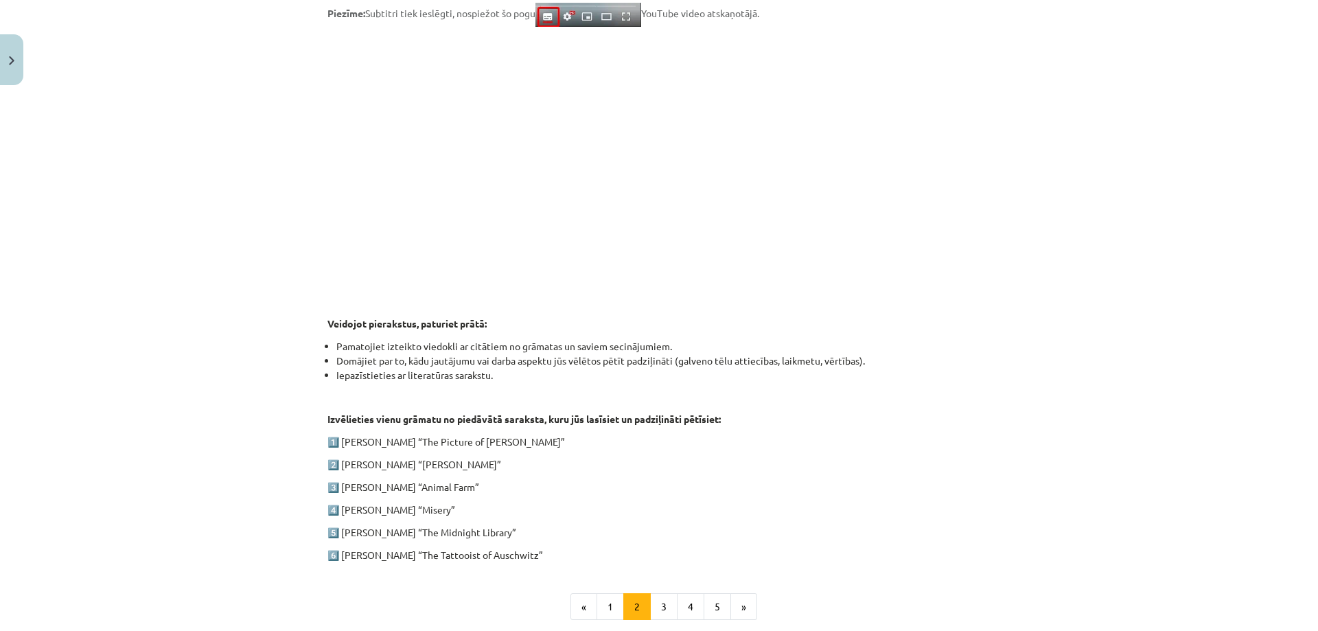
scroll to position [412, 0]
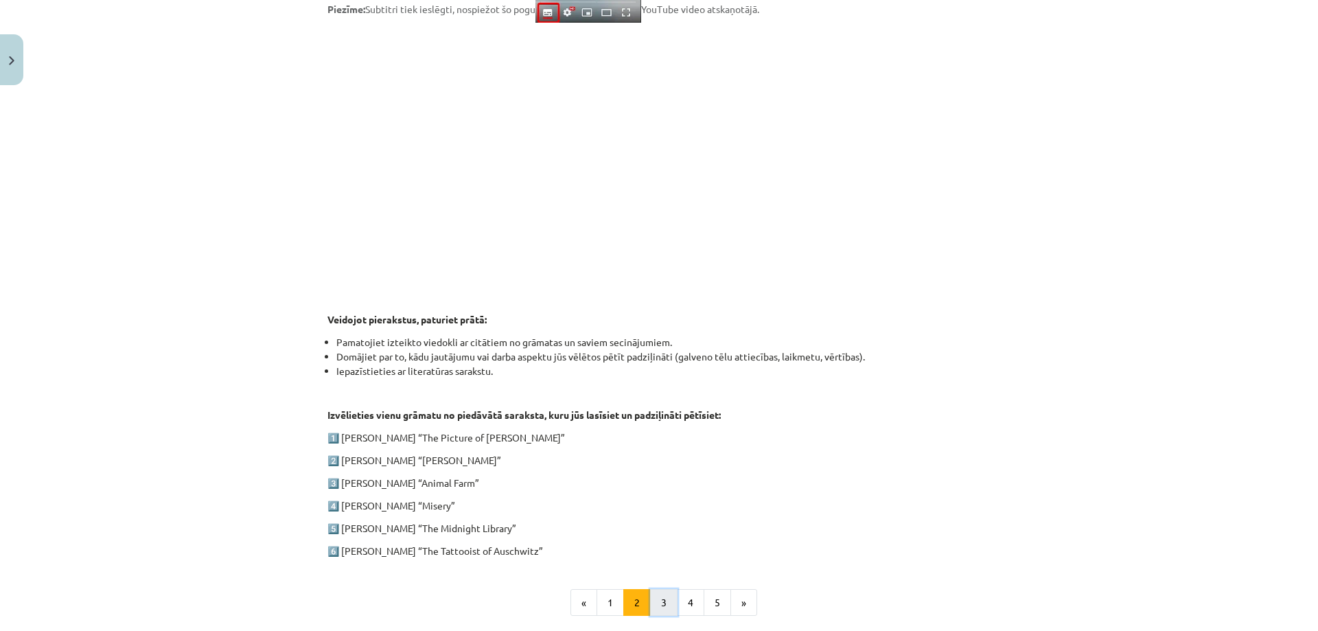
click at [658, 597] on button "3" at bounding box center [663, 602] width 27 height 27
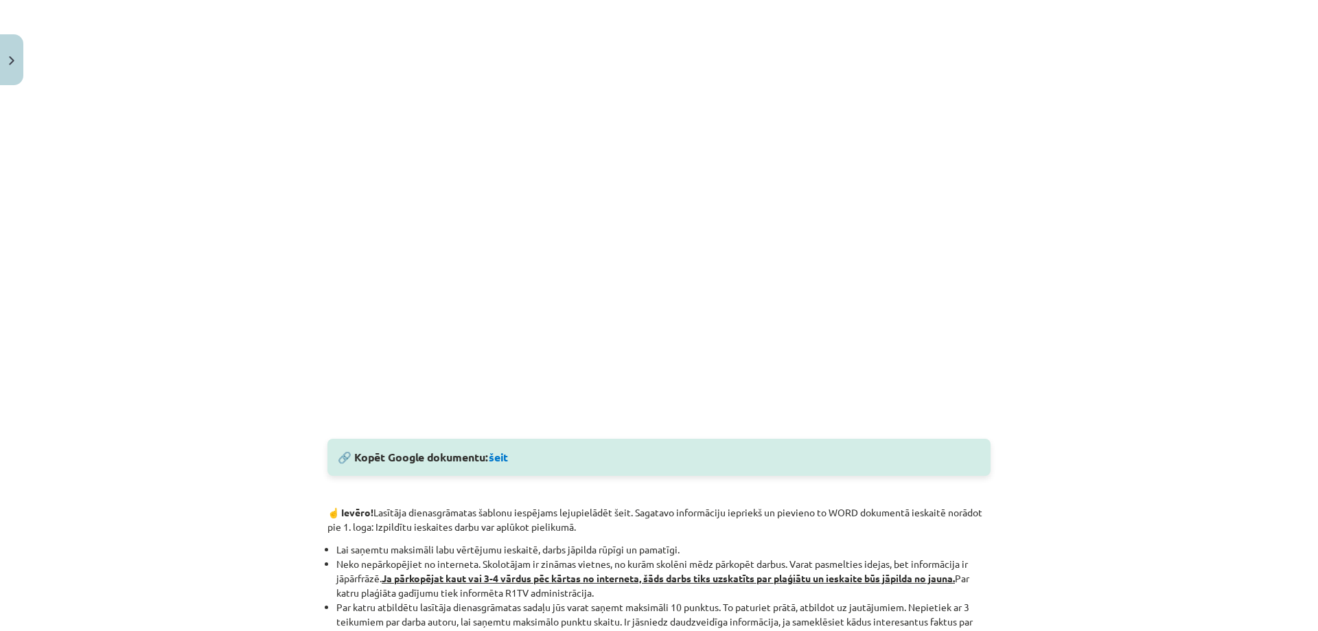
scroll to position [336, 0]
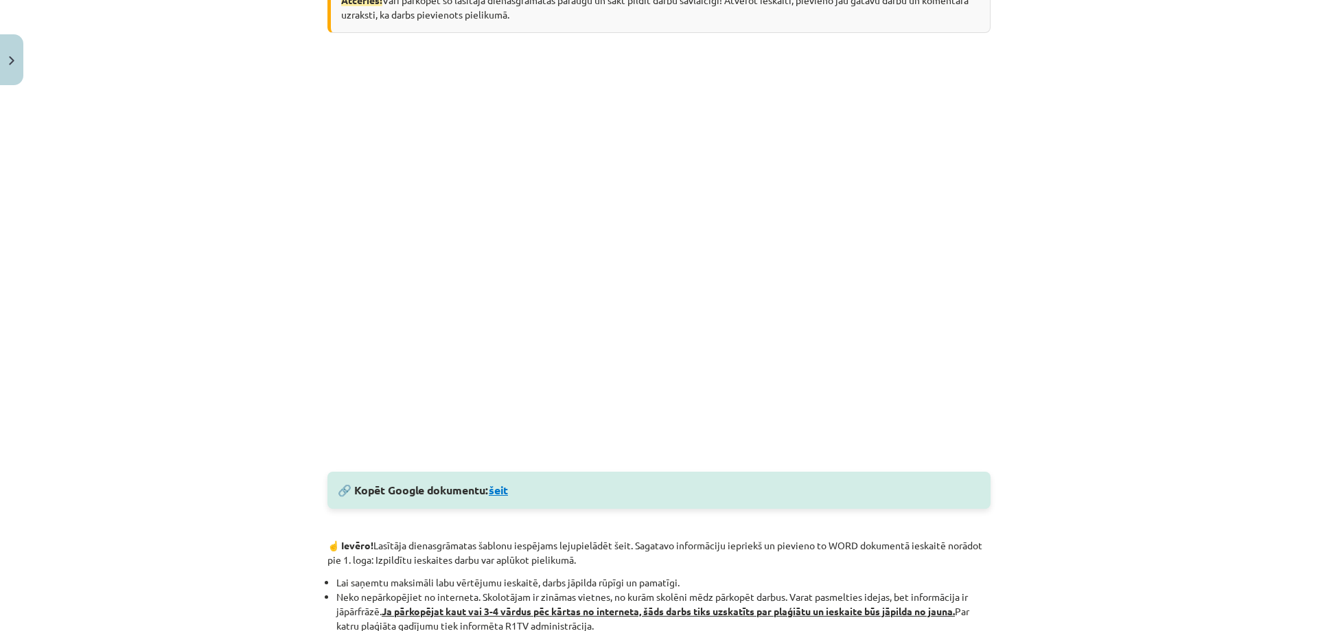
click at [501, 495] on link "šeit" at bounding box center [498, 490] width 19 height 14
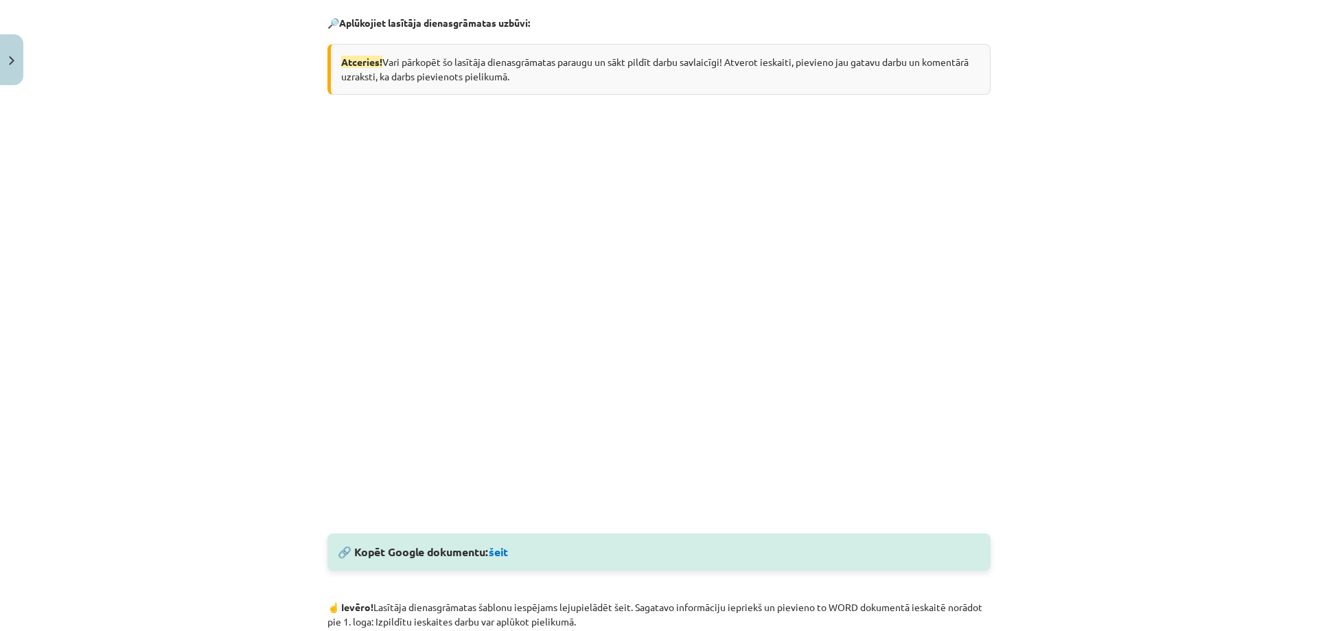
scroll to position [0, 0]
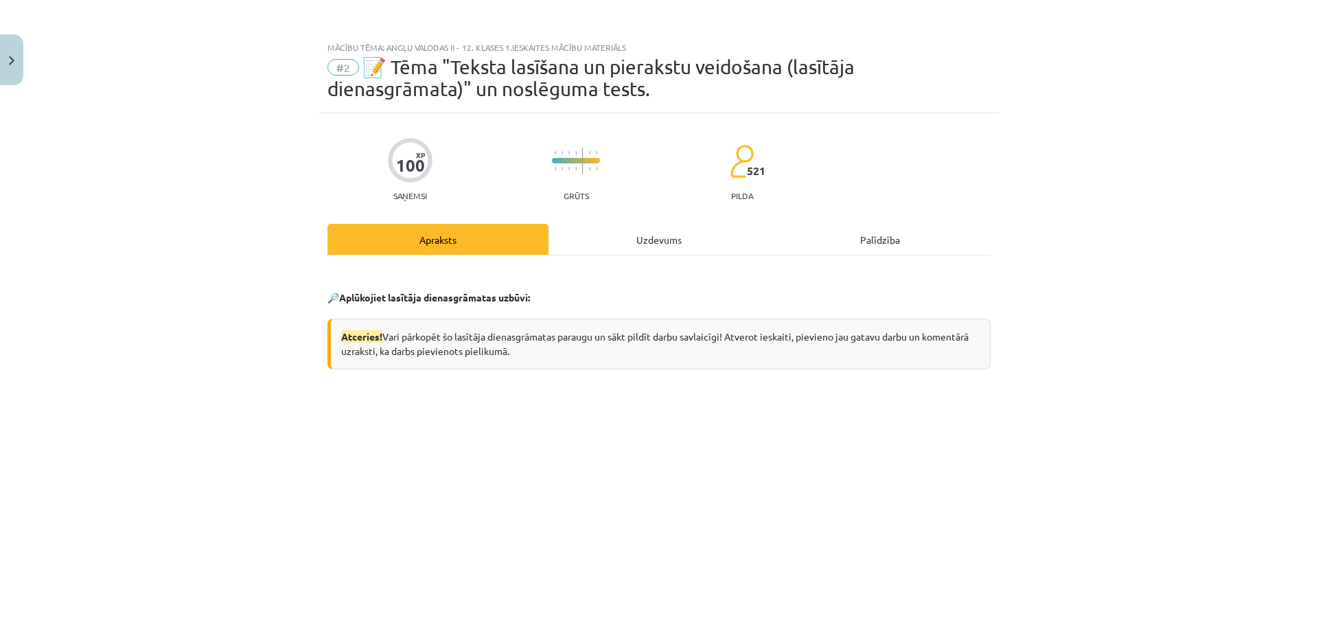
drag, startPoint x: 1127, startPoint y: 412, endPoint x: 775, endPoint y: 317, distance: 364.9
click at [1127, 412] on div "Mācību tēma: Angļu valodas ii - 12. klases 1.ieskaites mācību materiāls #2 📝 Tē…" at bounding box center [659, 315] width 1318 height 631
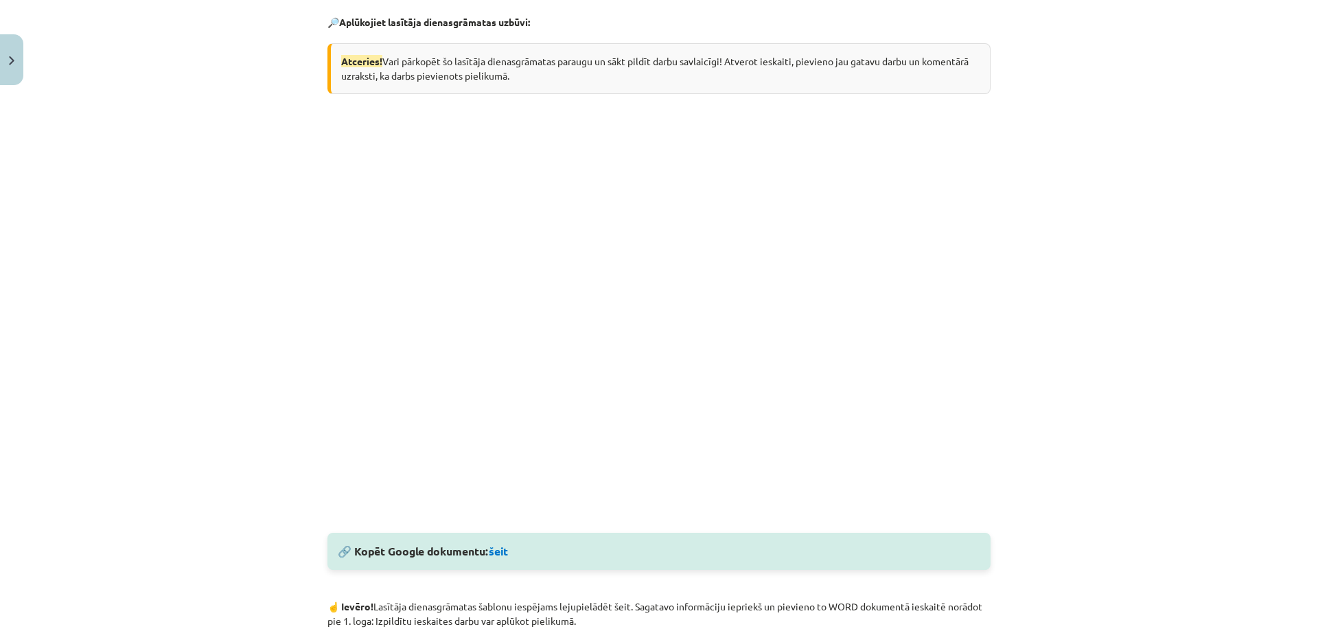
scroll to position [275, 0]
click at [1139, 362] on div "Mācību tēma: Angļu valodas ii - 12. klases 1.ieskaites mācību materiāls #2 📝 Tē…" at bounding box center [659, 315] width 1318 height 631
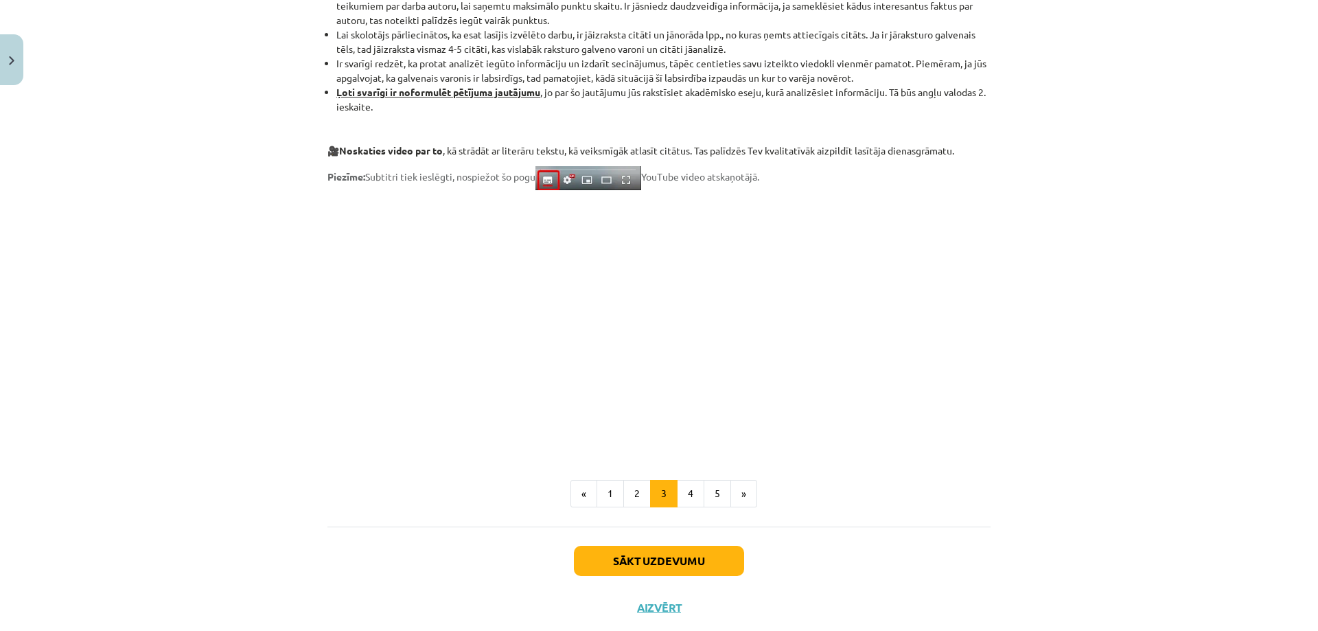
scroll to position [1021, 0]
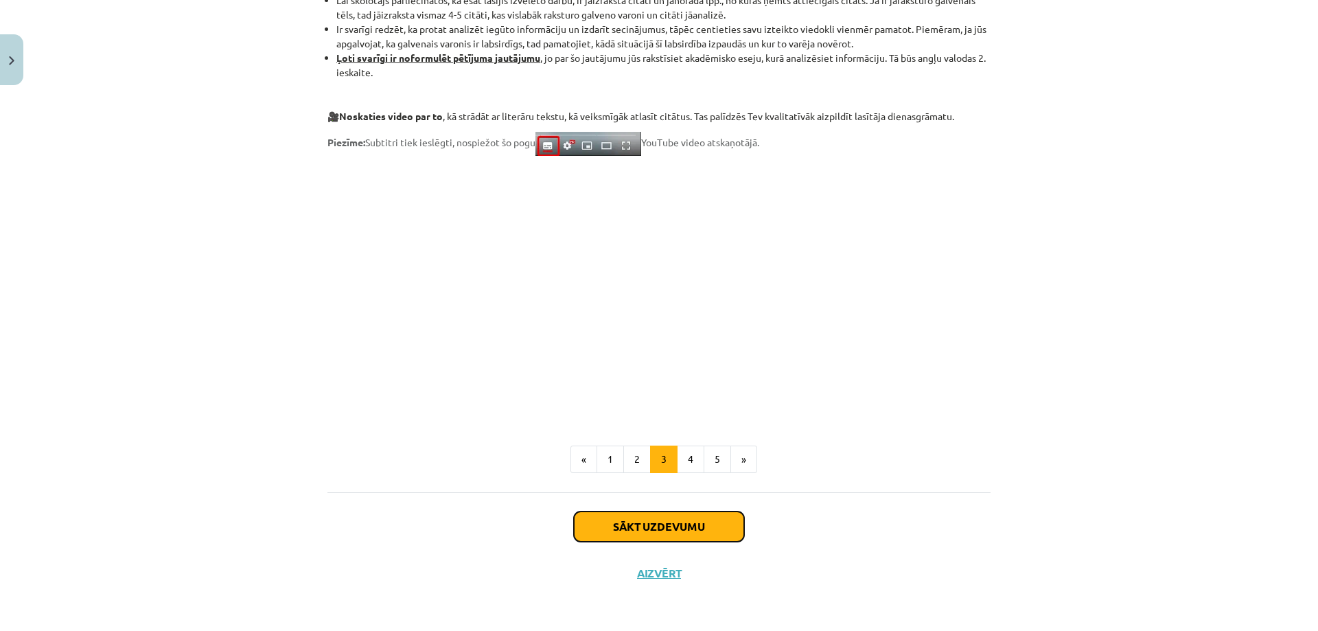
click at [711, 528] on button "Sākt uzdevumu" at bounding box center [659, 527] width 170 height 30
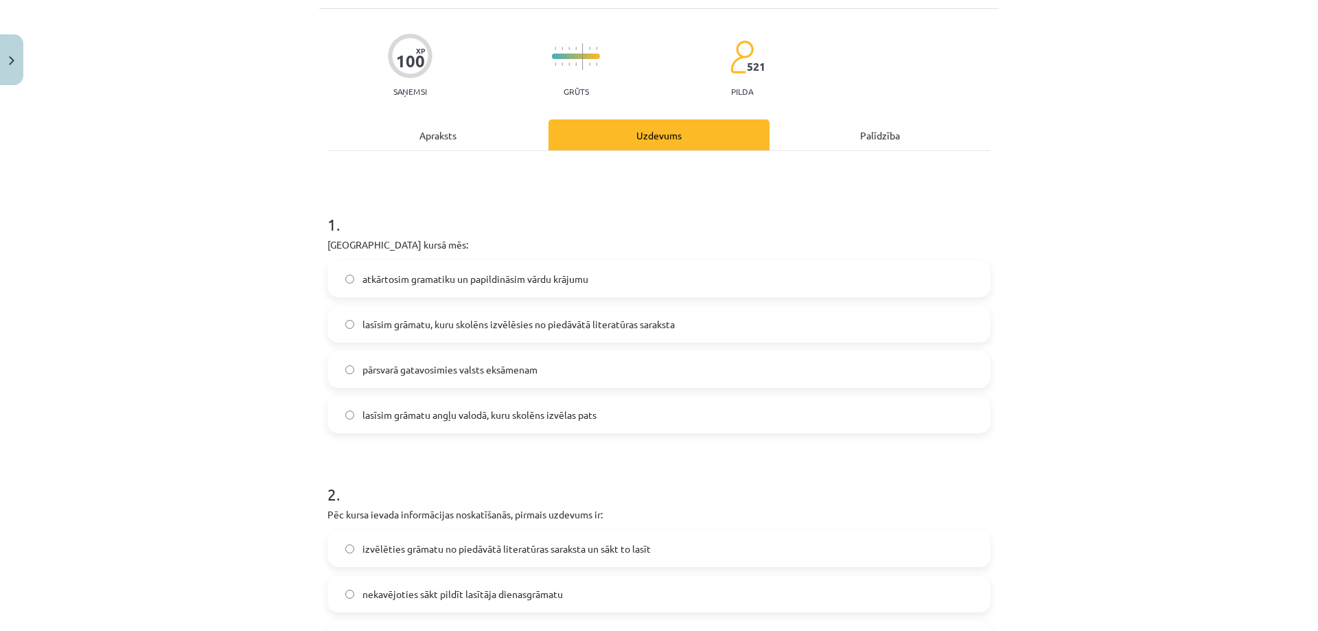
scroll to position [103, 0]
click at [435, 325] on span "lasīsim grāmatu, kuru skolēns izvēlēsies no piedāvātā literatūras saraksta" at bounding box center [519, 326] width 312 height 14
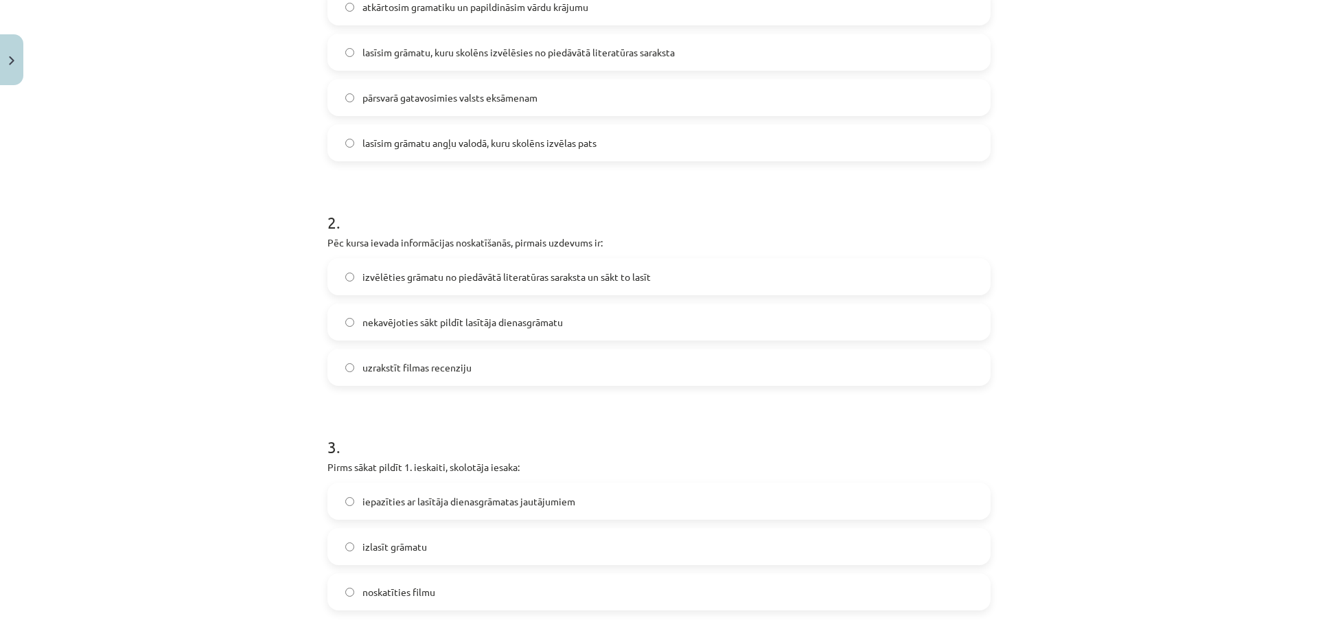
scroll to position [378, 0]
click at [443, 281] on span "izvēlēties grāmatu no piedāvātā literatūras saraksta un sākt to lasīt" at bounding box center [507, 275] width 288 height 14
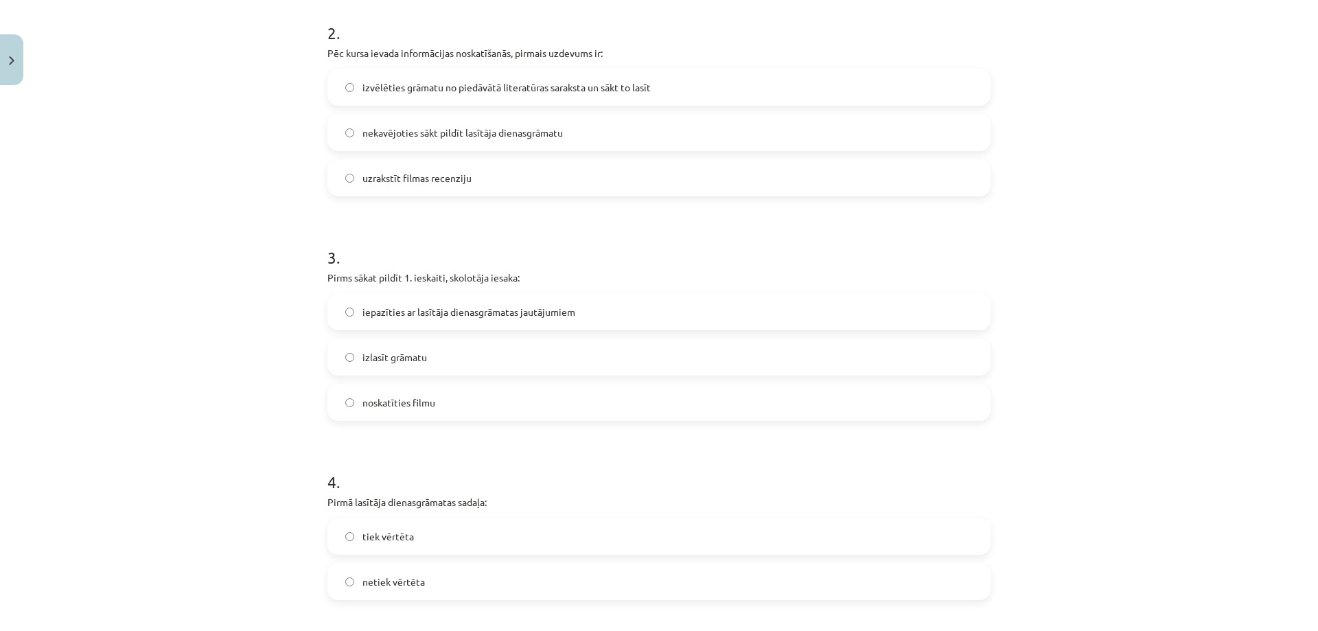
scroll to position [584, 0]
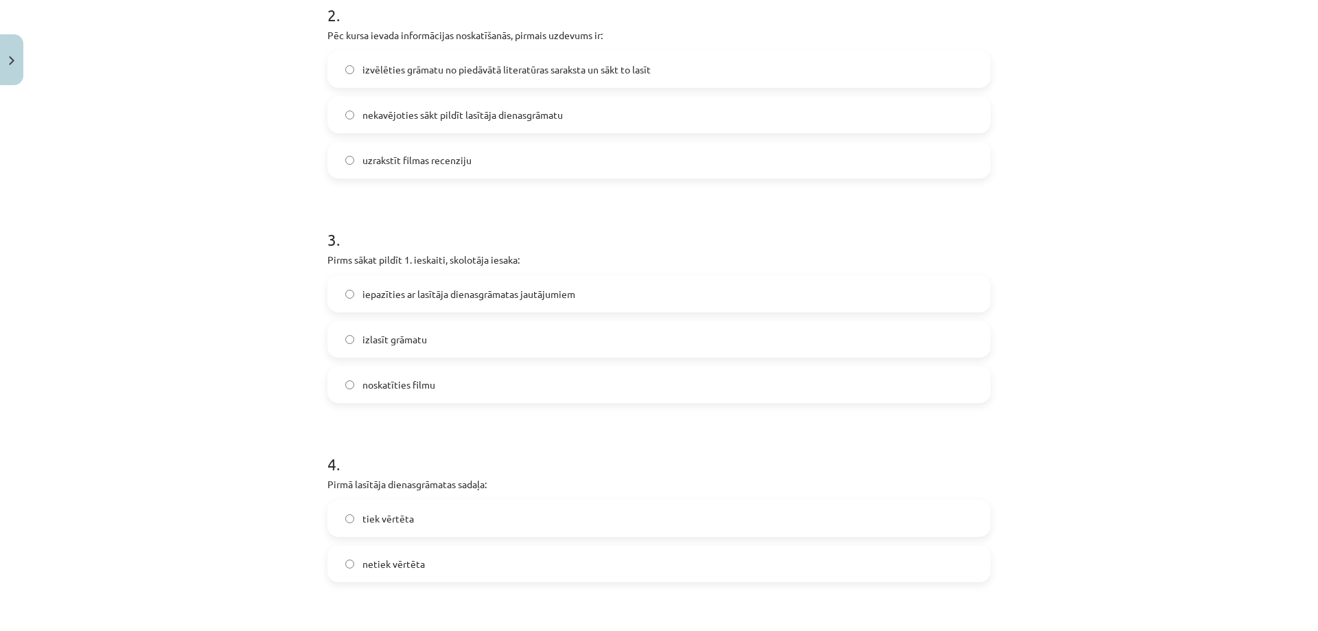
click at [501, 297] on span "iepazīties ar lasītāja dienasgrāmatas jautājumiem" at bounding box center [469, 294] width 213 height 14
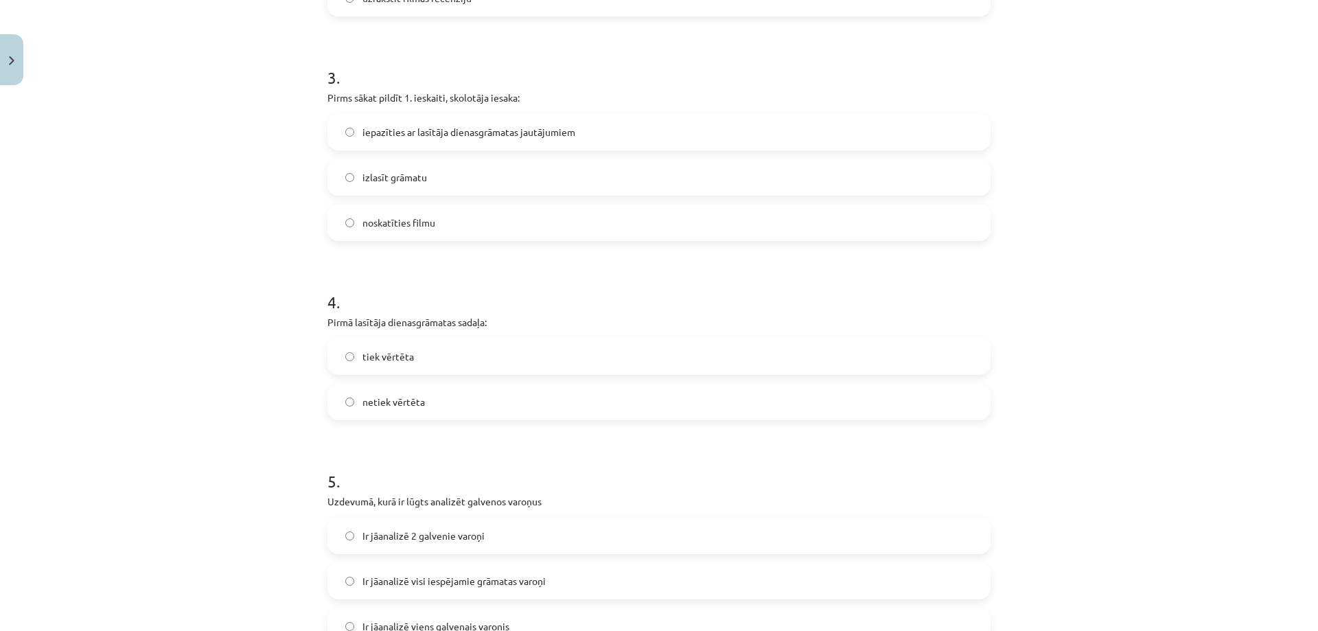
scroll to position [790, 0]
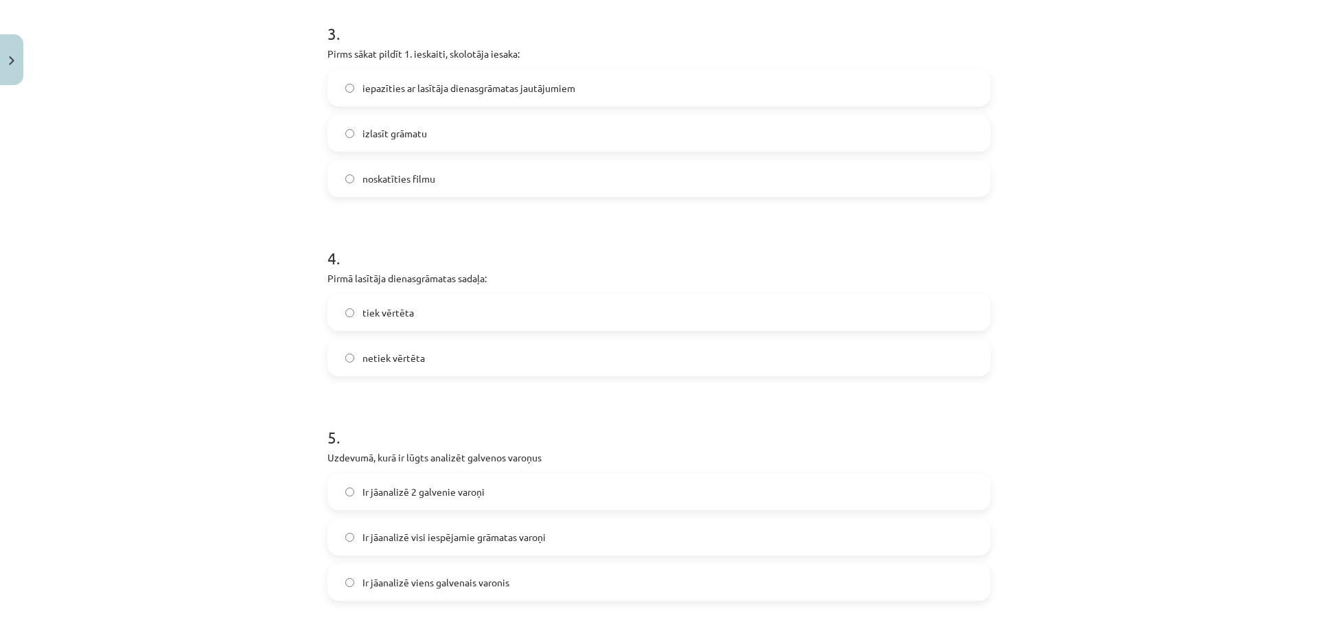
click at [413, 306] on label "tiek vērtēta" at bounding box center [659, 312] width 660 height 34
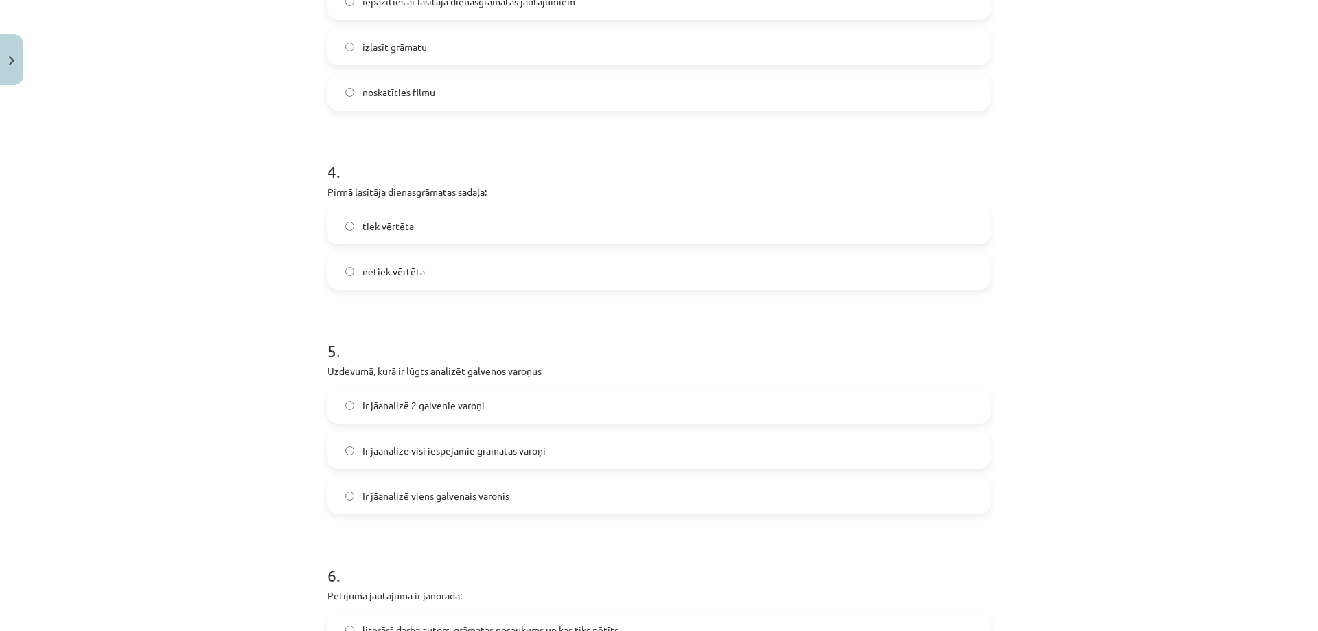
scroll to position [996, 0]
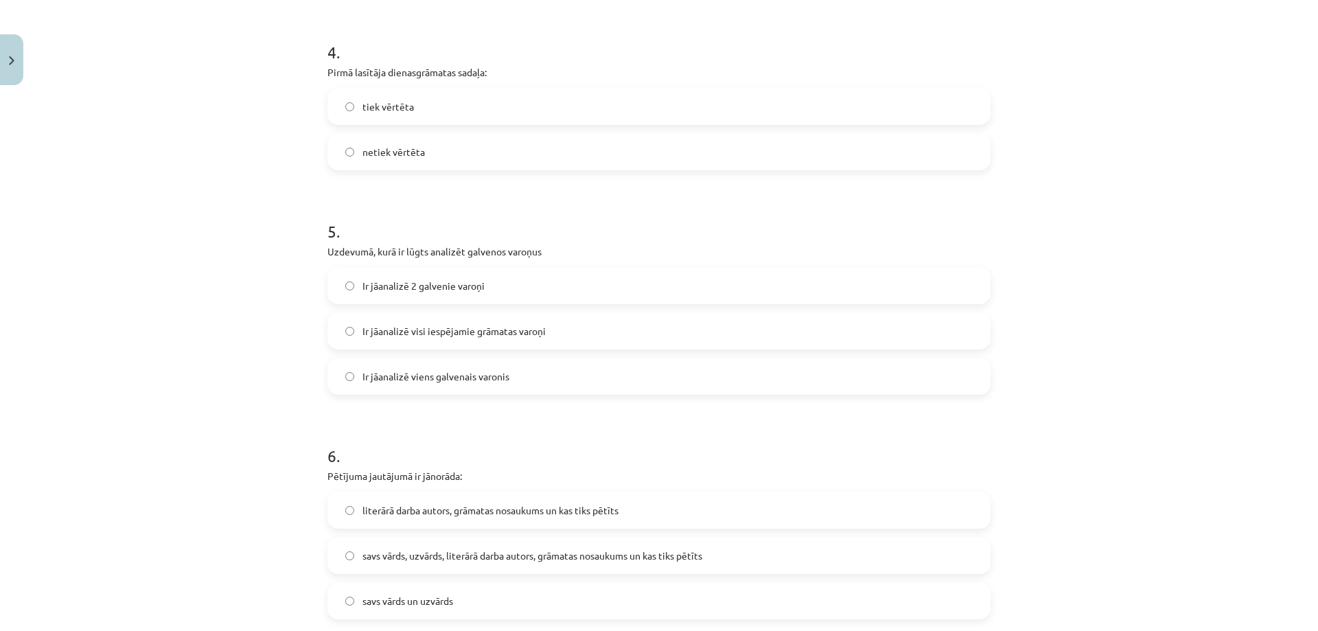
click at [1136, 339] on div "Mācību tēma: Angļu valodas ii - 12. klases 1.ieskaites mācību materiāls #2 📝 Tē…" at bounding box center [659, 315] width 1318 height 631
click at [467, 285] on span "Ir jāanalizē 2 galvenie varoņi" at bounding box center [424, 286] width 122 height 14
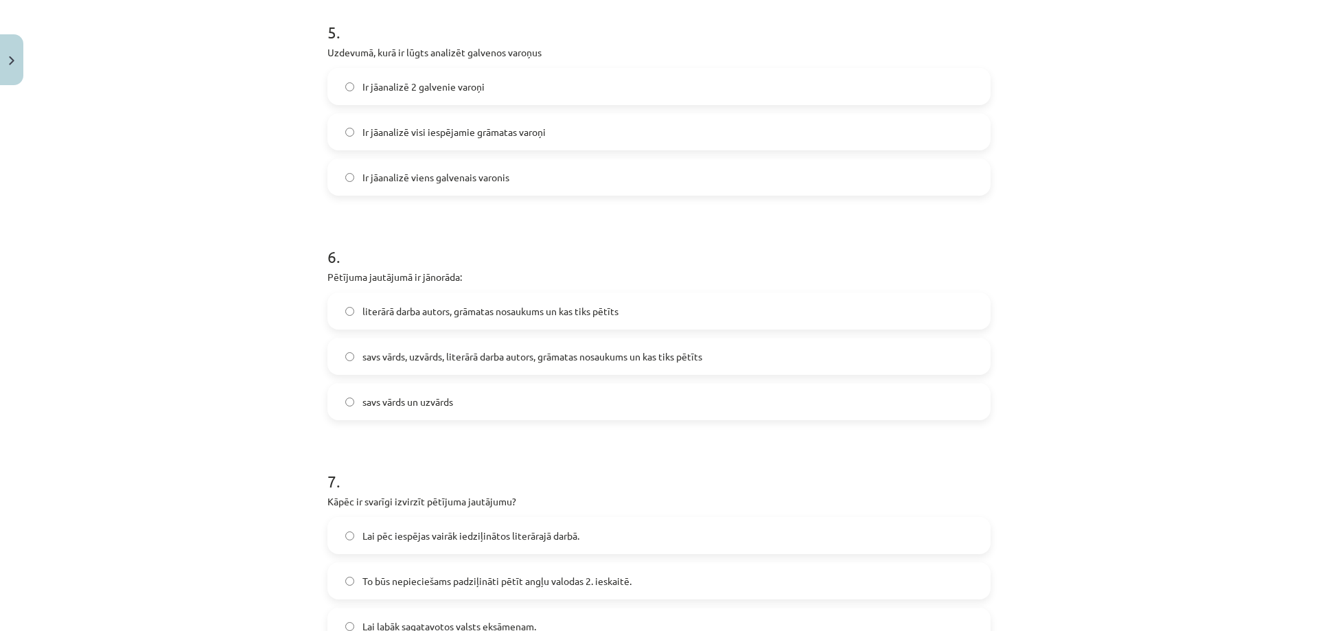
scroll to position [1202, 0]
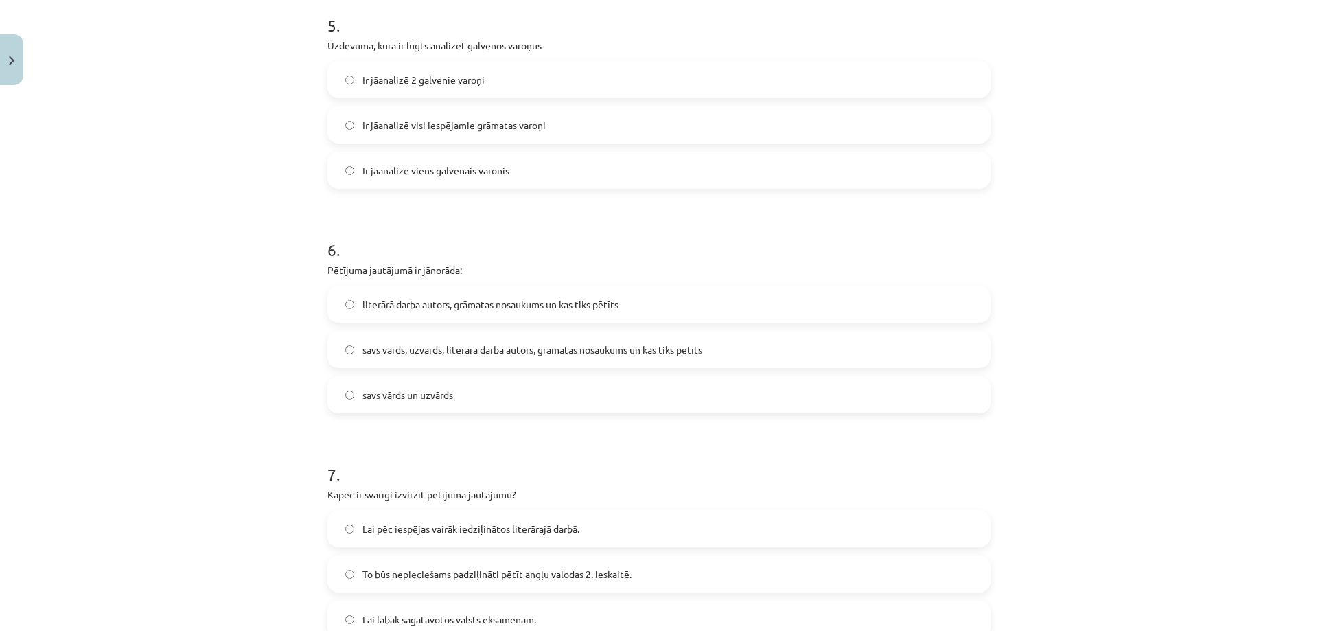
click at [410, 346] on span "savs vārds, uzvārds, literārā darba autors, grāmatas nosaukums un kas tiks pētī…" at bounding box center [533, 350] width 340 height 14
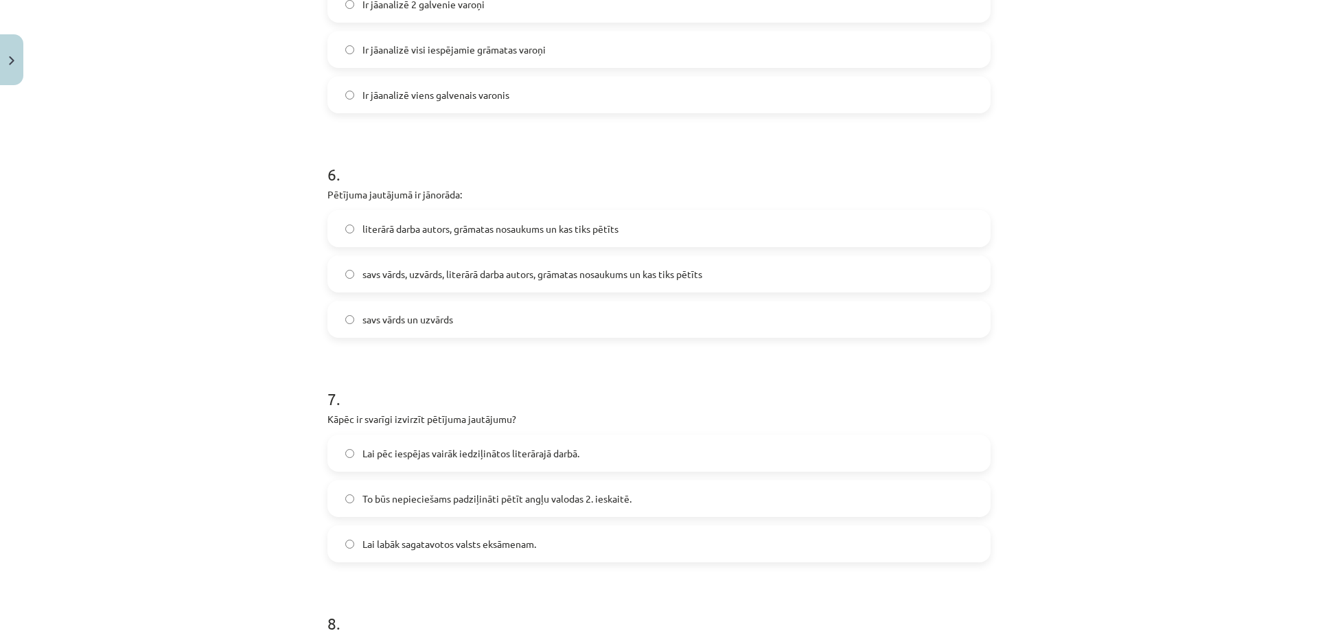
scroll to position [1408, 0]
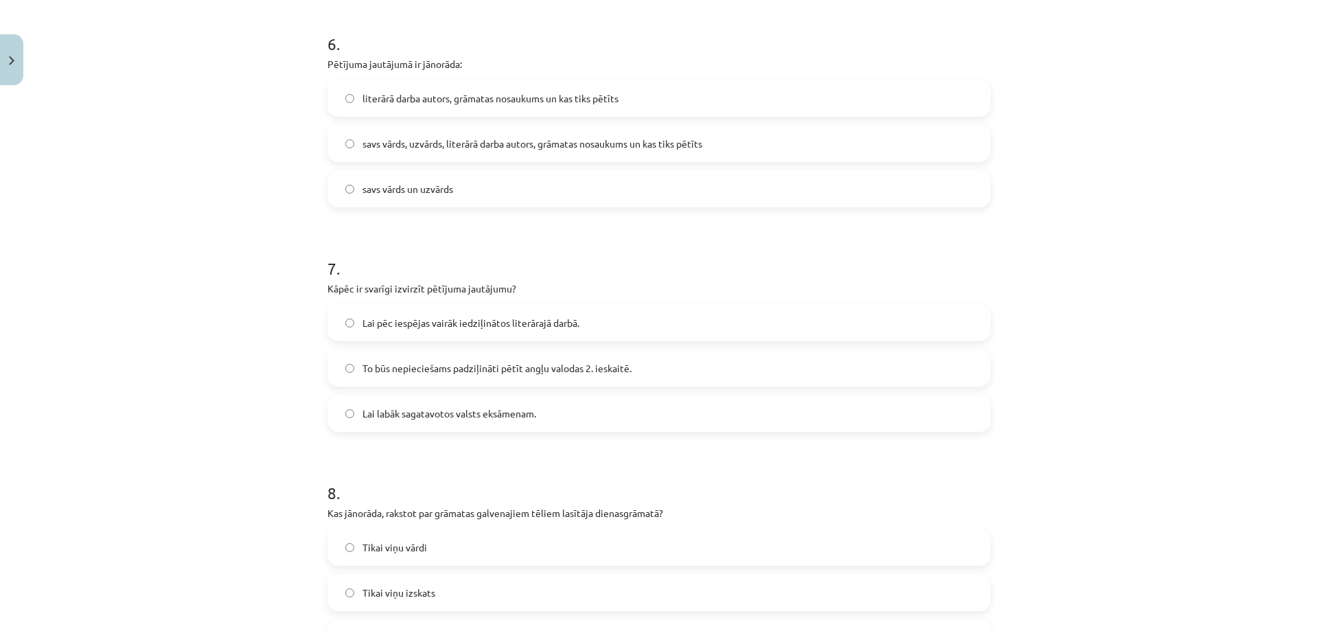
click at [448, 377] on label "To būs nepieciešams padziļināti pētīt angļu valodas 2. ieskaitē." at bounding box center [659, 368] width 660 height 34
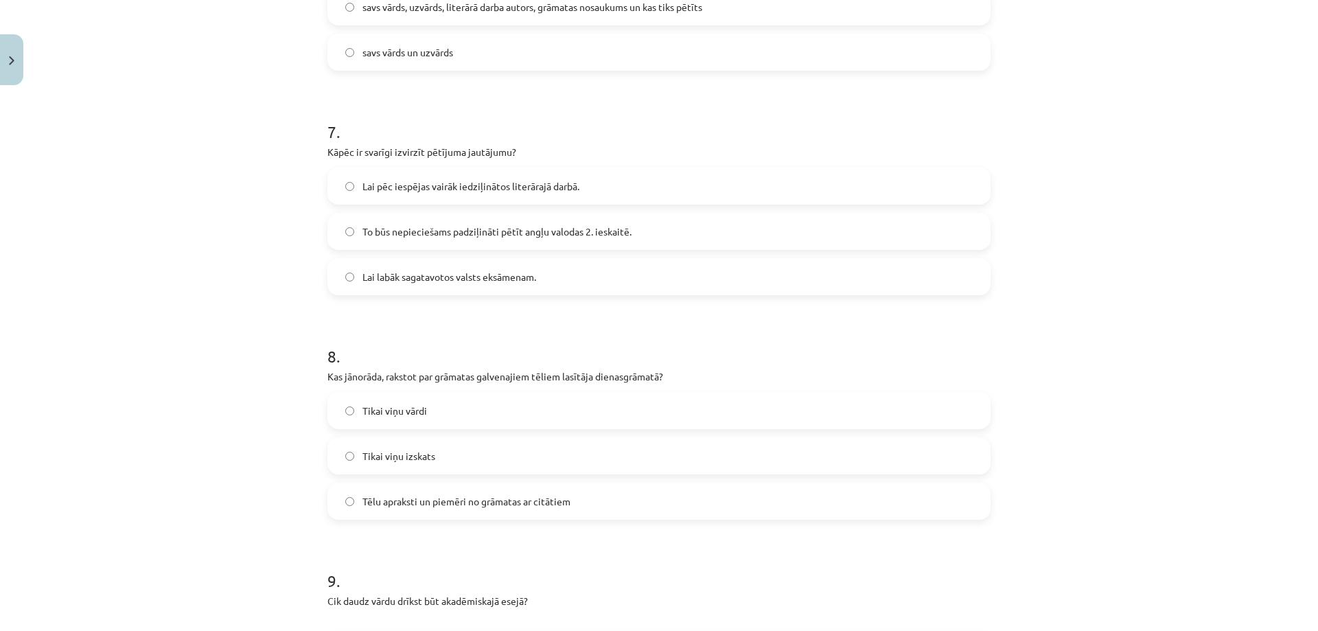
scroll to position [1545, 0]
click at [446, 282] on span "Lai labāk sagatavotos valsts eksāmenam." at bounding box center [450, 276] width 174 height 14
click at [437, 227] on span "To būs nepieciešams padziļināti pētīt angļu valodas 2. ieskaitē." at bounding box center [497, 231] width 269 height 14
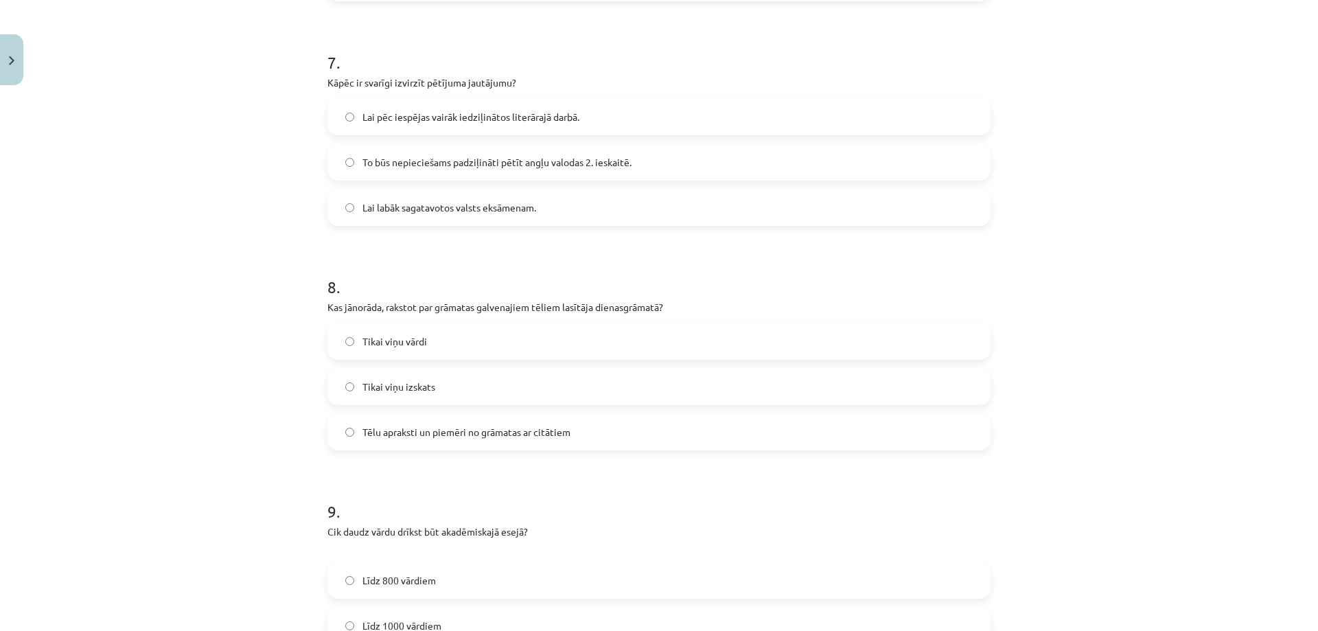
click at [418, 200] on span "Lai labāk sagatavotos valsts eksāmenam." at bounding box center [450, 207] width 174 height 14
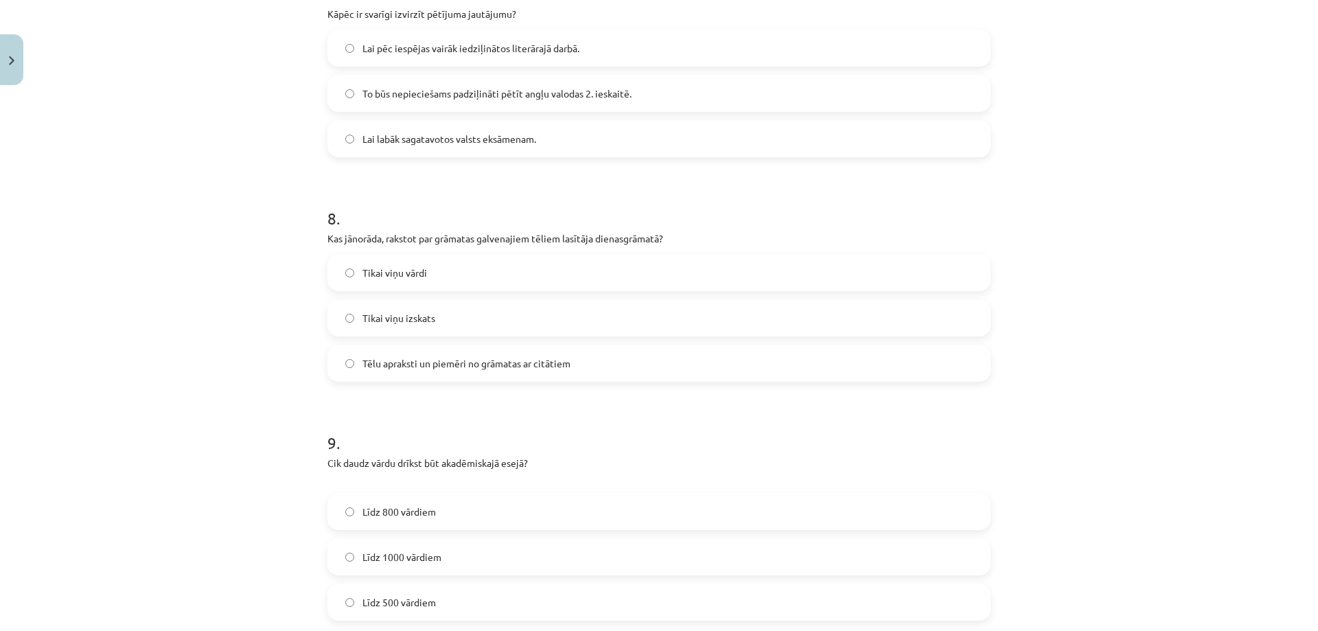
scroll to position [1751, 0]
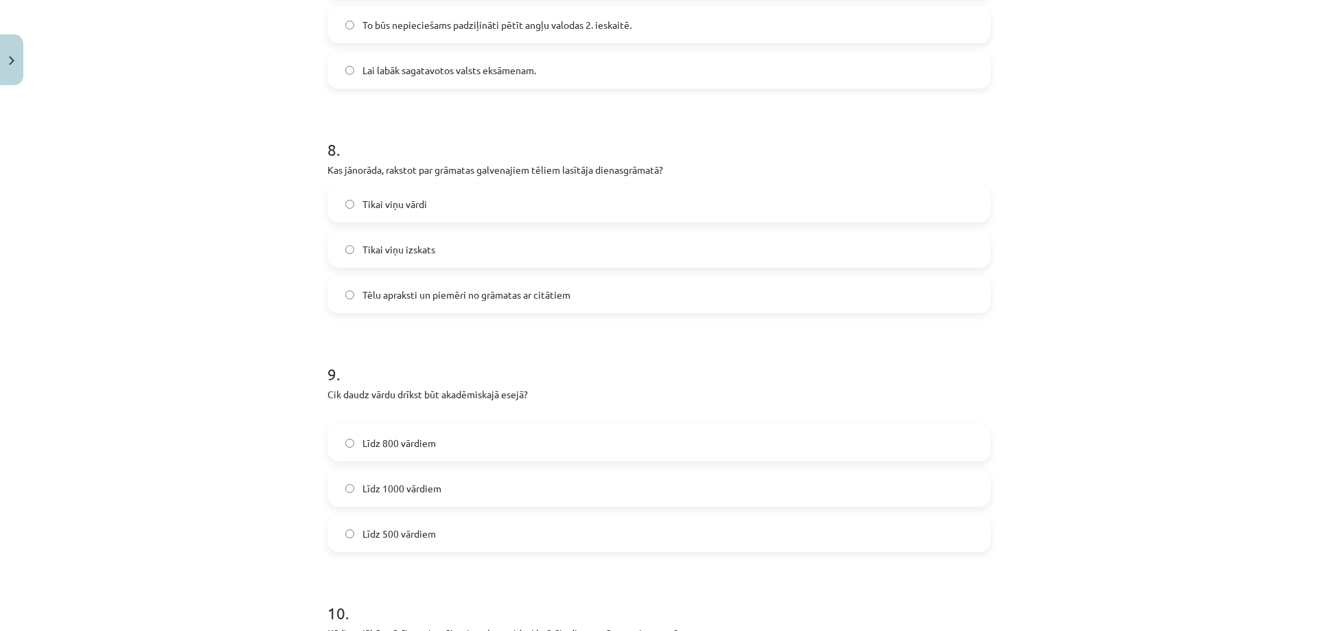
click at [440, 300] on span "Tēlu apraksti un piemēri no grāmatas ar citātiem" at bounding box center [467, 295] width 208 height 14
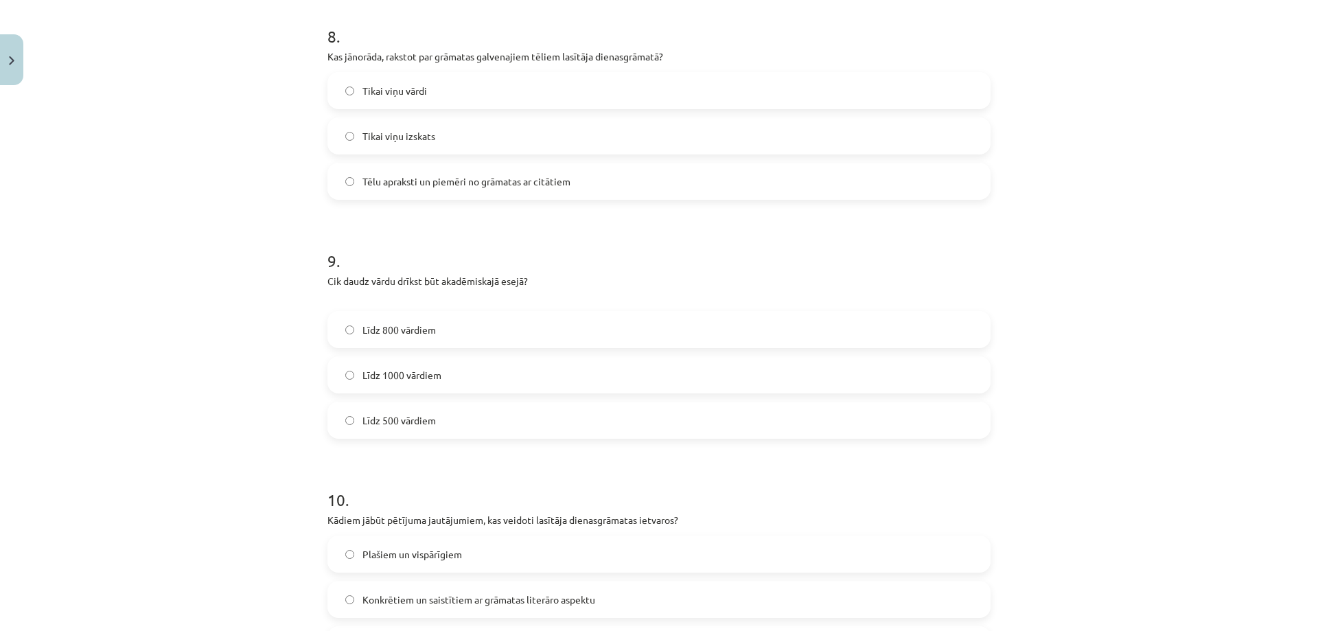
scroll to position [1888, 0]
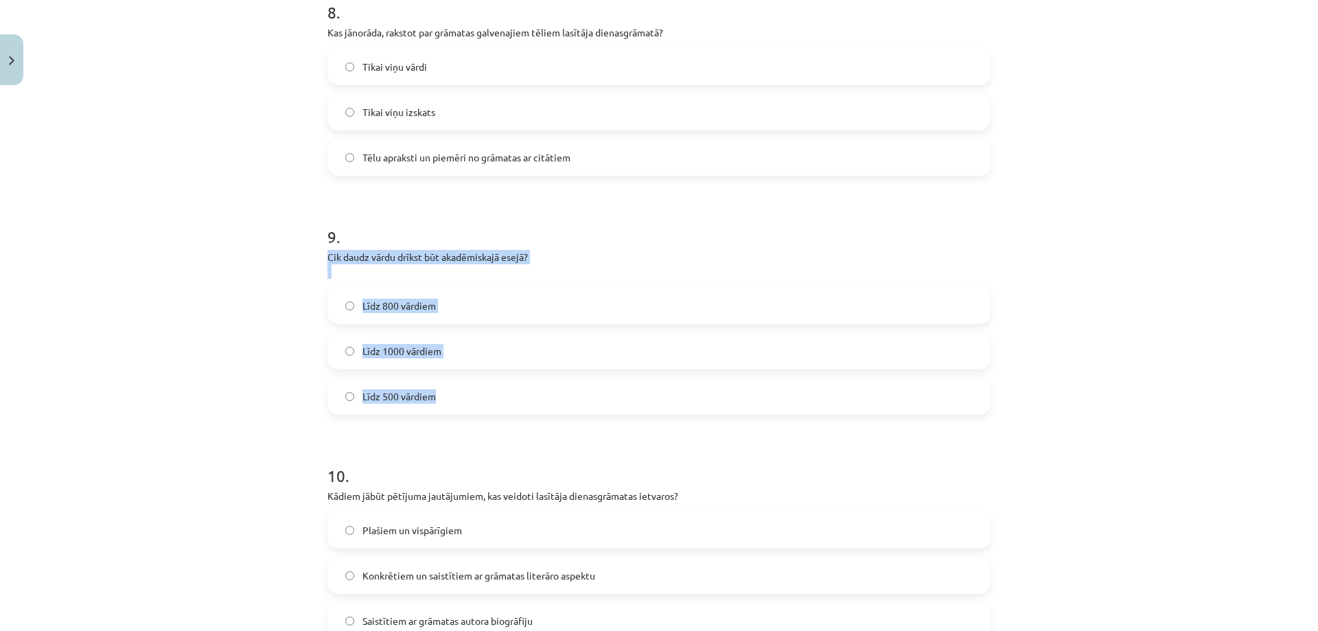
drag, startPoint x: 319, startPoint y: 251, endPoint x: 456, endPoint y: 380, distance: 188.0
copy div "Cik daudz vārdu drīkst būt akadēmiskajā esejā? Līdz 800 vārdiem Līdz 1000 vārdi…"
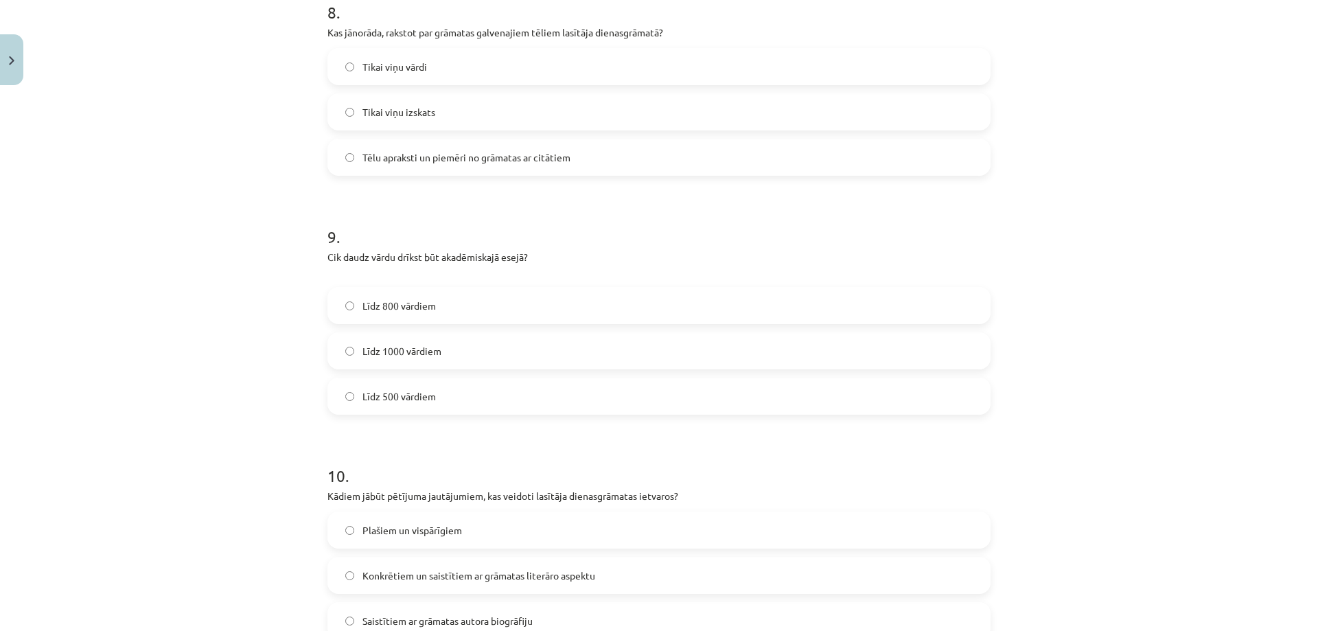
click at [204, 222] on div "Mācību tēma: Angļu valodas ii - 12. klases 1.ieskaites mācību materiāls #2 📝 Tē…" at bounding box center [659, 315] width 1318 height 631
click at [398, 355] on span "Līdz 1000 vārdiem" at bounding box center [402, 351] width 79 height 14
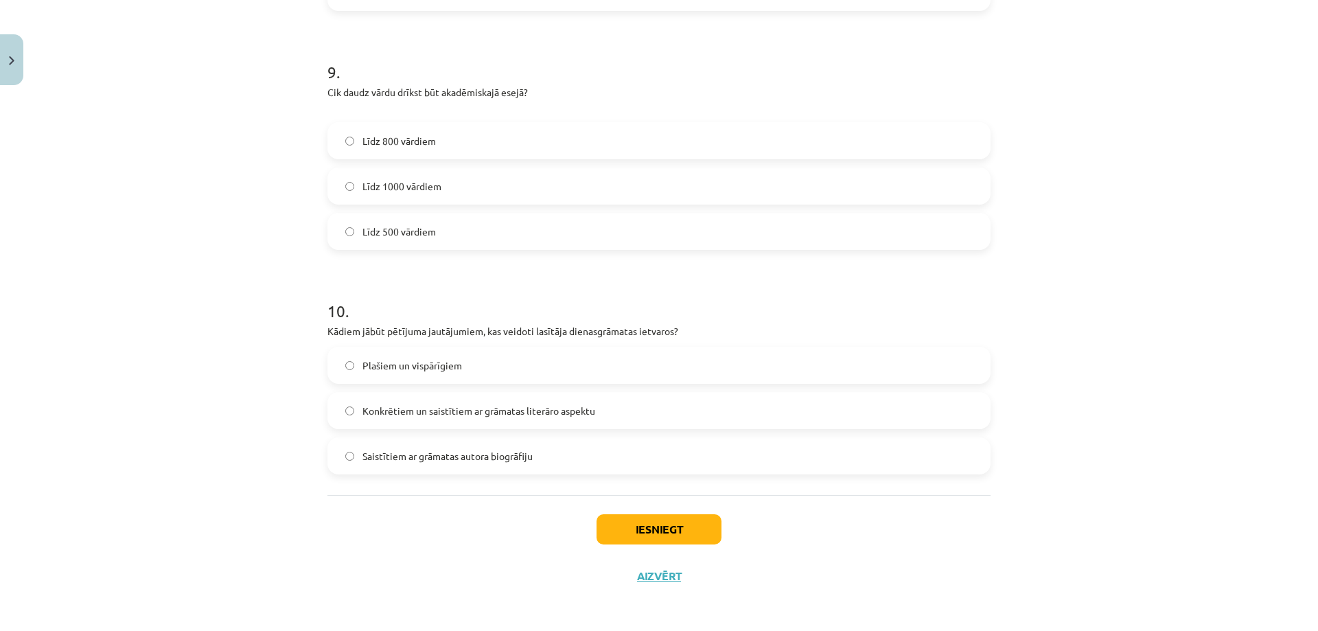
scroll to position [2056, 0]
click at [383, 402] on span "Konkrētiem un saistītiem ar grāmatas literāro aspektu" at bounding box center [479, 408] width 233 height 14
click at [624, 534] on button "Iesniegt" at bounding box center [659, 527] width 125 height 30
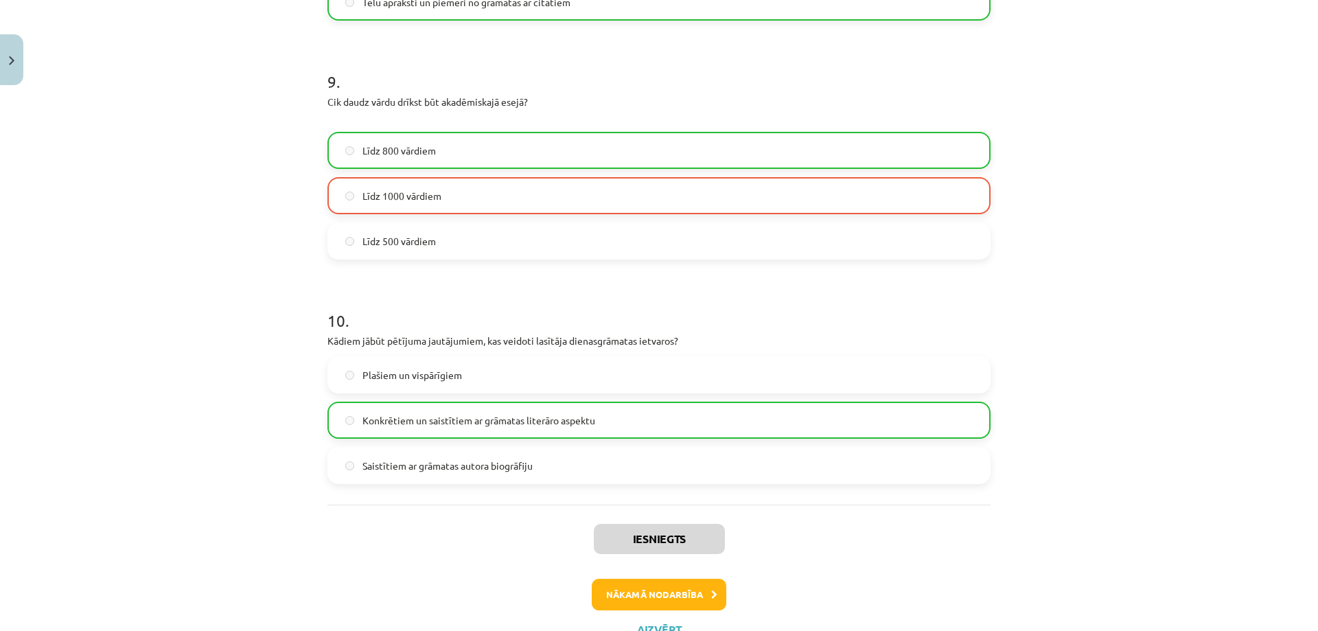
scroll to position [2100, 0]
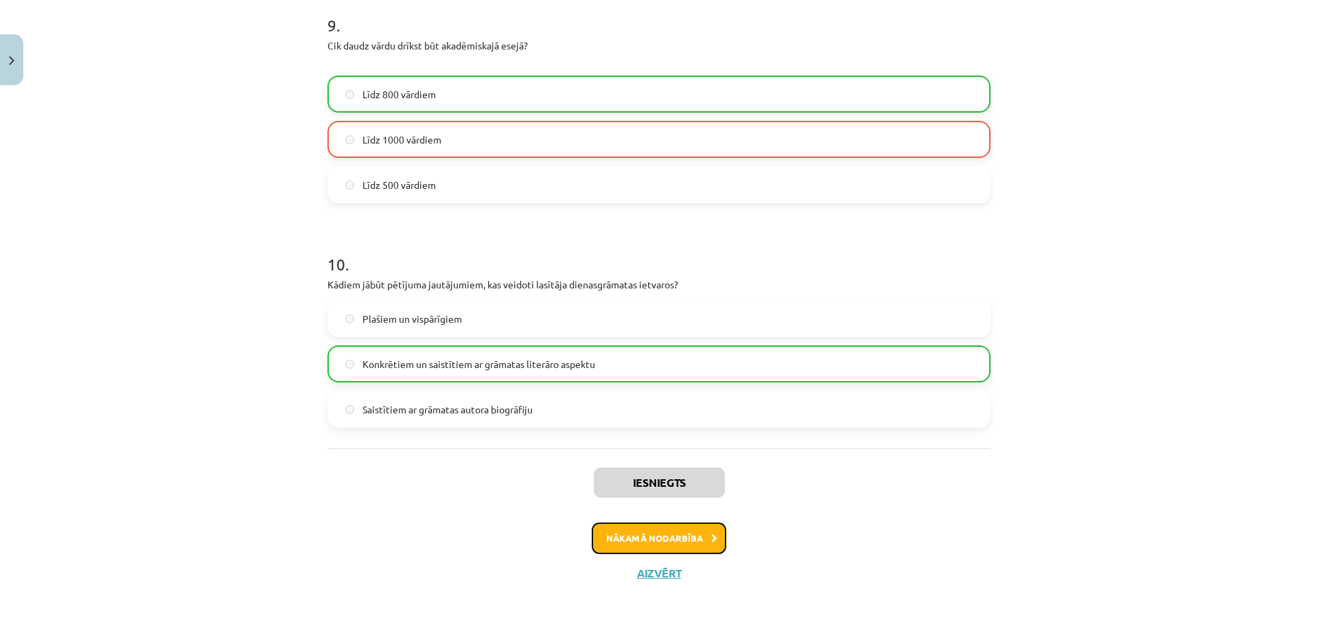
click at [682, 541] on button "Nākamā nodarbība" at bounding box center [659, 538] width 135 height 32
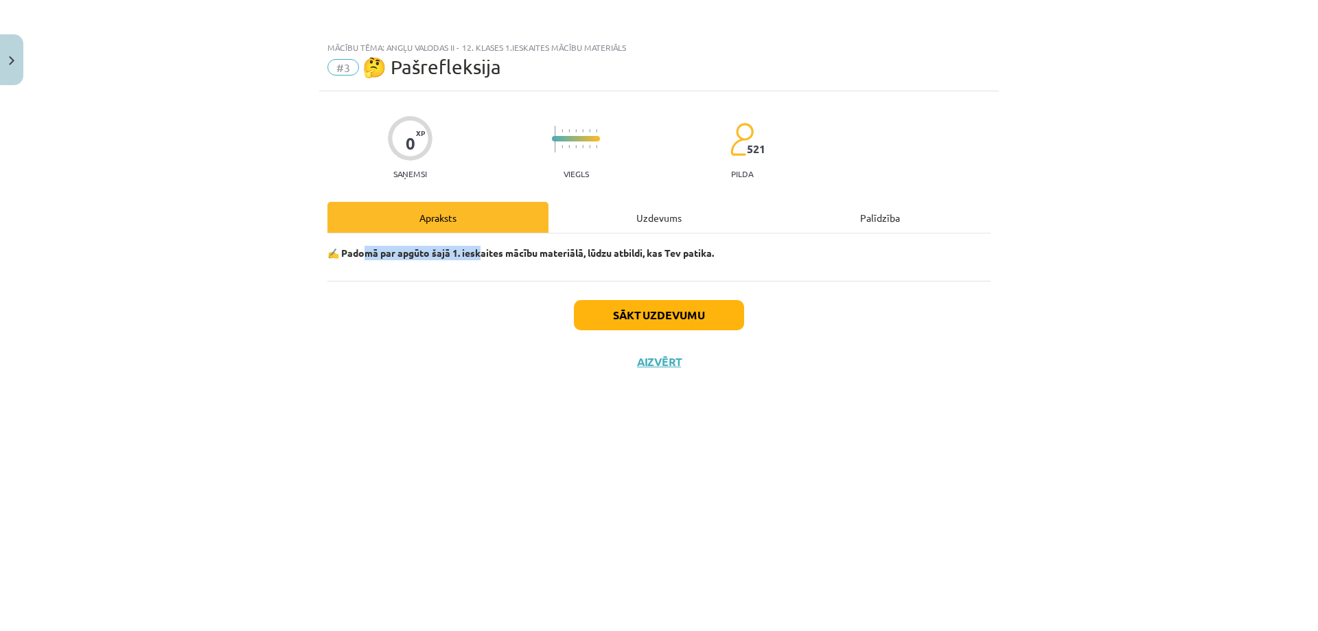
drag, startPoint x: 372, startPoint y: 256, endPoint x: 485, endPoint y: 272, distance: 114.4
click at [485, 272] on div "✍️ Padomā par apgūto šajā 1. ieskaites mācību materiālā, lūdzu atbildi, kas Tev…" at bounding box center [659, 256] width 663 height 47
click at [726, 251] on p "✍️ Padomā par apgūto šajā 1. ieskaites mācību materiālā, lūdzu atbildi, kas Tev…" at bounding box center [659, 253] width 663 height 14
click at [801, 266] on div "✍️ Padomā par apgūto šajā 1. ieskaites mācību materiālā, lūdzu atbildi, kas Tev…" at bounding box center [659, 256] width 663 height 47
click at [715, 270] on div "✍️ Padomā par apgūto šajā 1. ieskaites mācību materiālā, lūdzu atbildi, kas Tev…" at bounding box center [659, 256] width 663 height 47
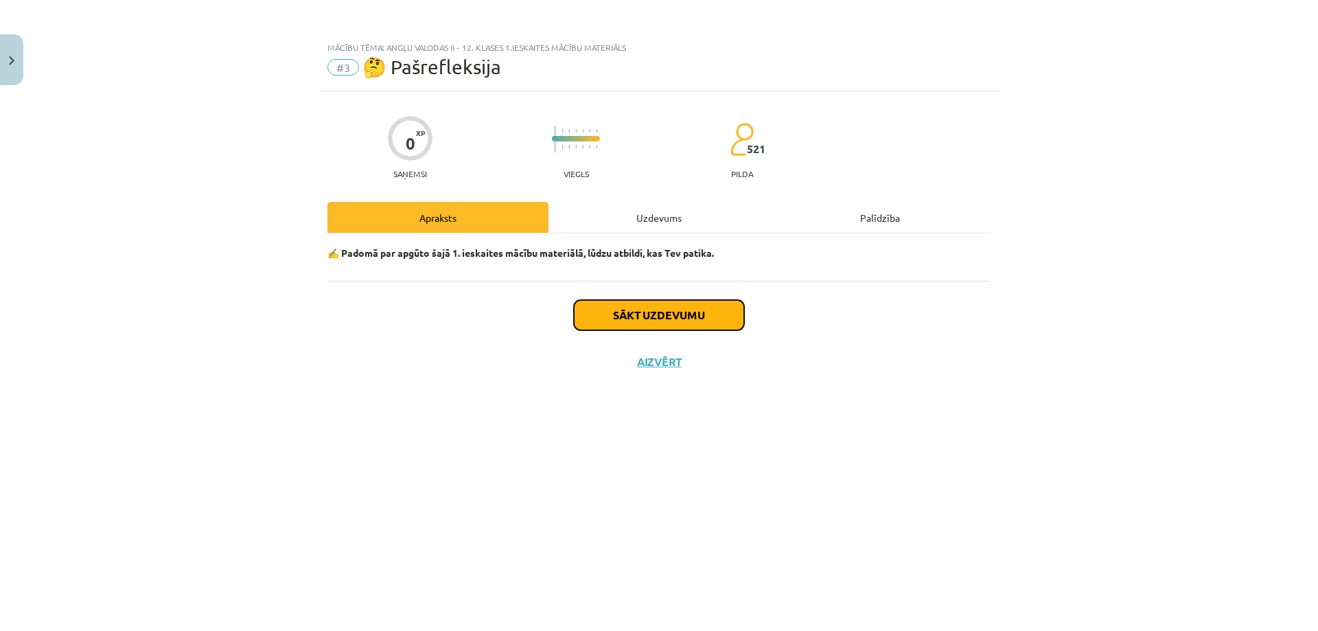
click at [659, 317] on button "Sākt uzdevumu" at bounding box center [659, 315] width 170 height 30
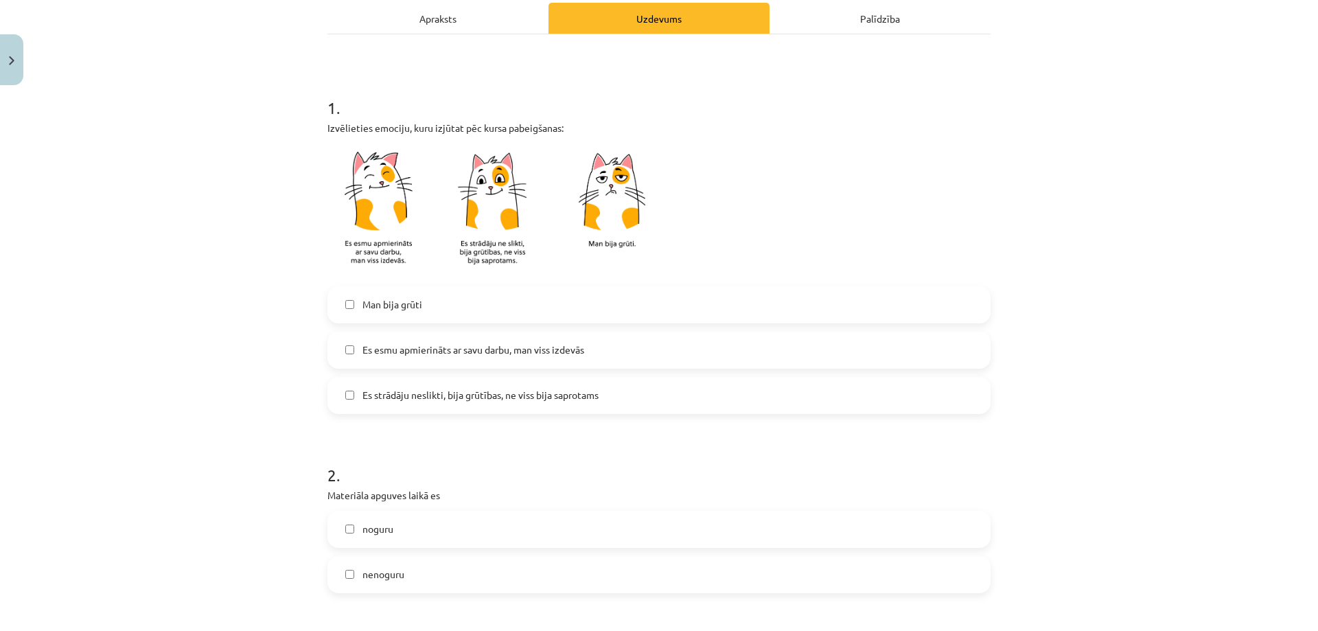
scroll to position [275, 0]
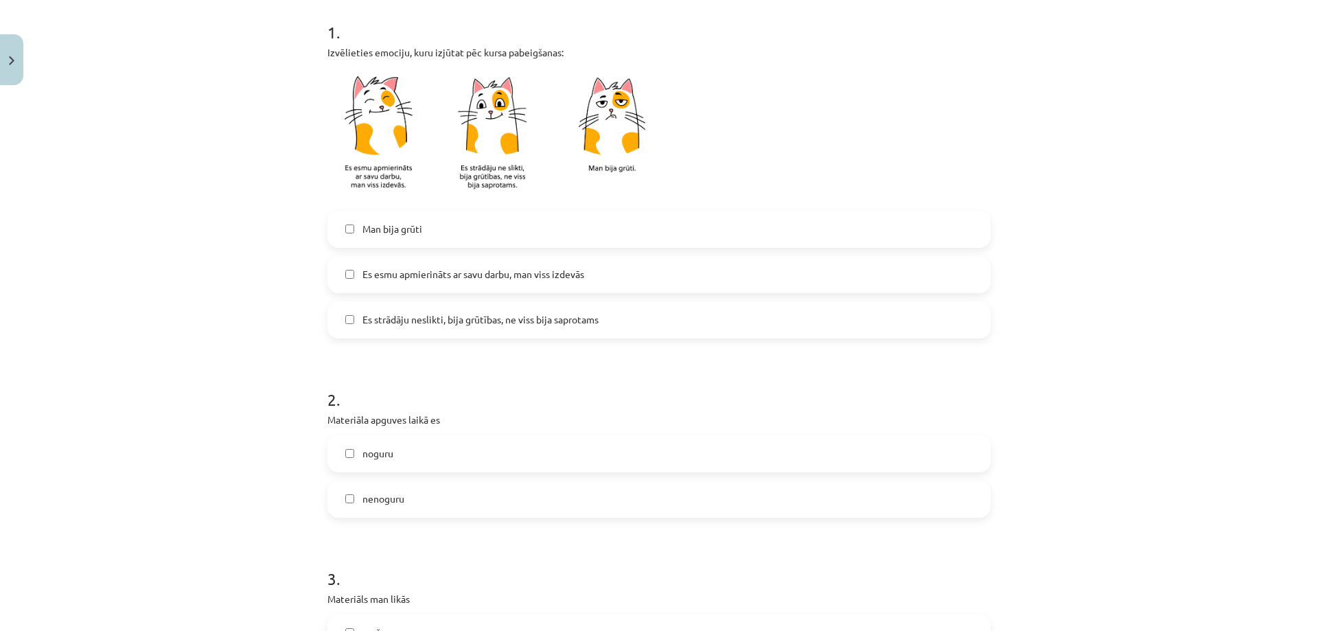
click at [411, 266] on label "Es esmu apmierināts ar savu darbu, man viss izdevās" at bounding box center [659, 274] width 660 height 34
click at [402, 236] on span "Man bija grūti" at bounding box center [393, 229] width 60 height 14
click at [390, 268] on span "Es esmu apmierināts ar savu darbu, man viss izdevās" at bounding box center [474, 274] width 222 height 14
click at [398, 234] on span "Man bija grūti" at bounding box center [393, 229] width 60 height 14
click at [391, 267] on span "Es esmu apmierināts ar savu darbu, man viss izdevās" at bounding box center [474, 274] width 222 height 14
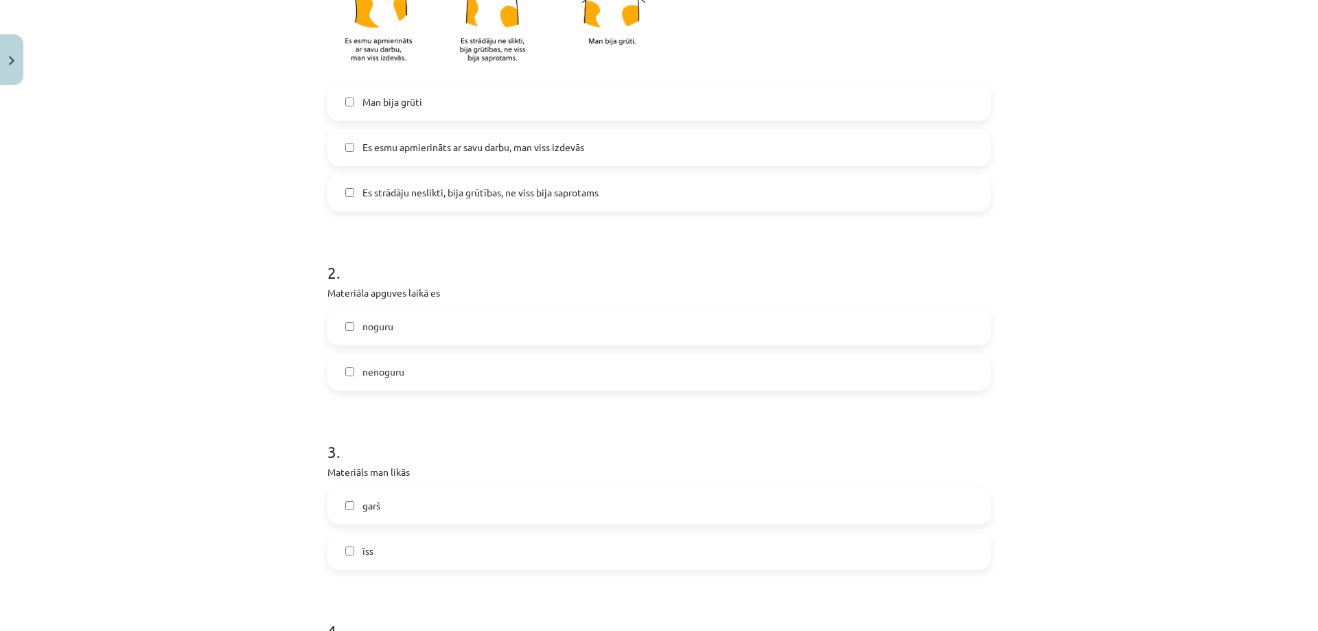
scroll to position [412, 0]
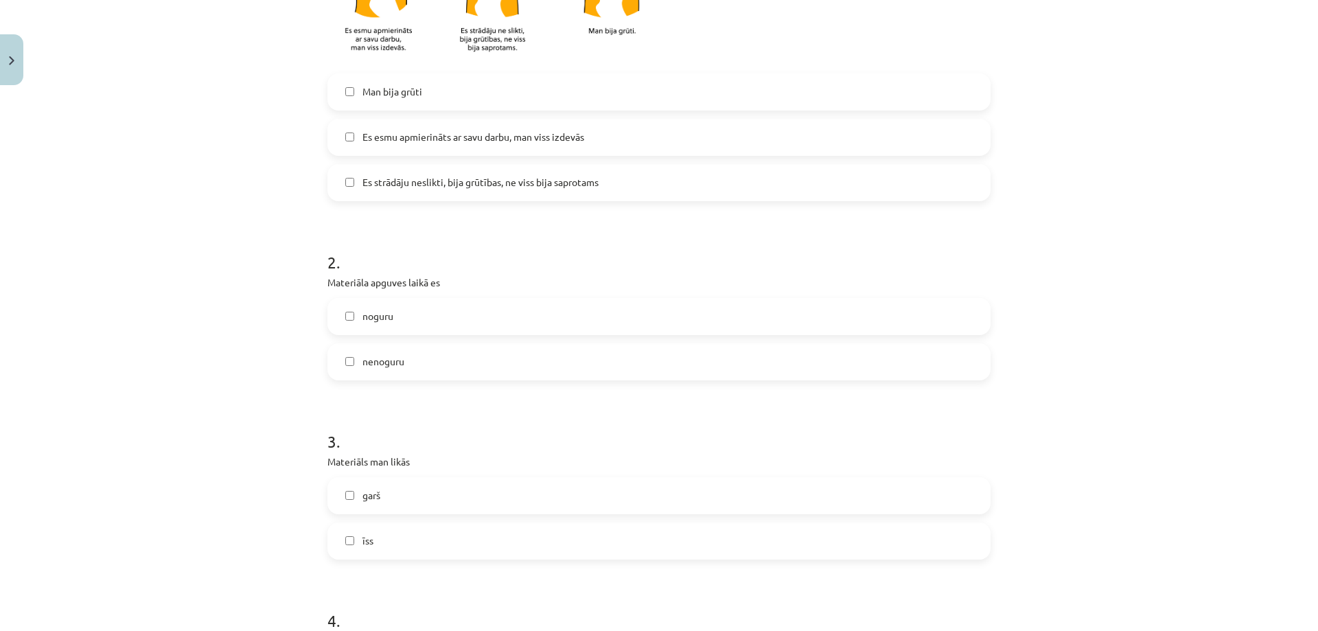
click at [400, 354] on label "nenoguru" at bounding box center [659, 362] width 660 height 34
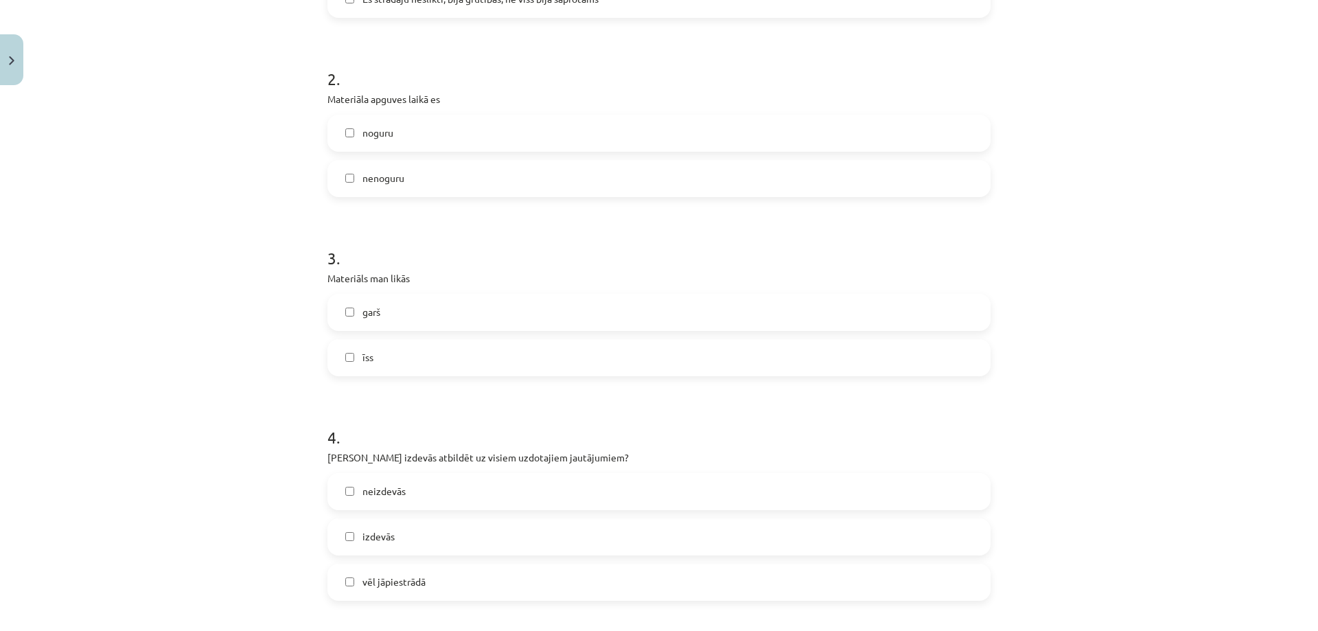
scroll to position [618, 0]
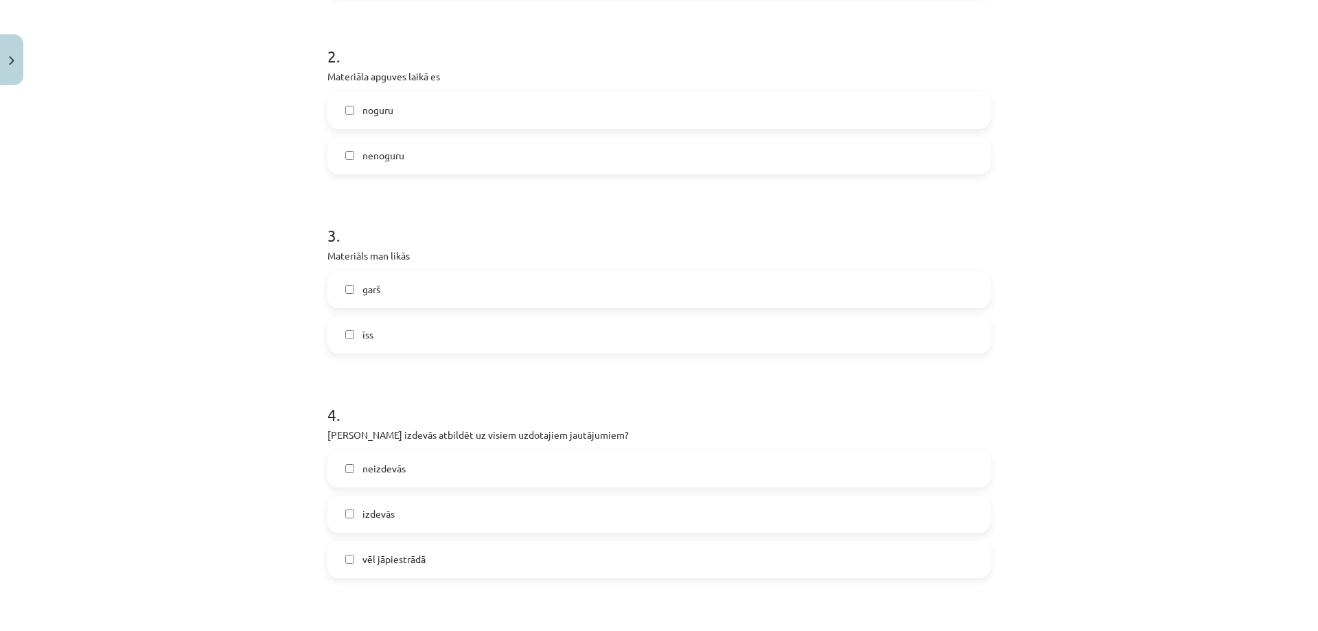
click at [388, 293] on label "garš" at bounding box center [659, 290] width 660 height 34
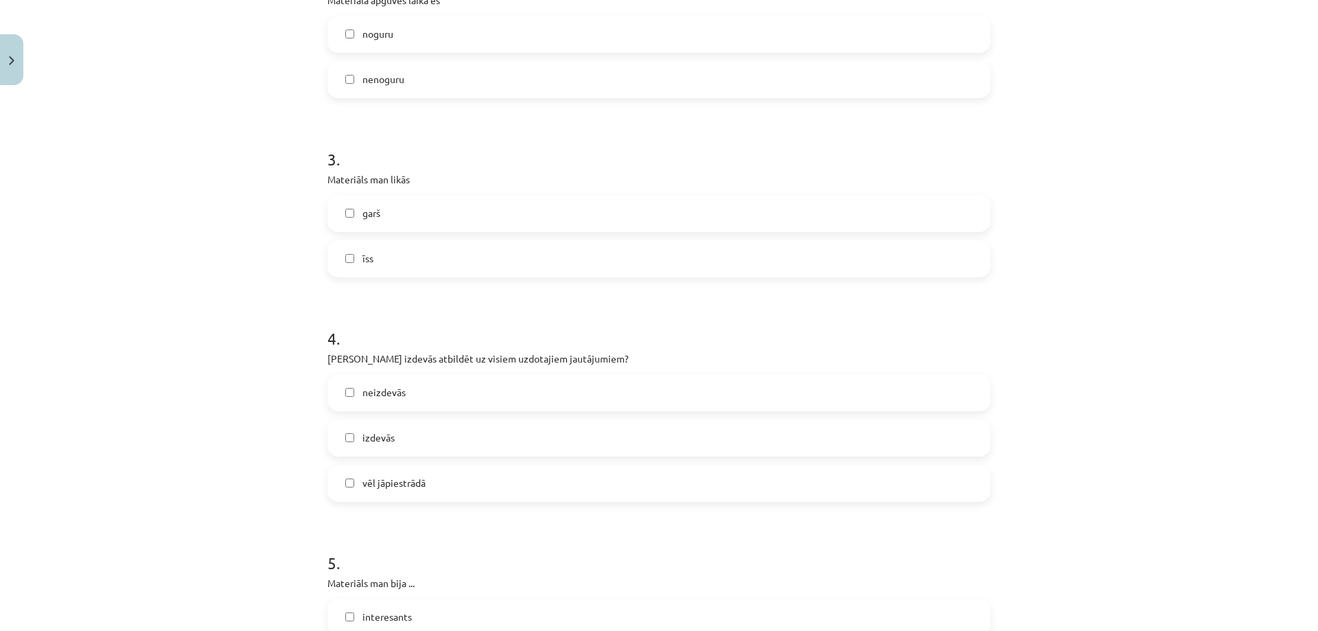
scroll to position [755, 0]
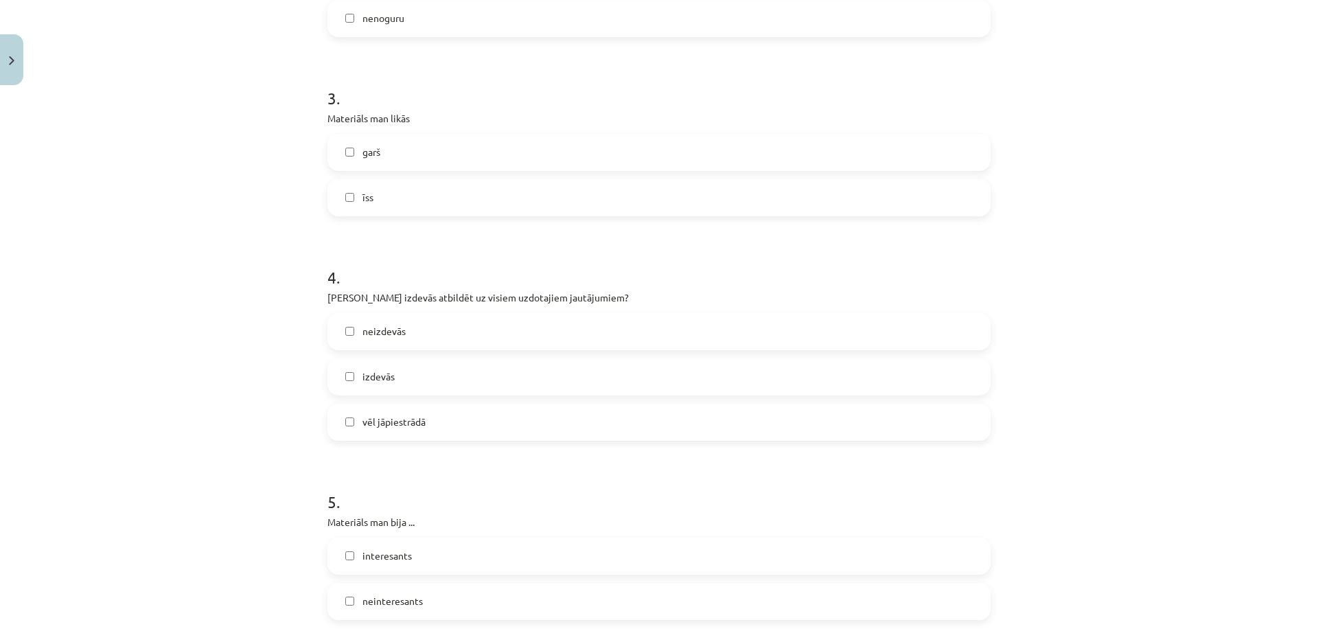
click at [391, 388] on label "izdevās" at bounding box center [659, 377] width 660 height 34
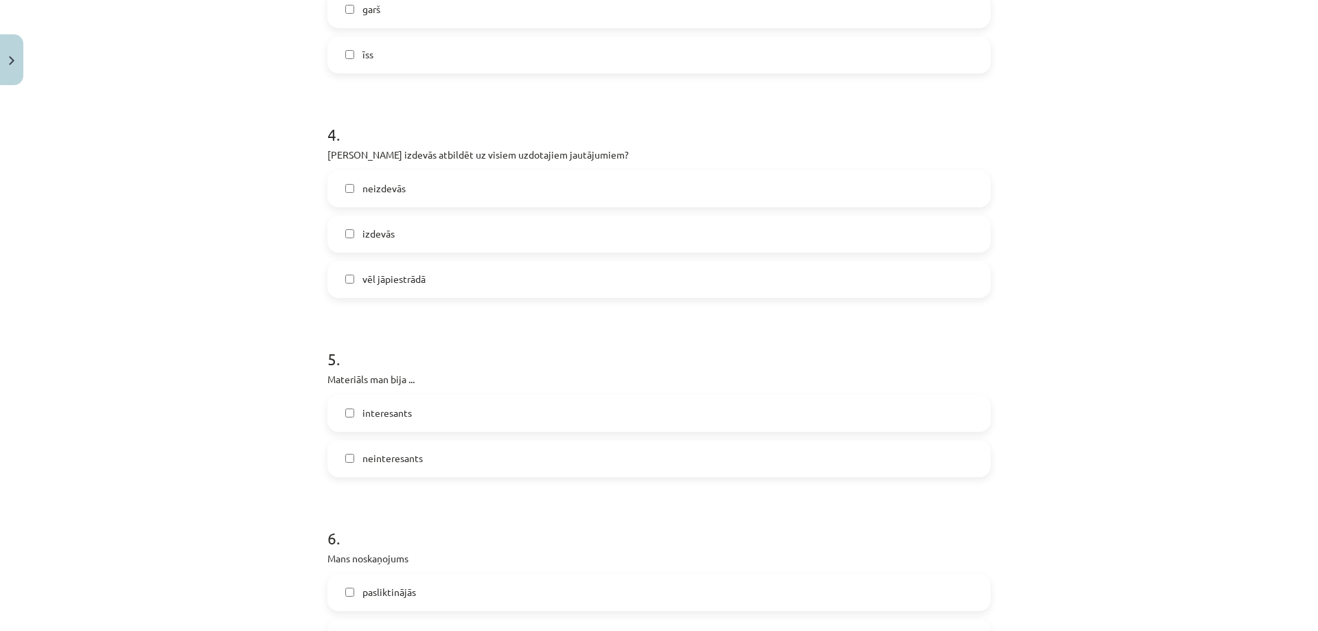
scroll to position [893, 0]
click at [401, 422] on span "interesants" at bounding box center [387, 418] width 49 height 14
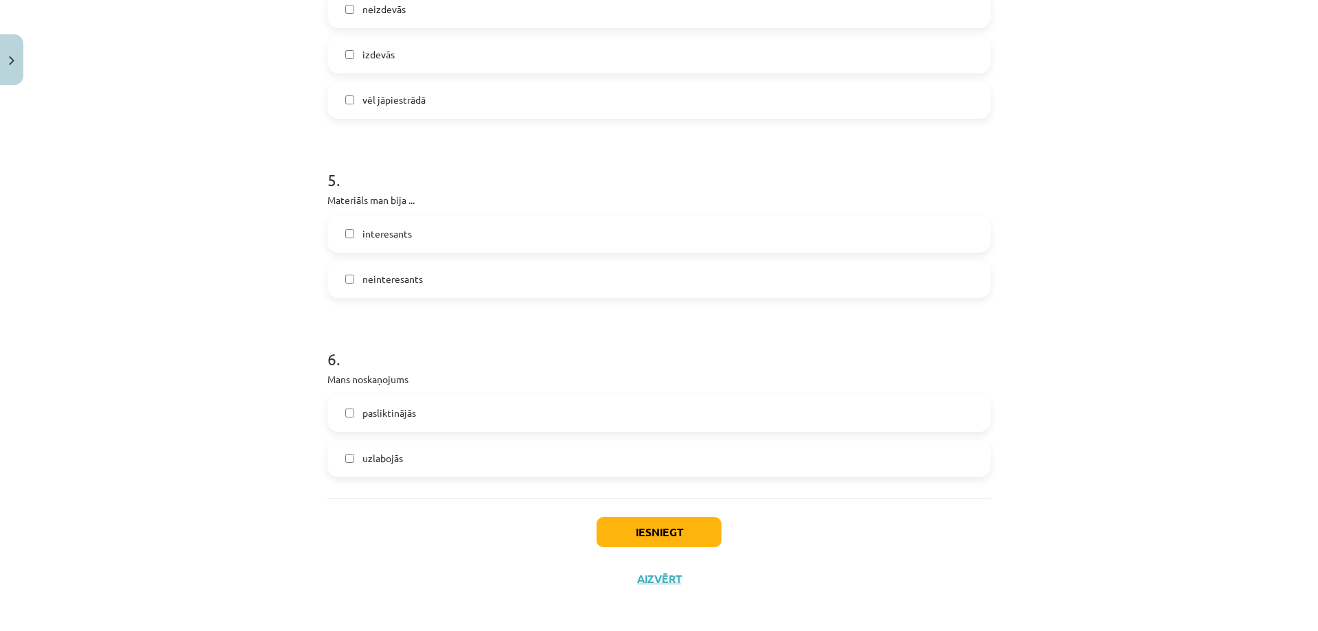
scroll to position [1083, 0]
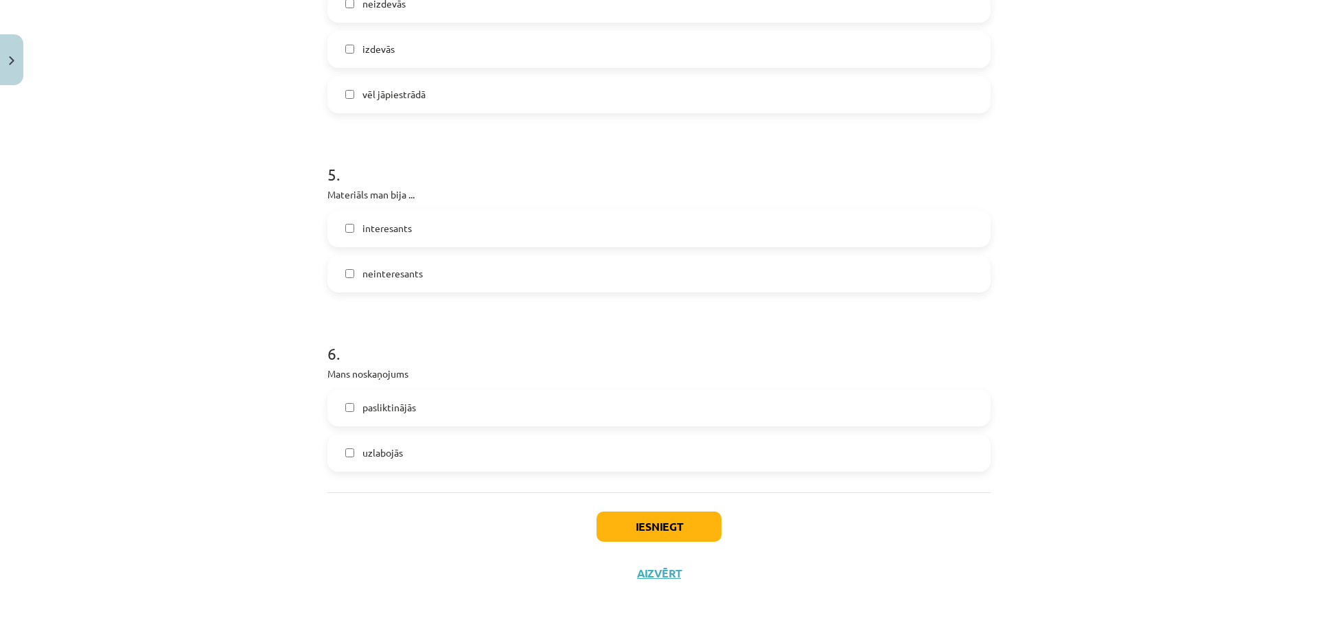
click at [415, 441] on label "uzlabojās" at bounding box center [659, 453] width 660 height 34
click at [612, 523] on button "Iesniegt" at bounding box center [659, 527] width 125 height 30
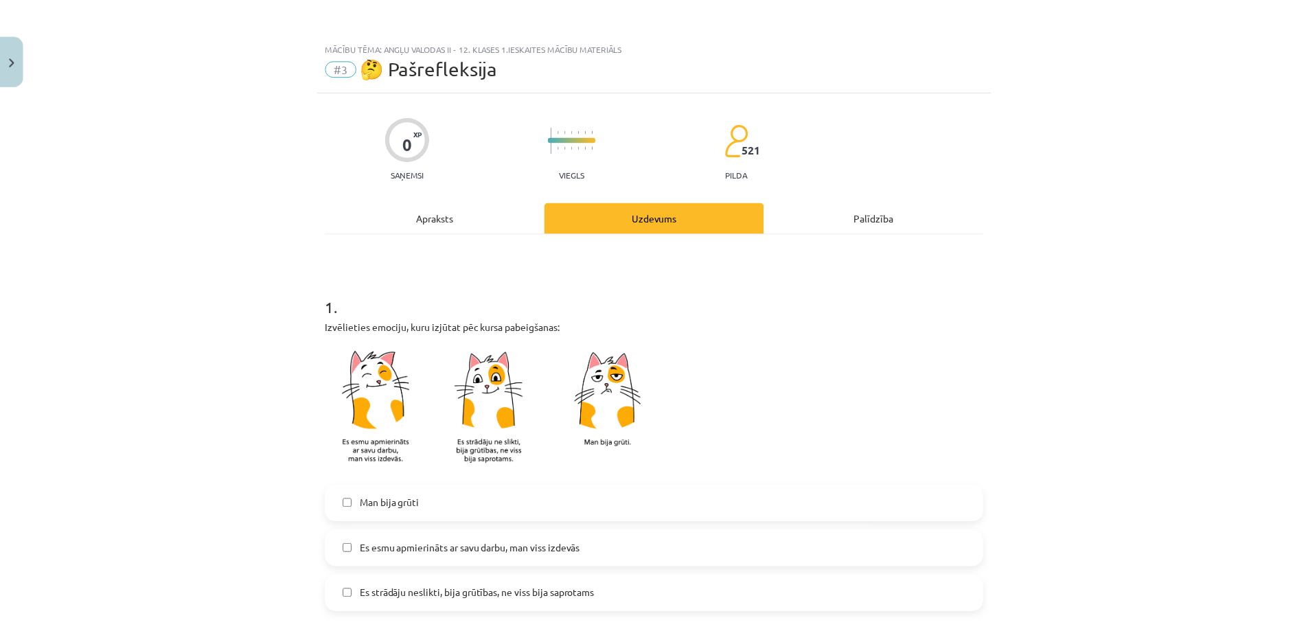
scroll to position [296, 0]
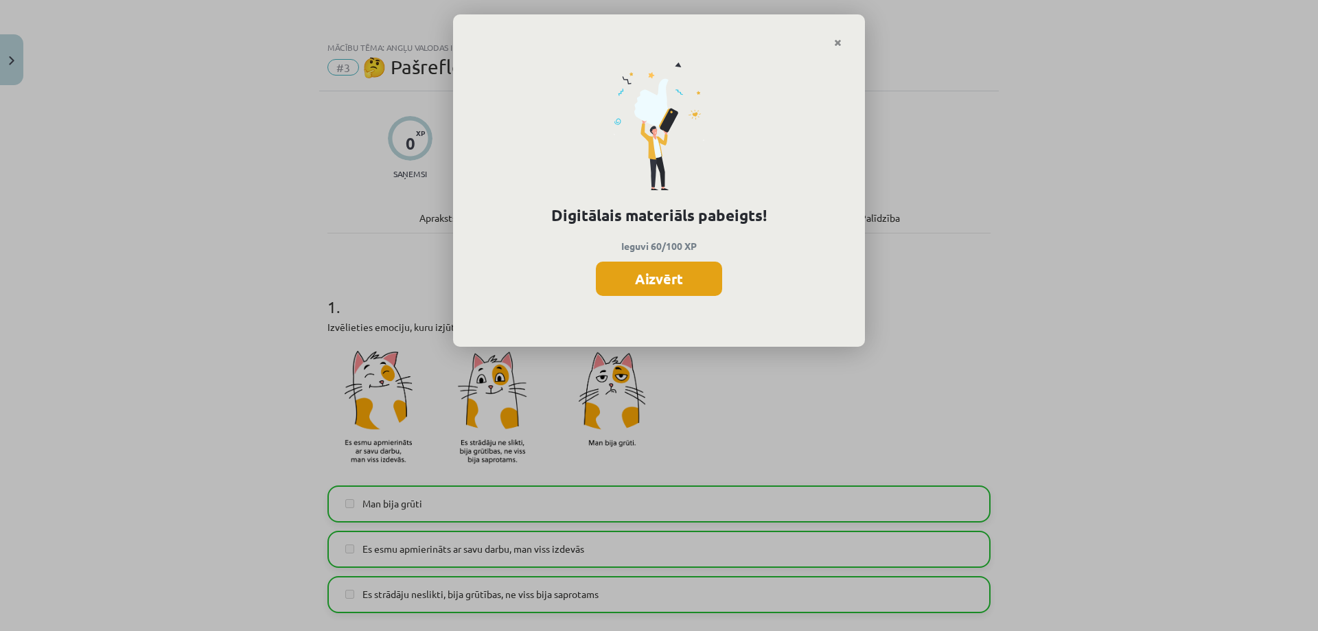
click at [629, 281] on button "Aizvērt" at bounding box center [659, 279] width 126 height 34
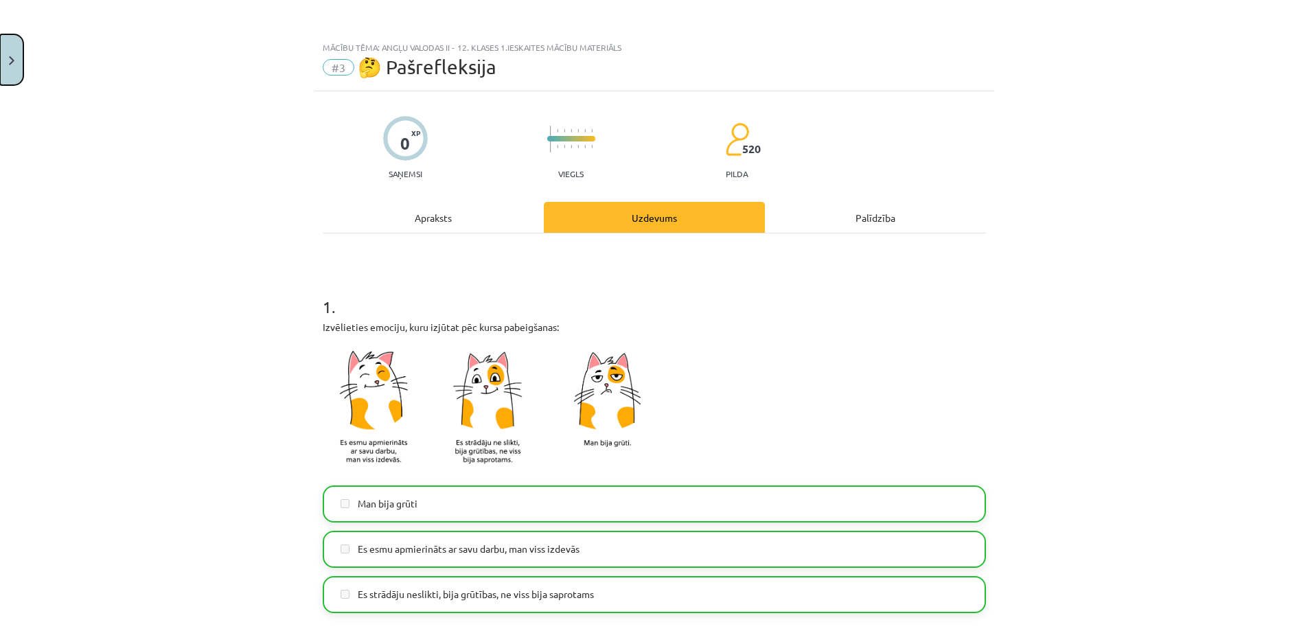
click at [16, 51] on button "Close" at bounding box center [11, 59] width 23 height 51
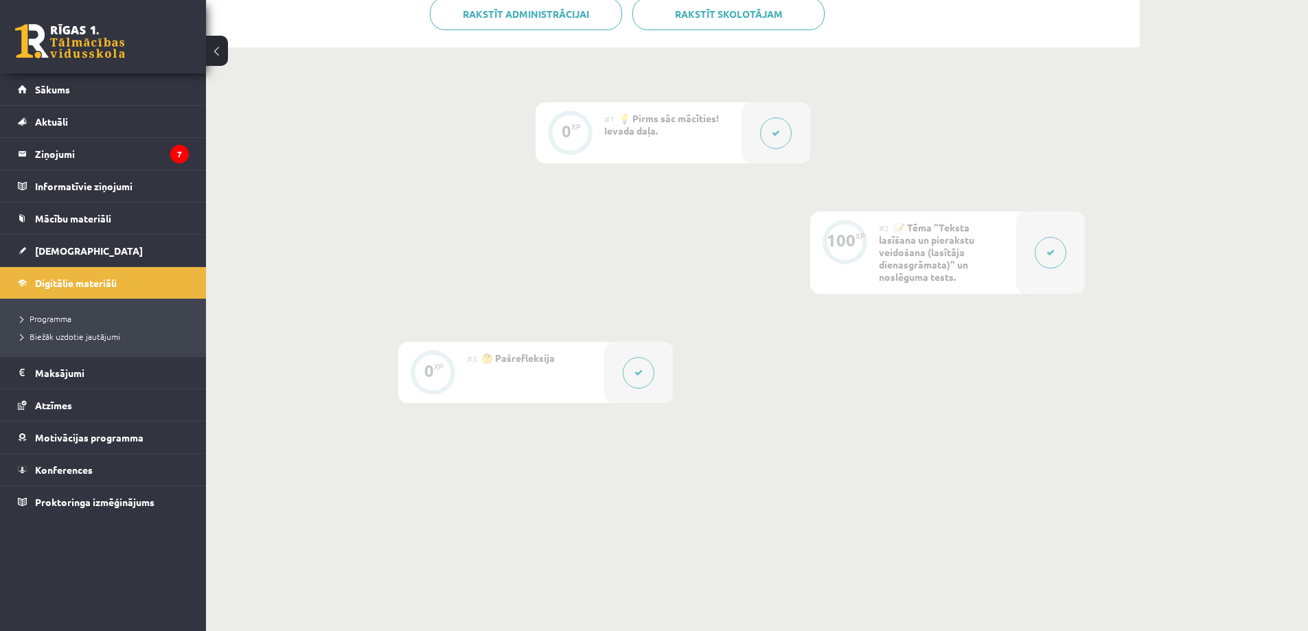
scroll to position [0, 0]
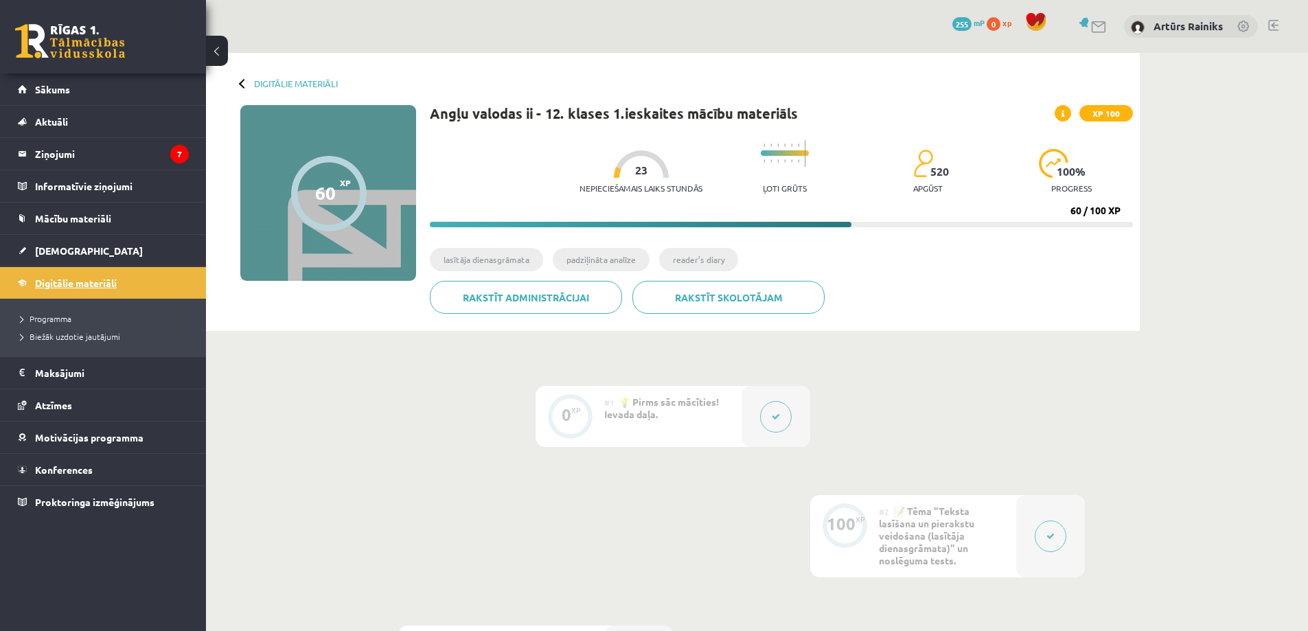
click at [87, 283] on span "Digitālie materiāli" at bounding box center [76, 283] width 82 height 12
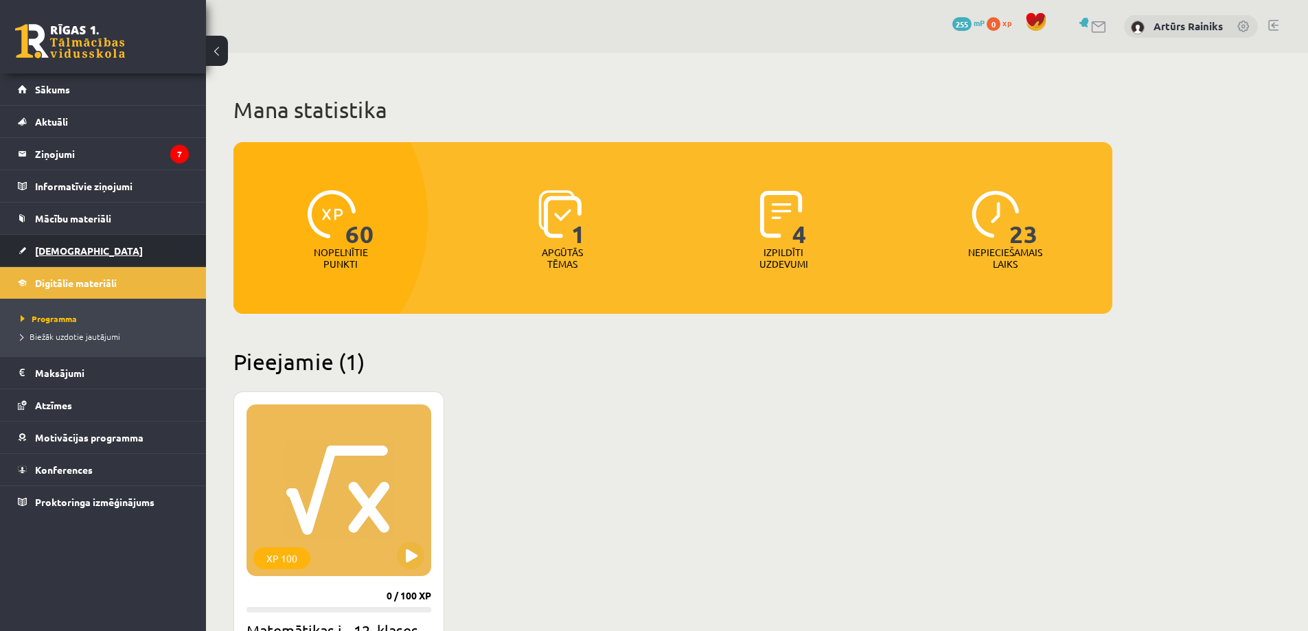
click at [67, 244] on link "[DEMOGRAPHIC_DATA]" at bounding box center [103, 251] width 171 height 32
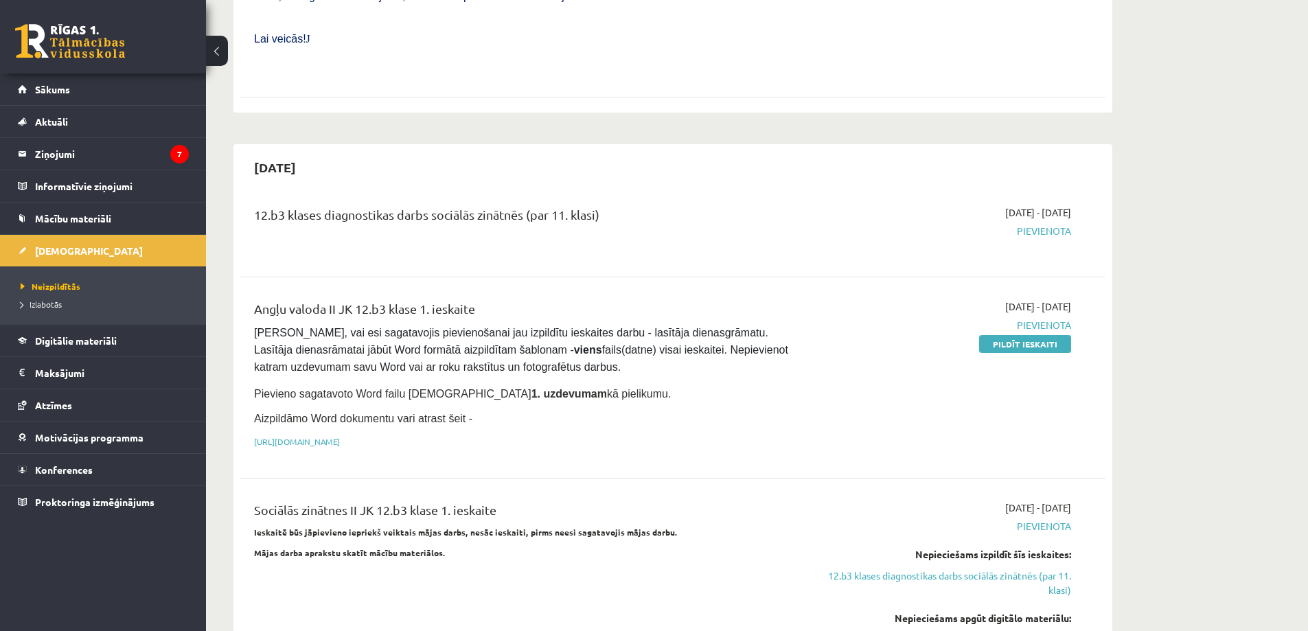
scroll to position [618, 0]
